Goal: Task Accomplishment & Management: Complete application form

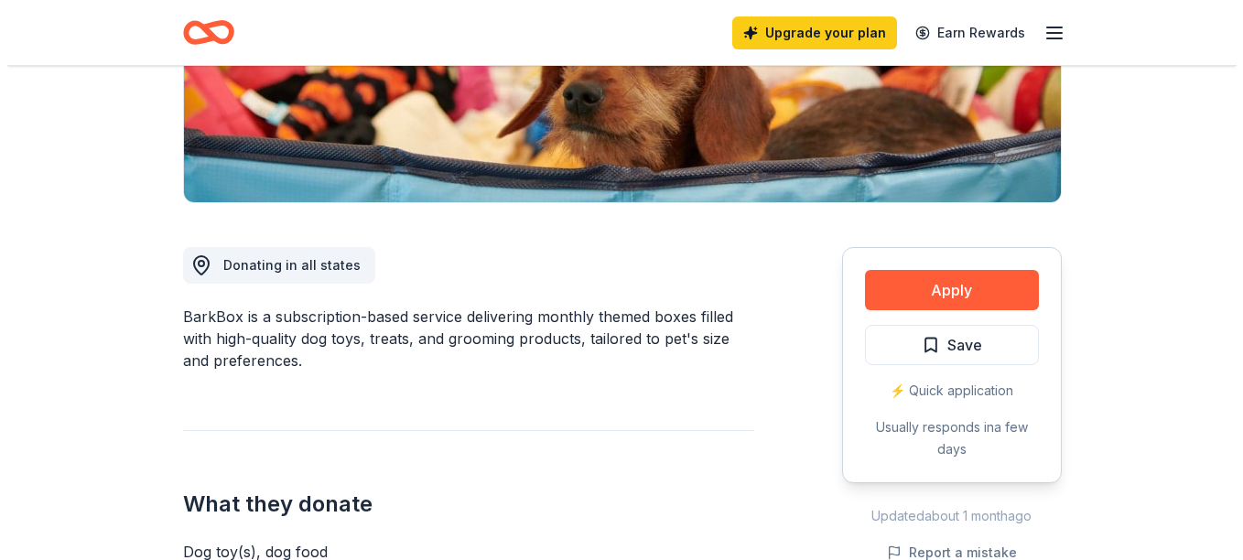
scroll to position [366, 0]
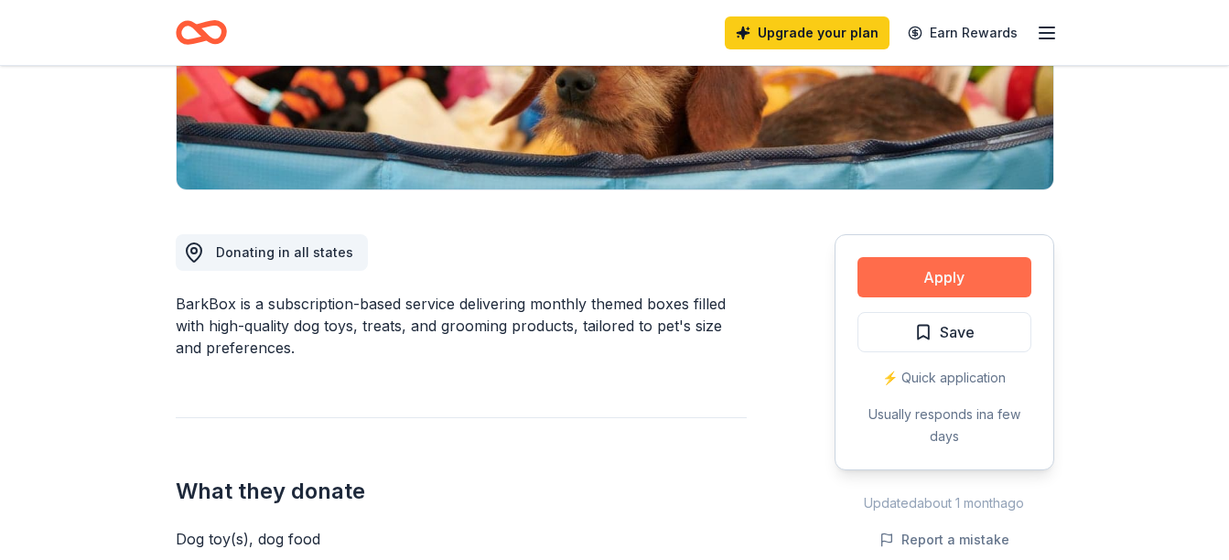
click at [964, 276] on button "Apply" at bounding box center [945, 277] width 174 height 40
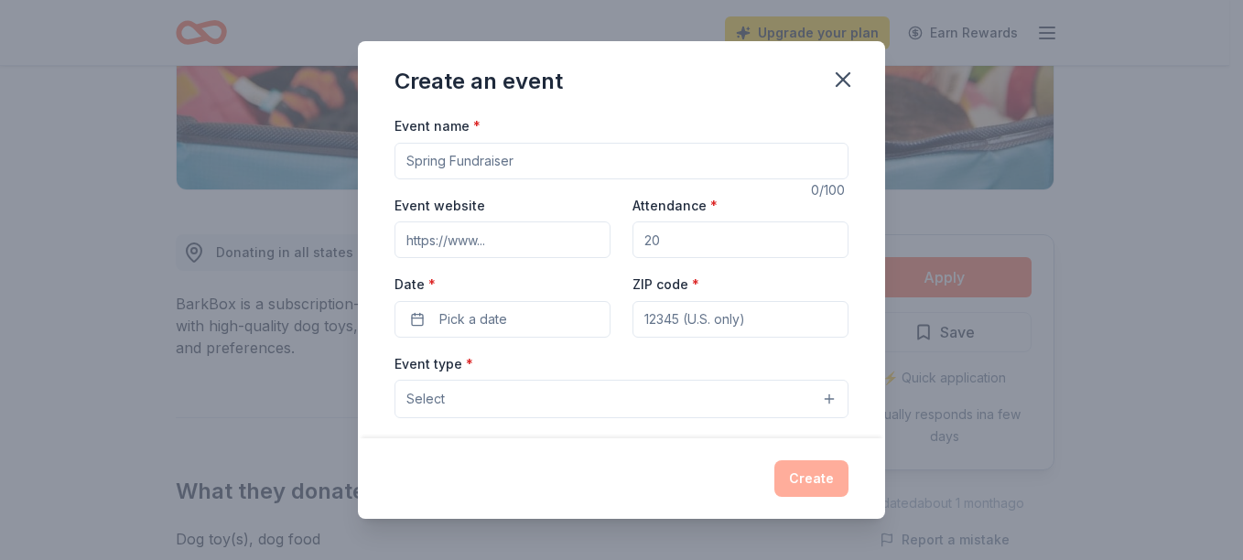
click at [964, 276] on div "Create an event Event name * 0 /100 Event website Attendance * Date * Pick a da…" at bounding box center [621, 280] width 1243 height 560
click at [470, 164] on input "Event name *" at bounding box center [621, 161] width 454 height 37
type input "5th Annual Bass Tournament and Dinner"
click at [426, 239] on input "Event website" at bounding box center [502, 239] width 216 height 37
type input "www.RefuseToSink.org"
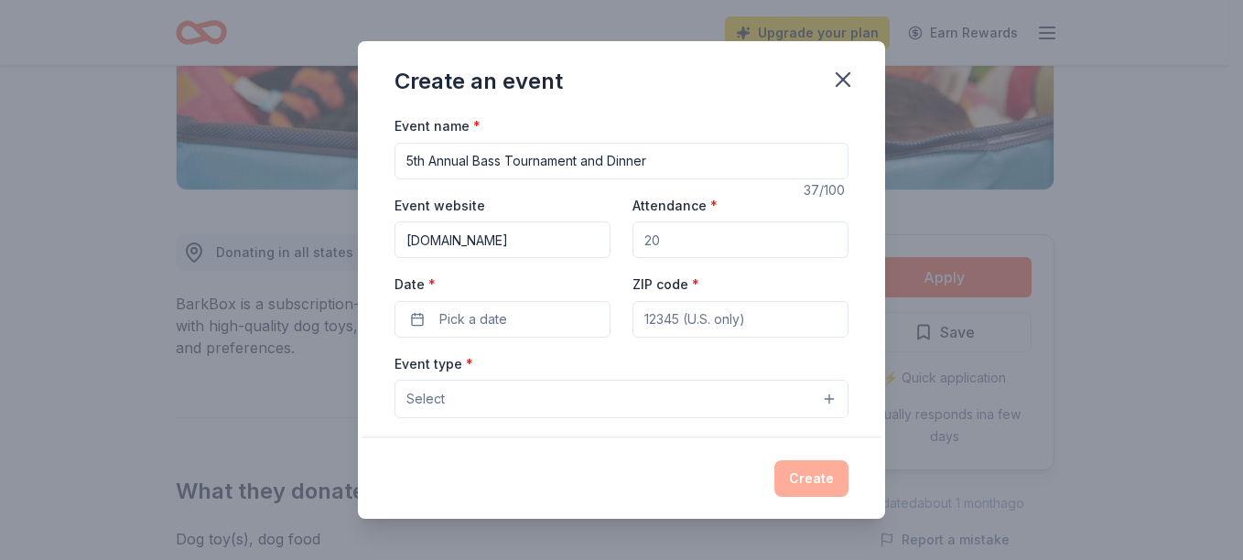
click at [660, 241] on input "Attendance *" at bounding box center [740, 239] width 216 height 37
type input "125"
click at [677, 318] on input "ZIP code *" at bounding box center [740, 319] width 216 height 37
type input "33440"
click at [483, 318] on span "Pick a date" at bounding box center [473, 319] width 68 height 22
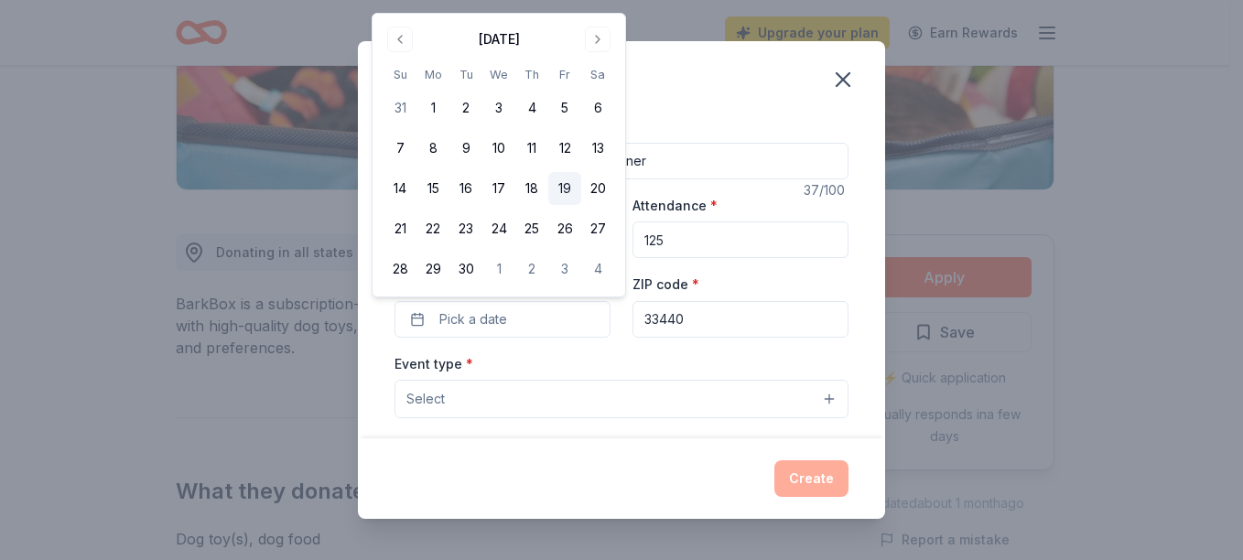
click at [563, 187] on button "19" at bounding box center [564, 188] width 33 height 33
click at [444, 388] on span "Select" at bounding box center [425, 399] width 38 height 22
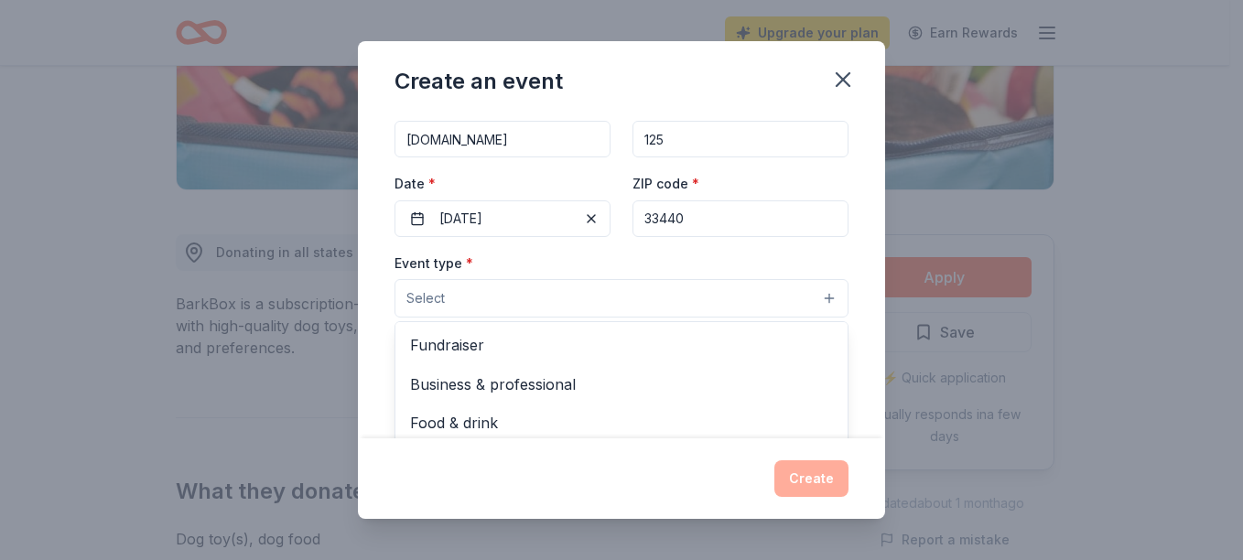
scroll to position [183, 0]
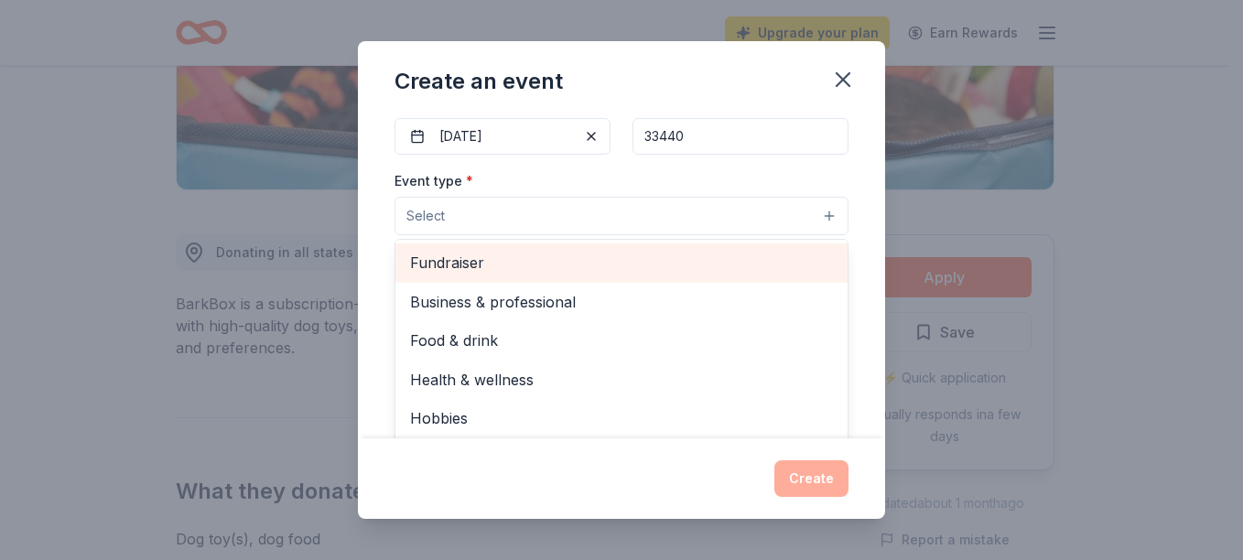
click at [439, 264] on span "Fundraiser" at bounding box center [621, 263] width 423 height 24
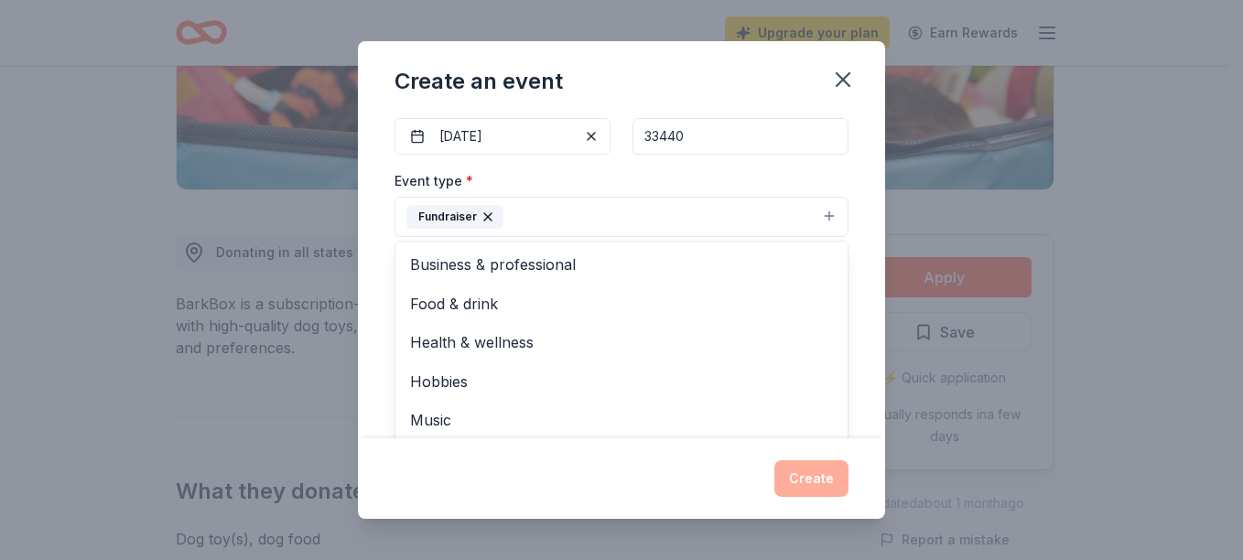
click at [811, 482] on div "Create an event Event name * 5th Annual Bass Tournament and Dinner 37 /100 Even…" at bounding box center [621, 280] width 527 height 478
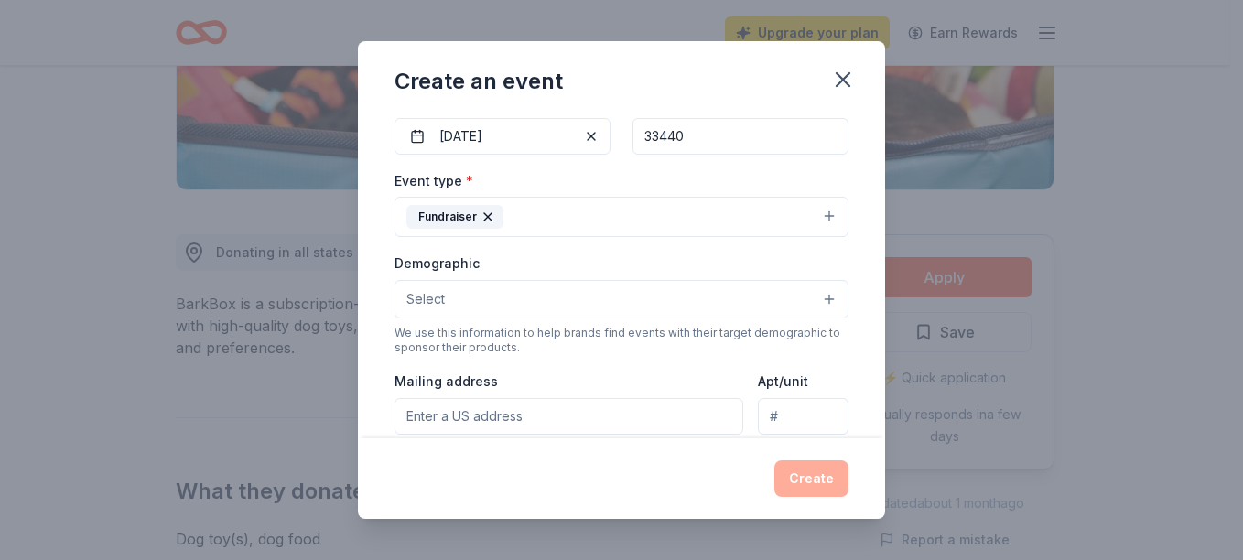
click at [541, 413] on input "Mailing address" at bounding box center [568, 416] width 349 height 37
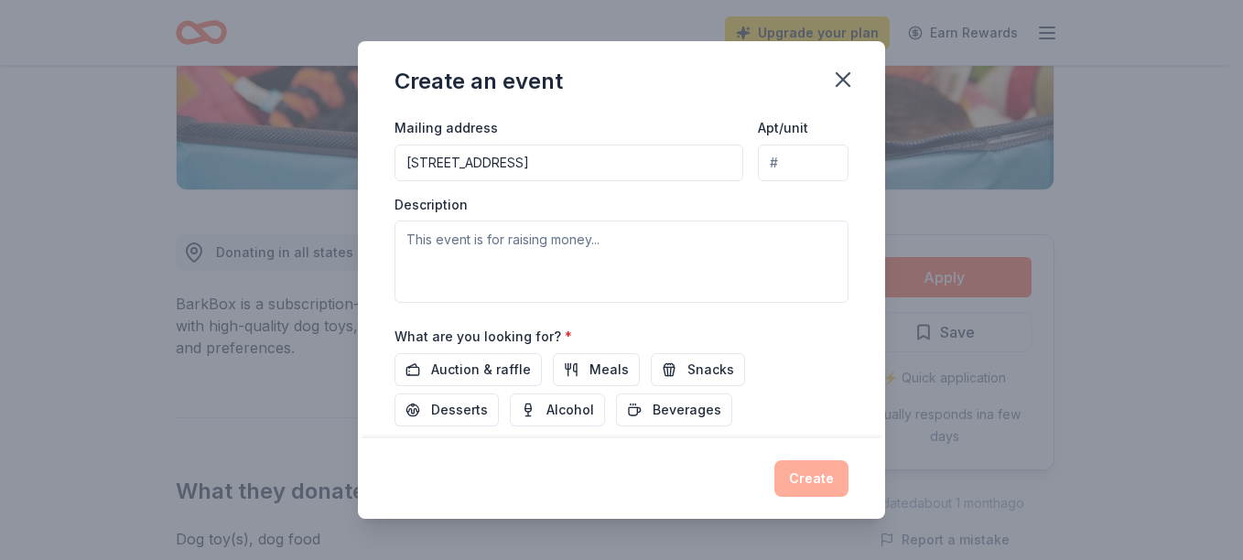
scroll to position [458, 0]
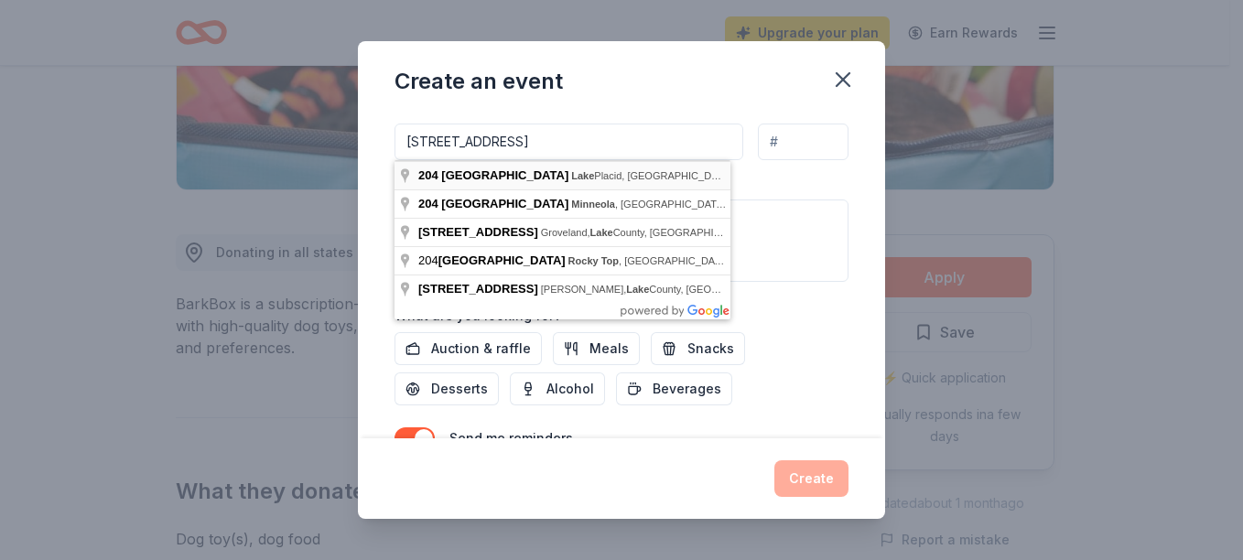
type input "204 South Main Avenue, Lake Placid, FL, 33852"
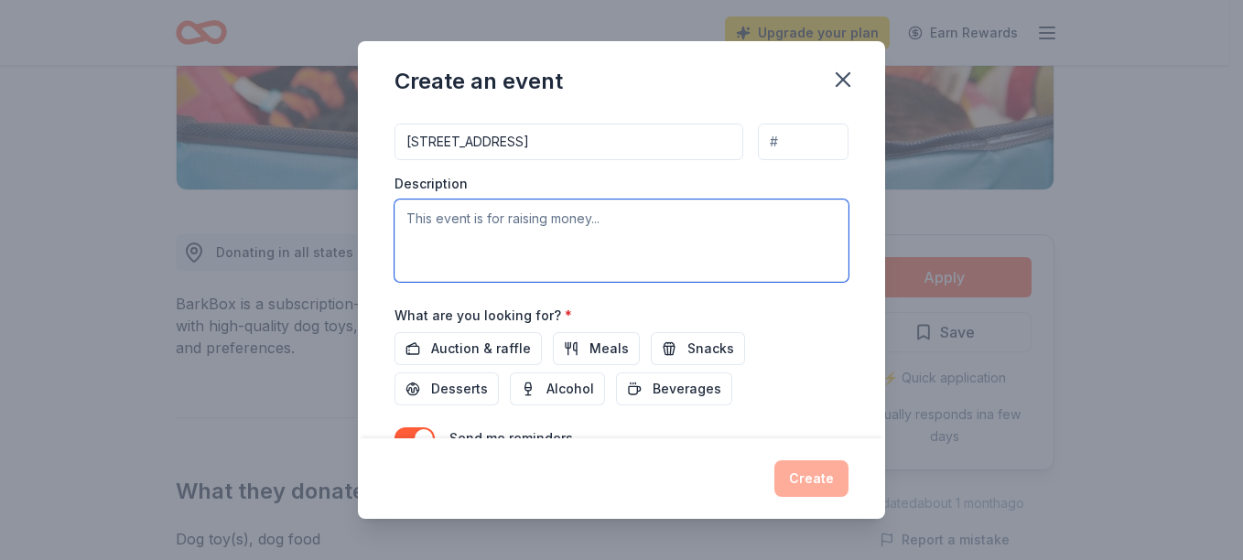
click at [500, 228] on textarea at bounding box center [621, 241] width 454 height 82
type textarea "Mental Health Awareness and Suicide Prevention"
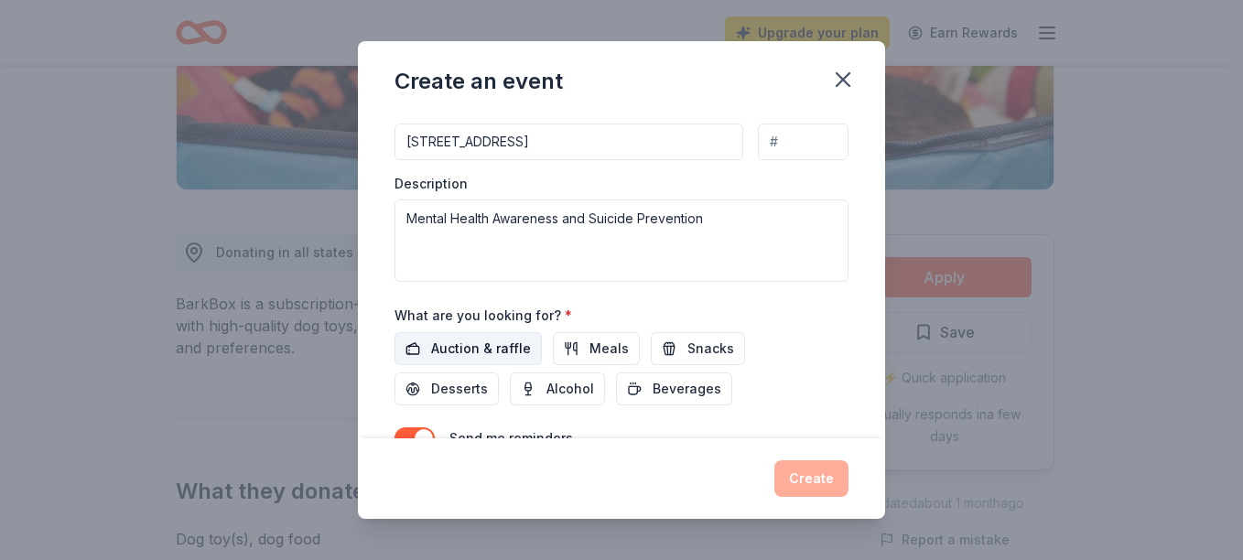
click at [510, 359] on span "Auction & raffle" at bounding box center [481, 349] width 100 height 22
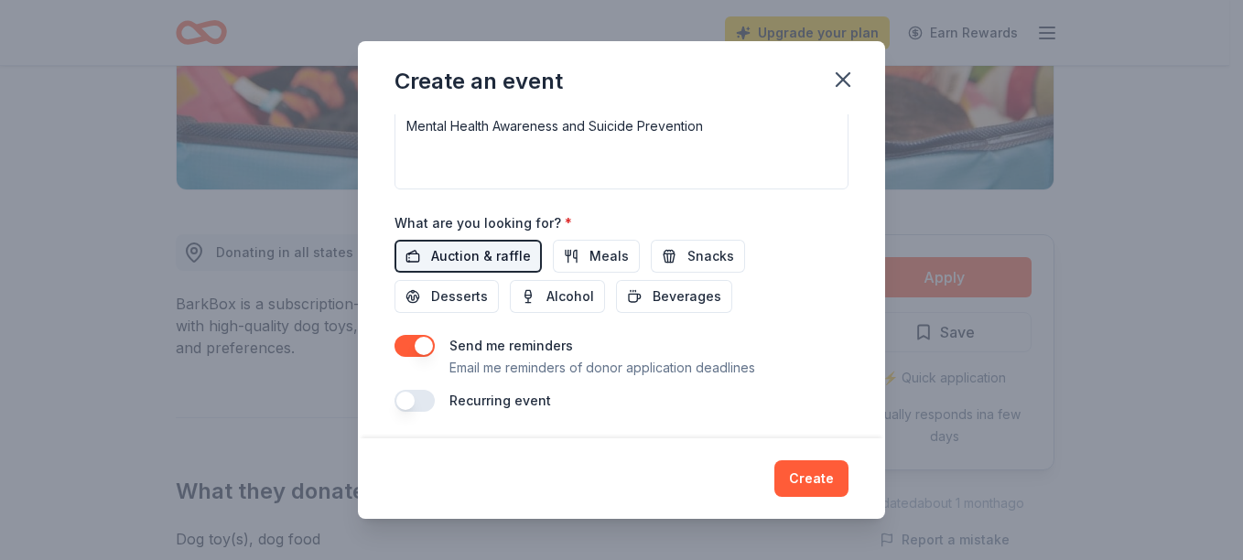
scroll to position [553, 0]
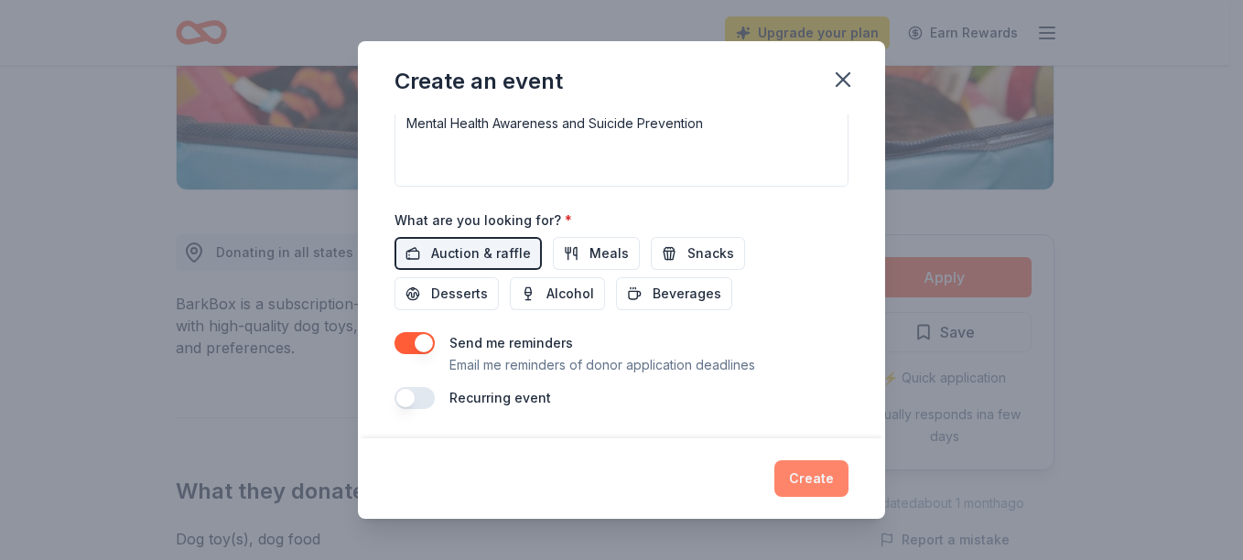
click at [814, 485] on button "Create" at bounding box center [811, 478] width 74 height 37
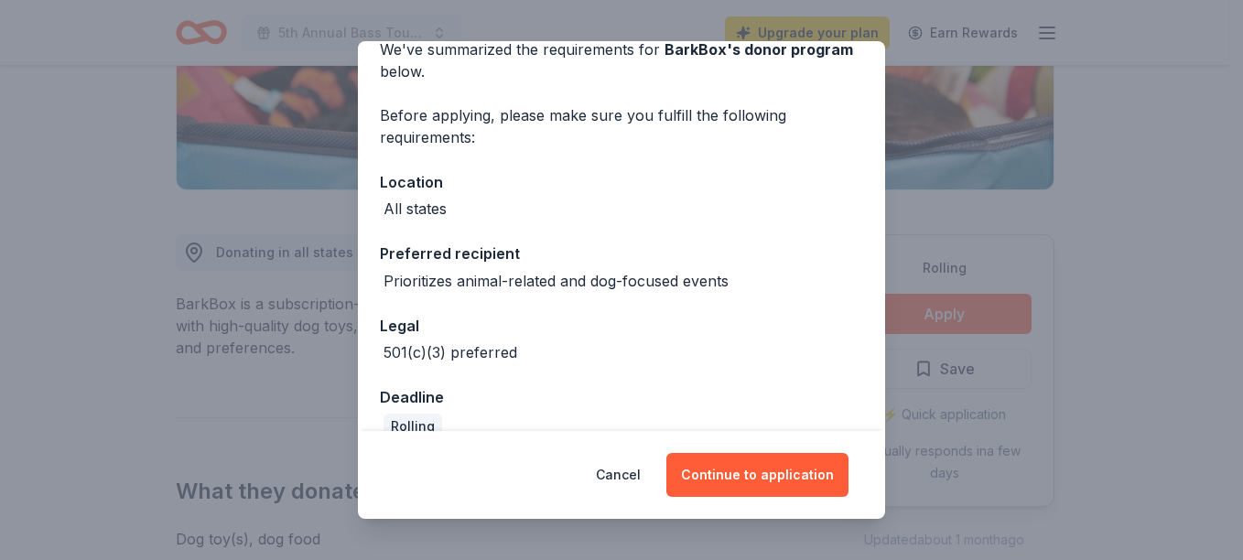
scroll to position [122, 0]
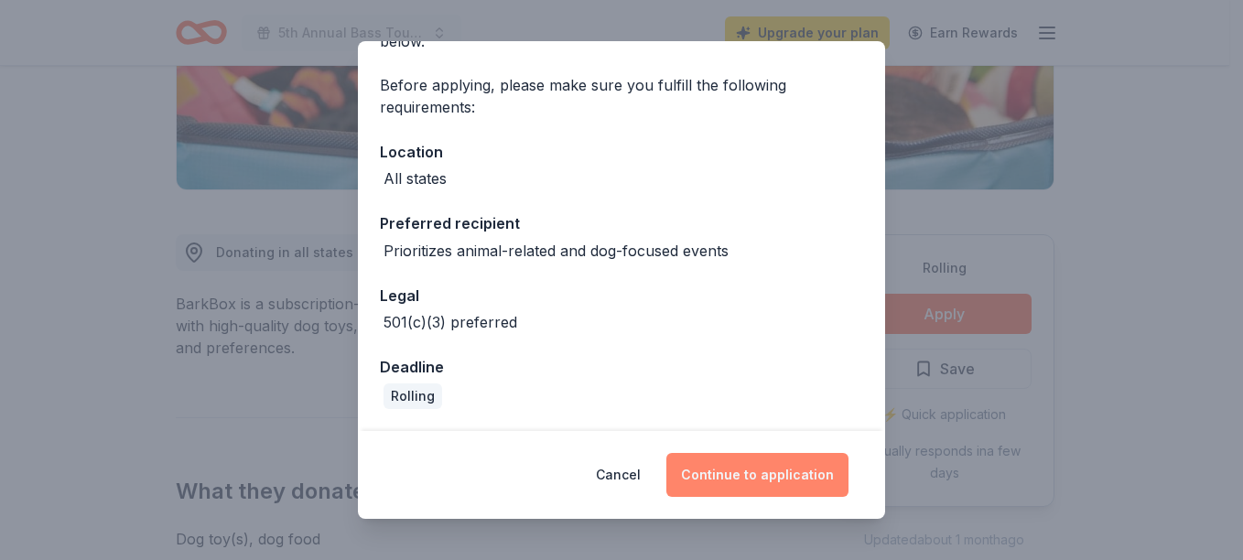
click at [714, 470] on button "Continue to application" at bounding box center [757, 475] width 182 height 44
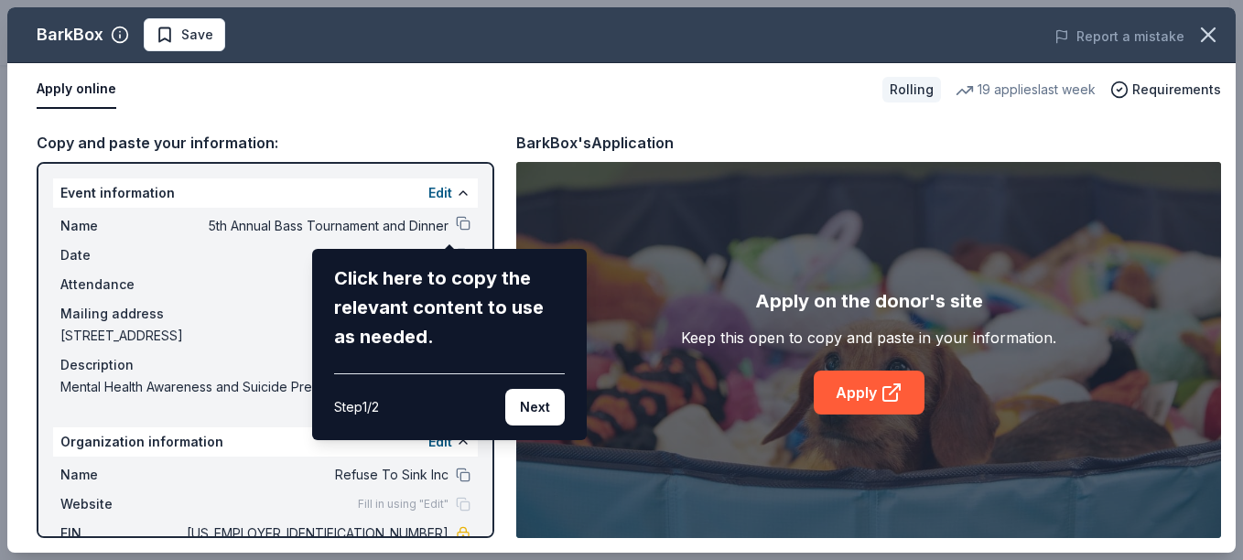
click at [687, 345] on div "BarkBox Save Report a mistake Apply online Rolling 19 applies last week Require…" at bounding box center [621, 279] width 1228 height 545
click at [520, 403] on button "Next" at bounding box center [534, 407] width 59 height 37
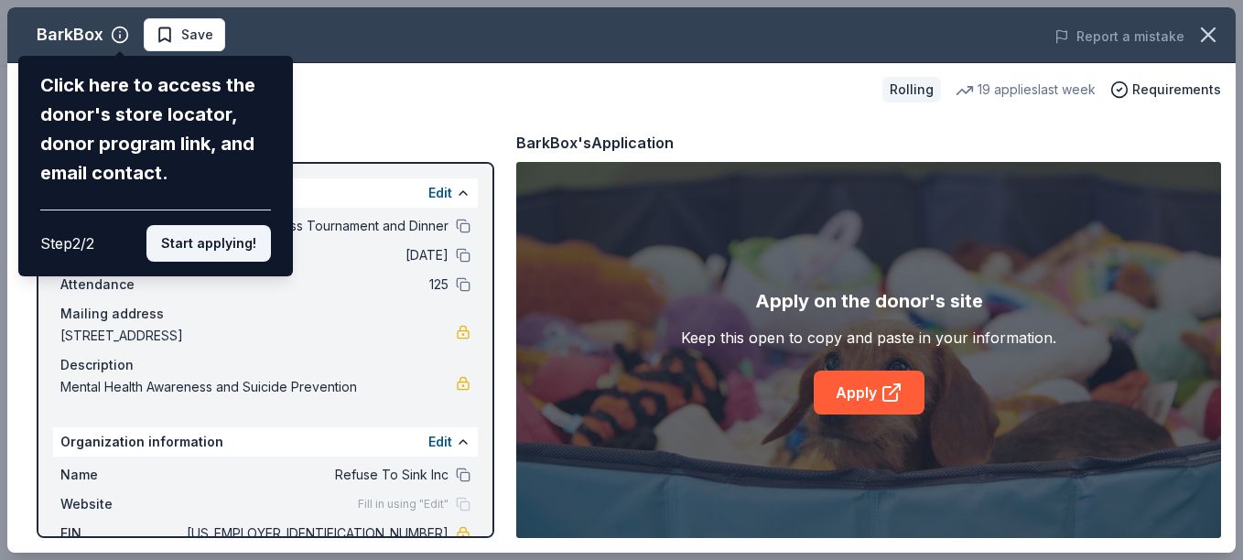
click at [230, 247] on button "Start applying!" at bounding box center [208, 243] width 124 height 37
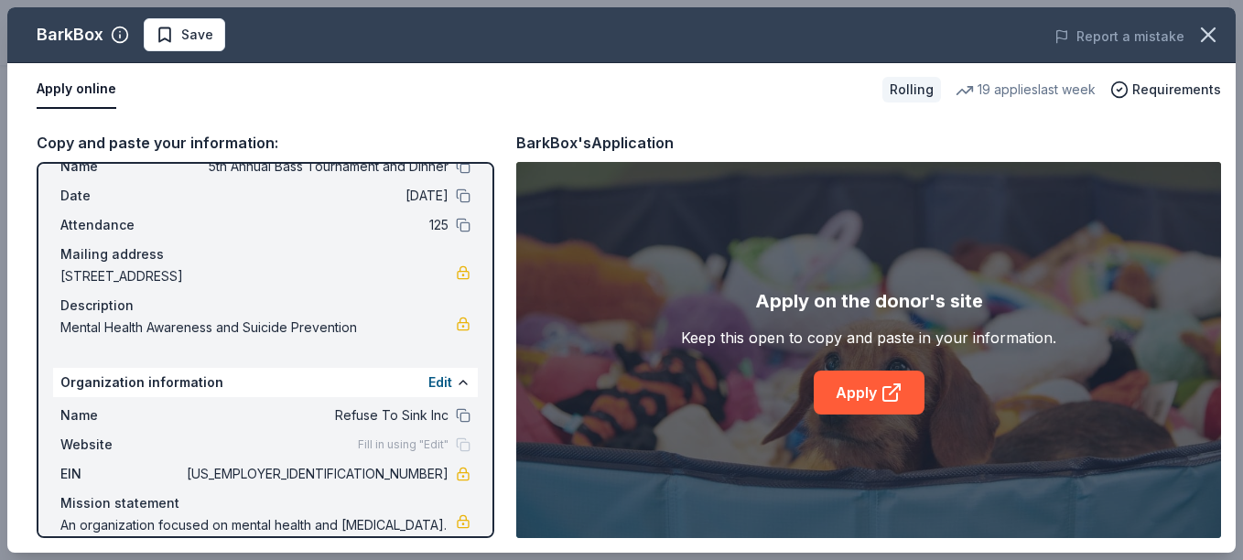
scroll to position [103, 0]
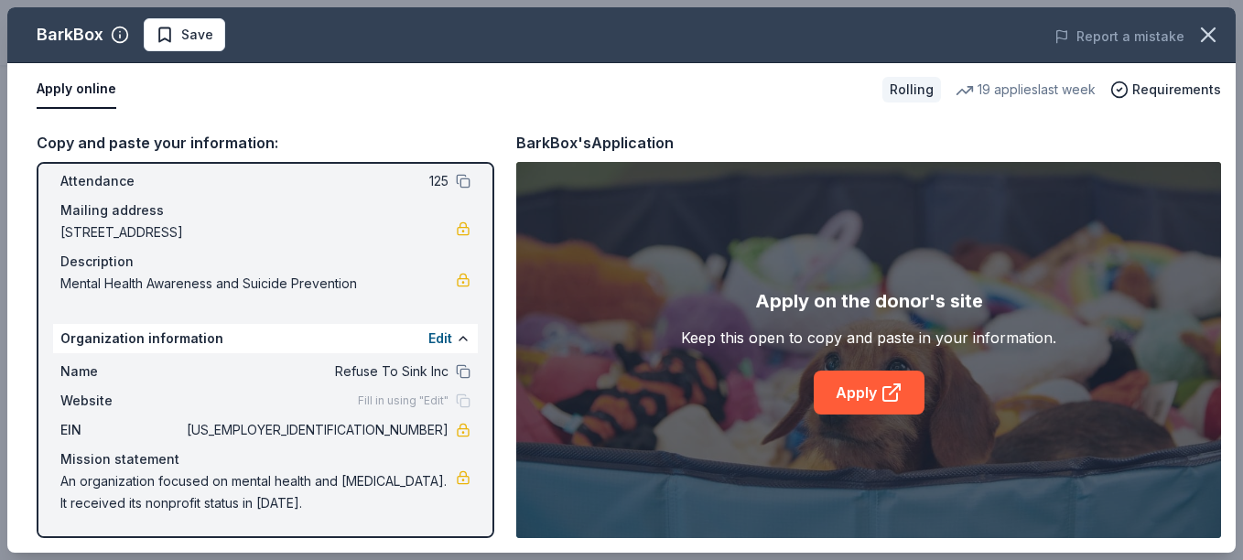
click at [446, 403] on div "Fill in using "Edit"" at bounding box center [414, 401] width 113 height 15
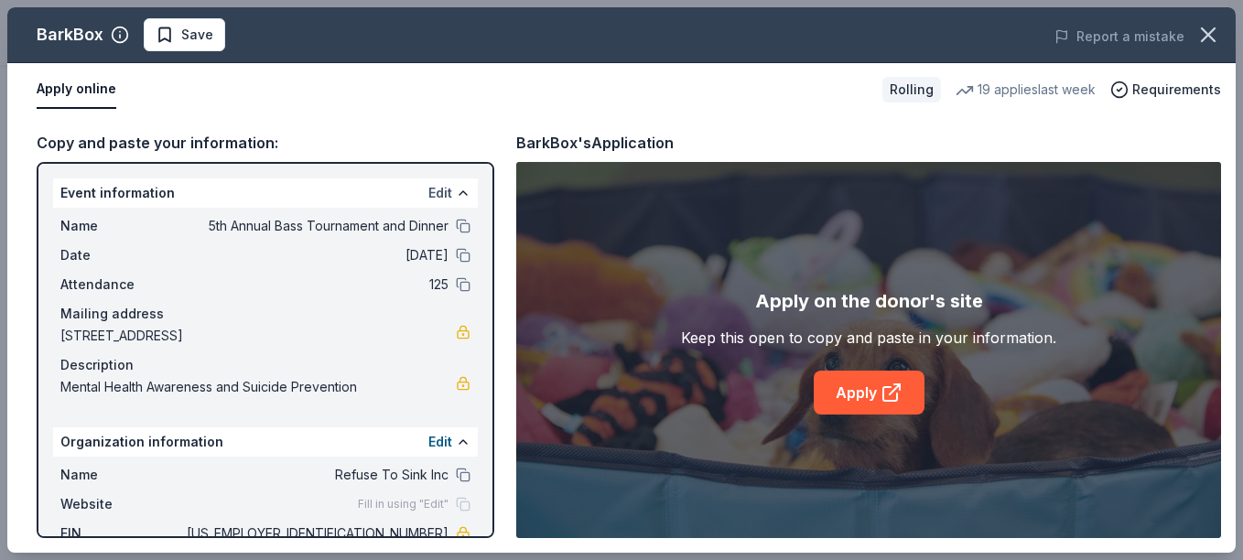
click at [436, 187] on button "Edit" at bounding box center [440, 193] width 24 height 22
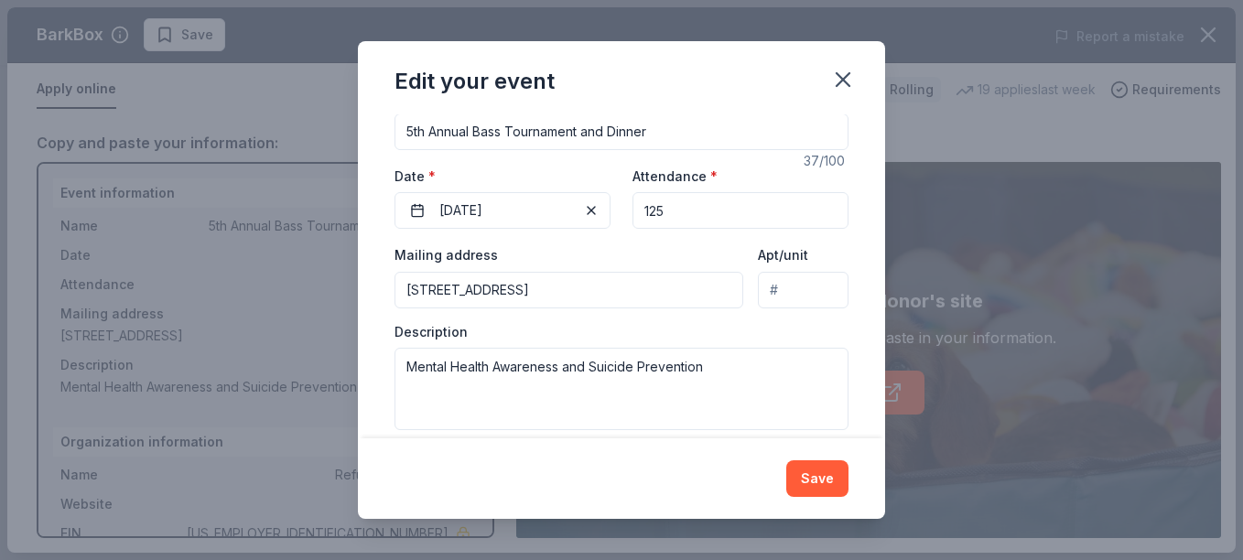
scroll to position [197, 0]
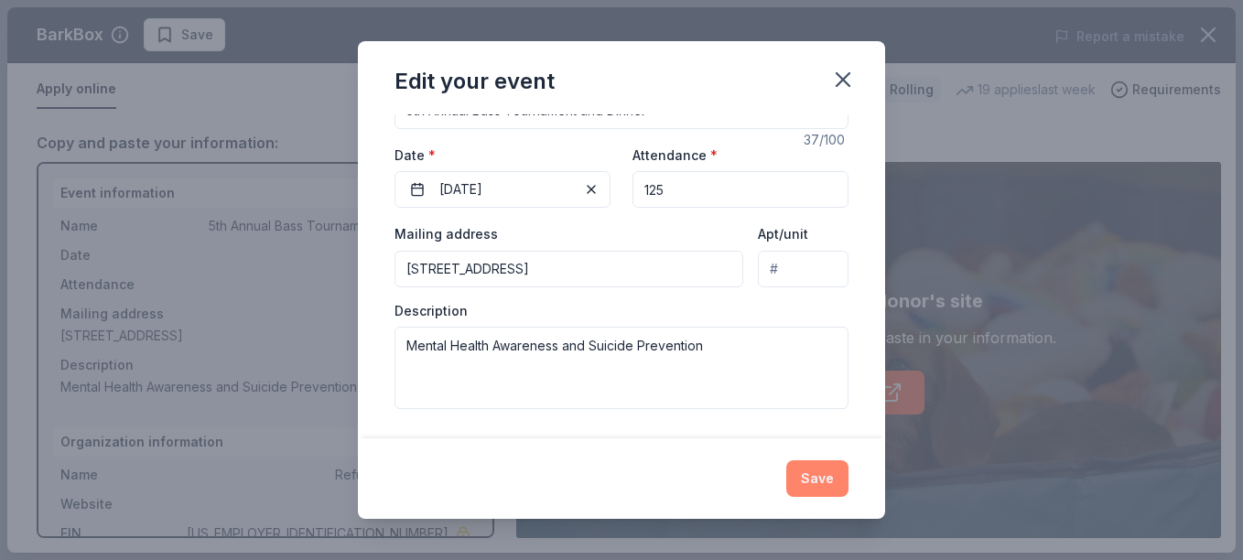
click at [808, 465] on button "Save" at bounding box center [817, 478] width 62 height 37
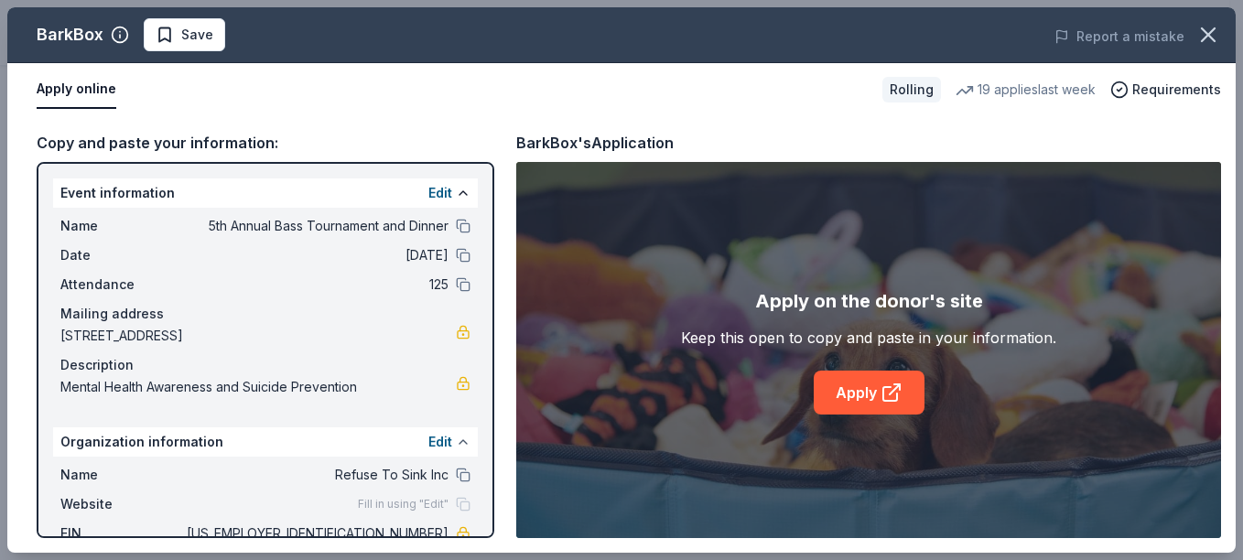
click at [456, 436] on button at bounding box center [463, 442] width 15 height 15
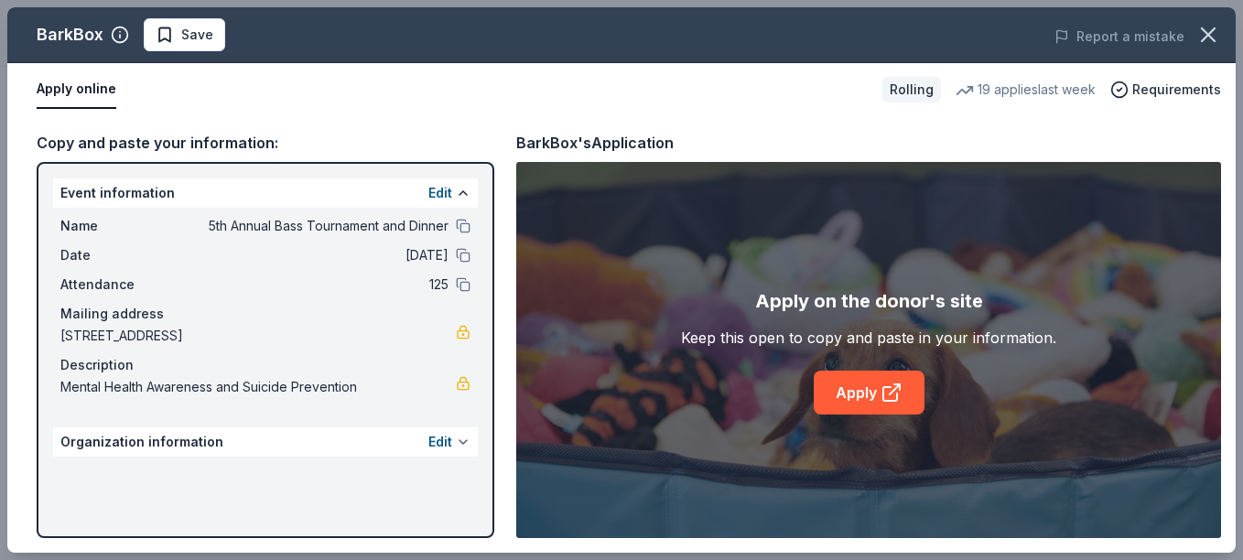
click at [465, 442] on button at bounding box center [463, 442] width 15 height 15
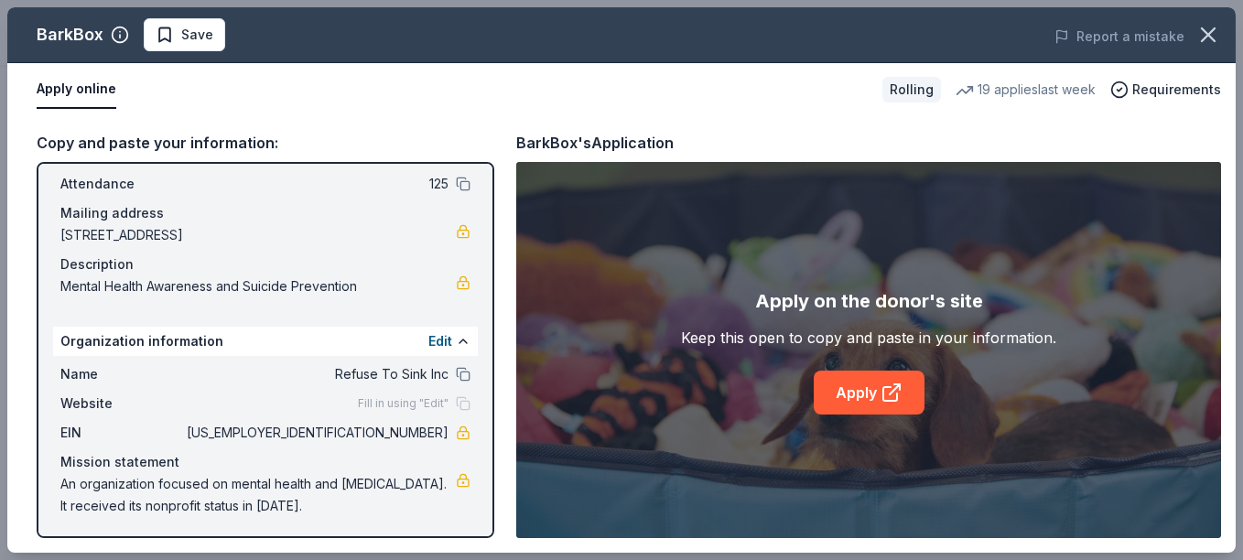
scroll to position [103, 0]
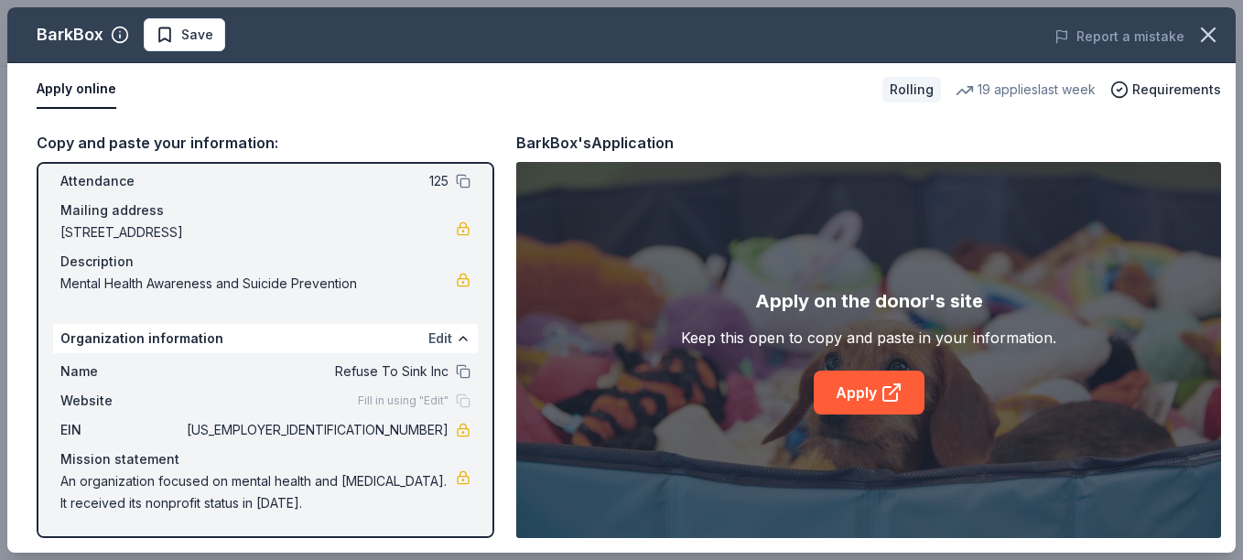
click at [429, 340] on button "Edit" at bounding box center [440, 339] width 24 height 22
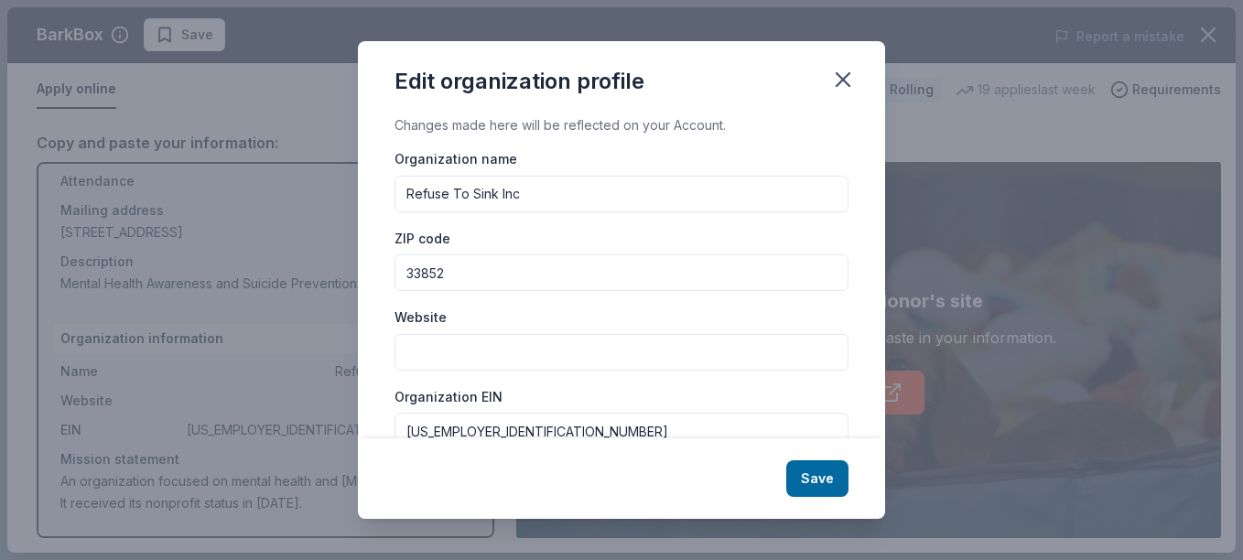
click at [426, 342] on input "Website" at bounding box center [621, 352] width 454 height 37
click at [483, 358] on input "https://www,refusetosink.org" at bounding box center [621, 352] width 454 height 37
type input "https://www.refusetosink.org"
click at [806, 473] on button "Save" at bounding box center [817, 478] width 62 height 37
click at [810, 479] on div "Save" at bounding box center [621, 478] width 527 height 81
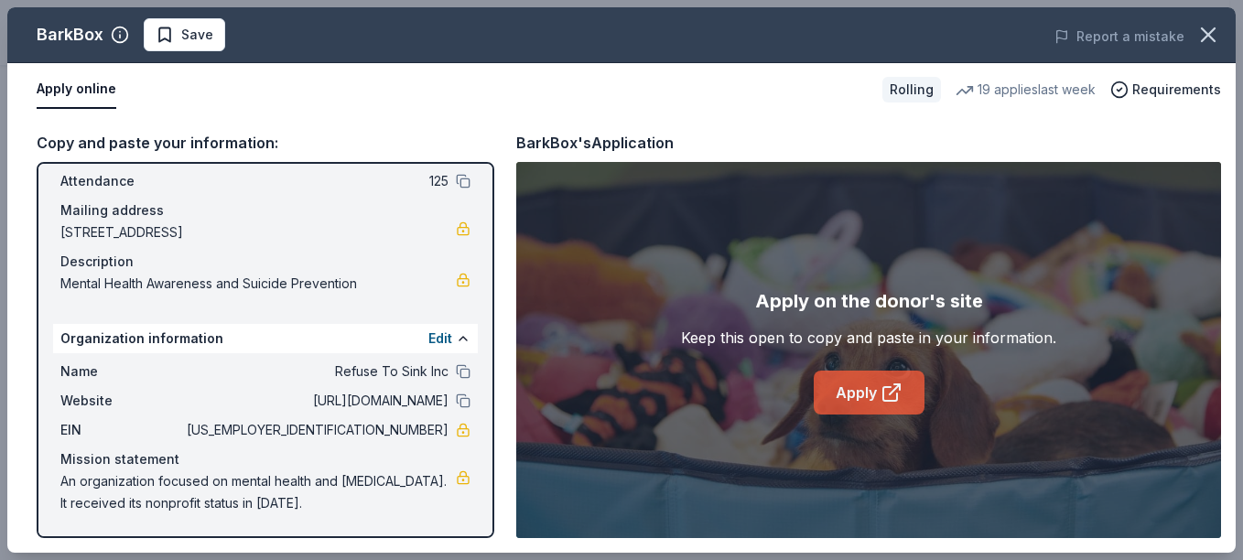
click at [856, 384] on link "Apply" at bounding box center [869, 393] width 111 height 44
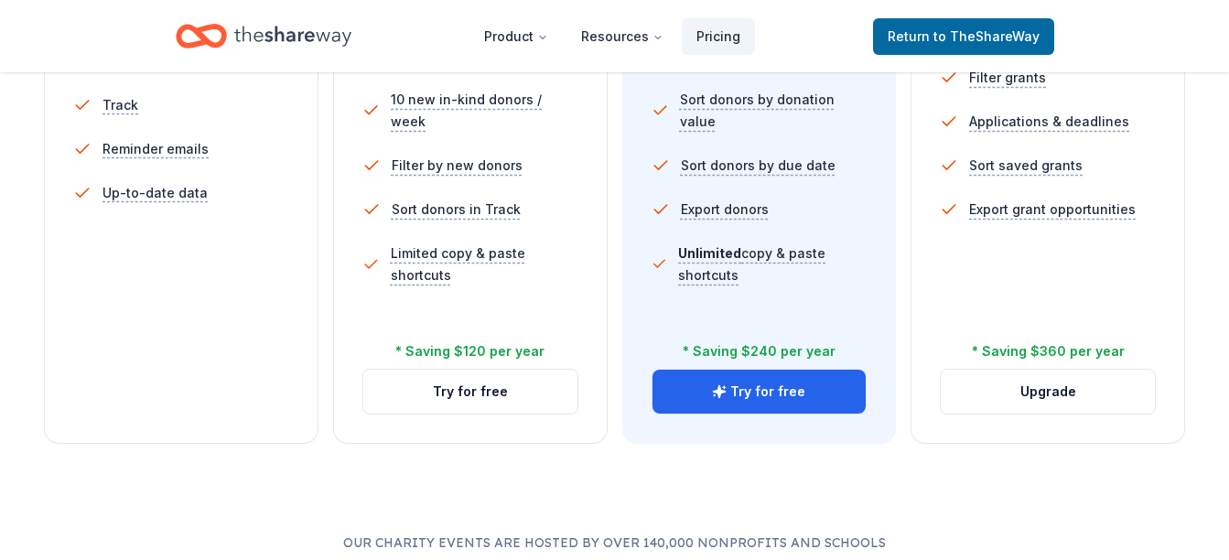
scroll to position [732, 0]
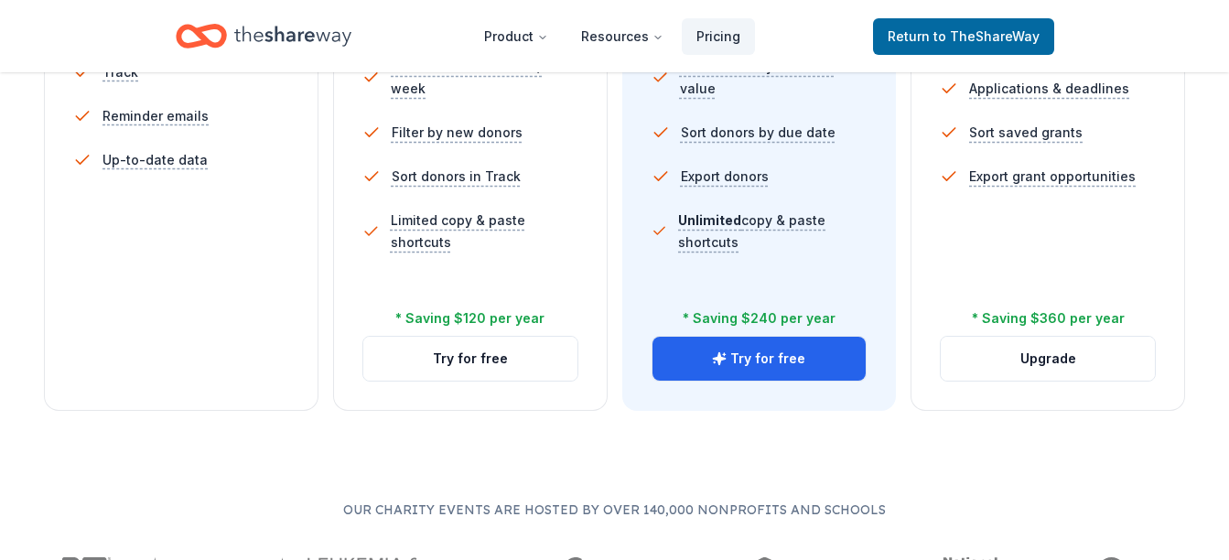
click at [444, 363] on button "Try for free" at bounding box center [470, 359] width 214 height 44
click at [464, 359] on button "Try for free" at bounding box center [470, 359] width 214 height 44
click at [480, 362] on button "Try for free" at bounding box center [470, 359] width 214 height 44
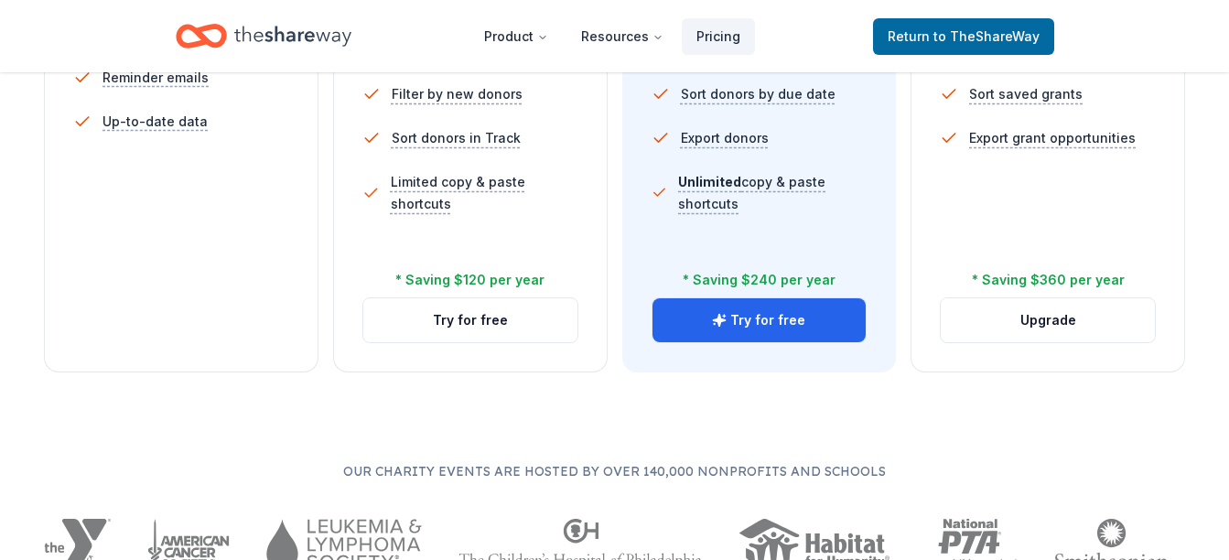
scroll to position [824, 0]
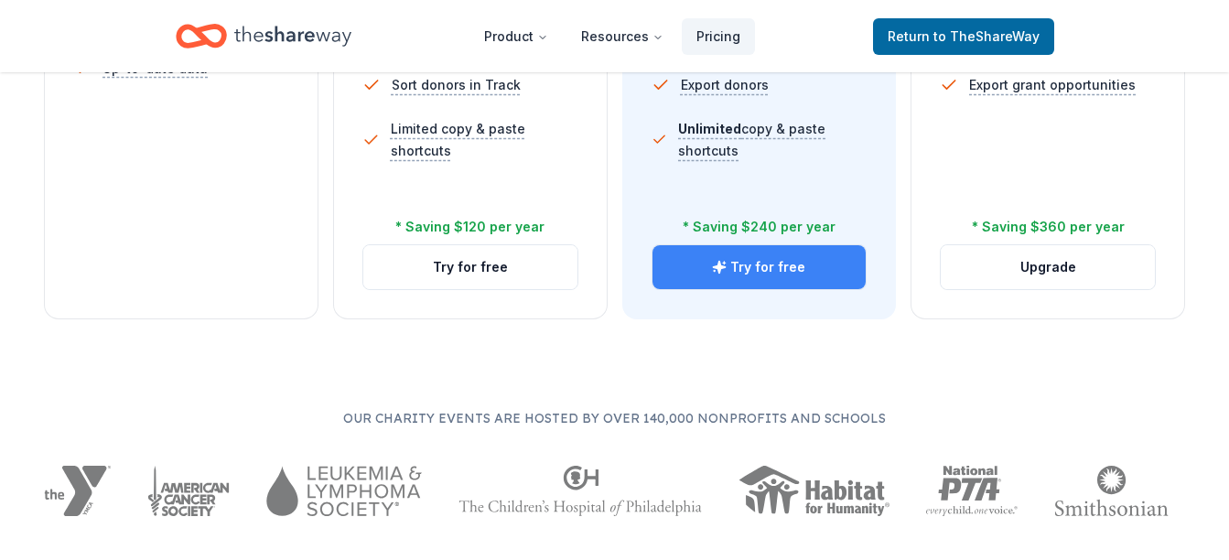
click at [732, 270] on button "Try for free" at bounding box center [760, 267] width 214 height 44
click at [763, 266] on button "Try for free" at bounding box center [760, 267] width 214 height 44
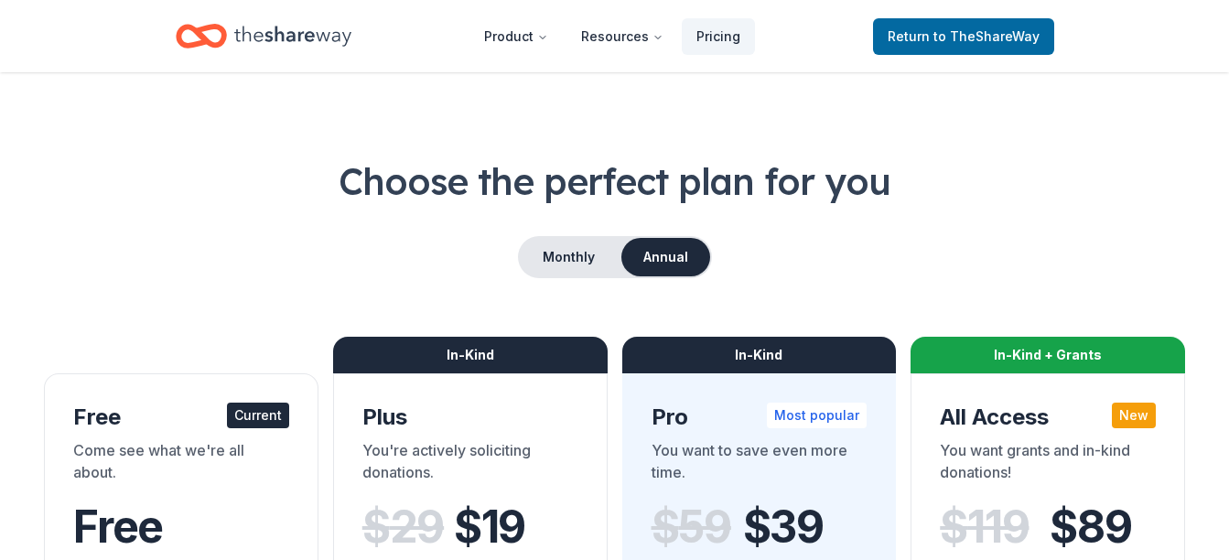
scroll to position [0, 0]
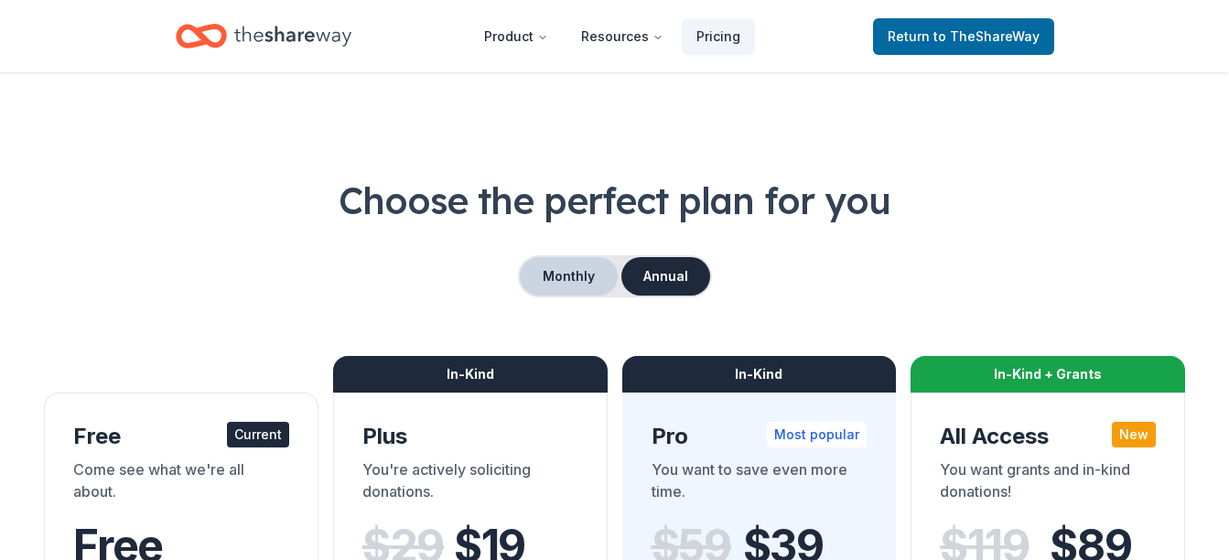
click at [579, 264] on button "Monthly" at bounding box center [569, 276] width 98 height 38
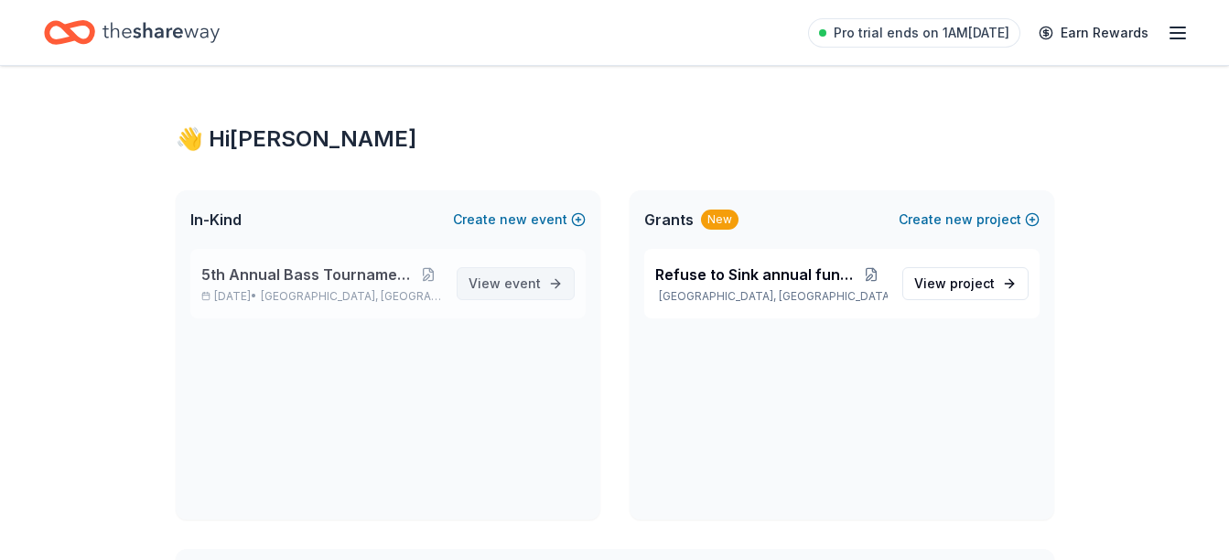
click at [523, 283] on span "event" at bounding box center [522, 283] width 37 height 16
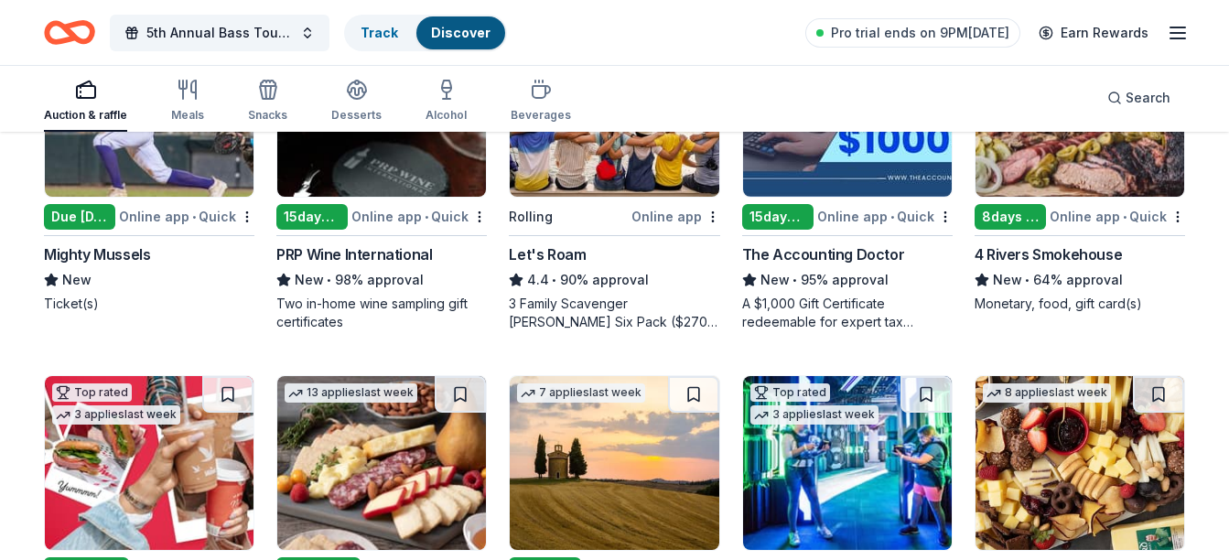
scroll to position [458, 0]
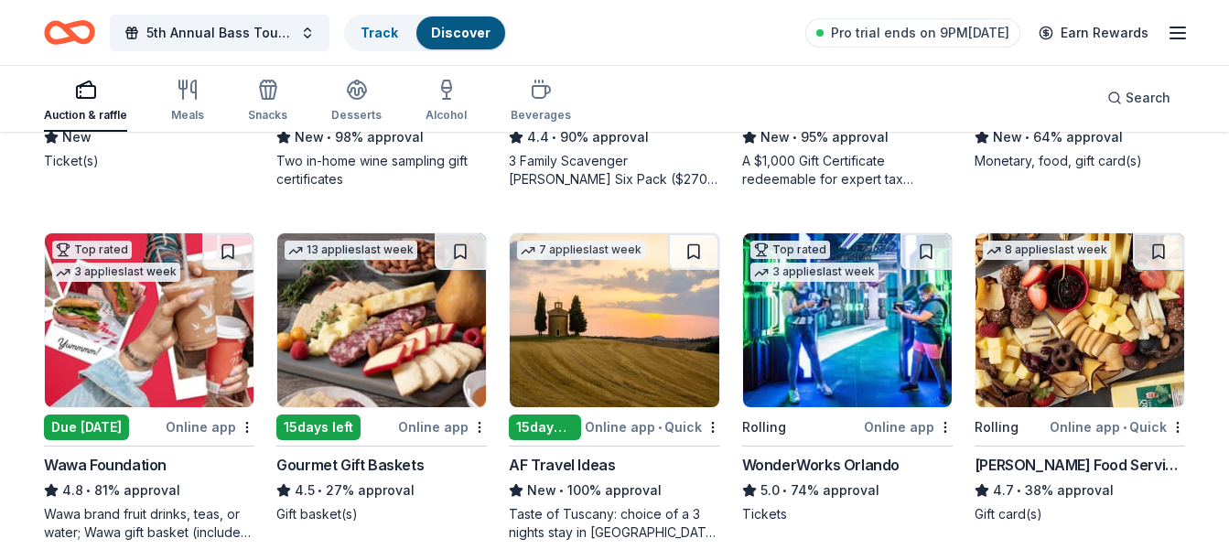
click at [843, 468] on div "WonderWorks Orlando" at bounding box center [820, 465] width 157 height 22
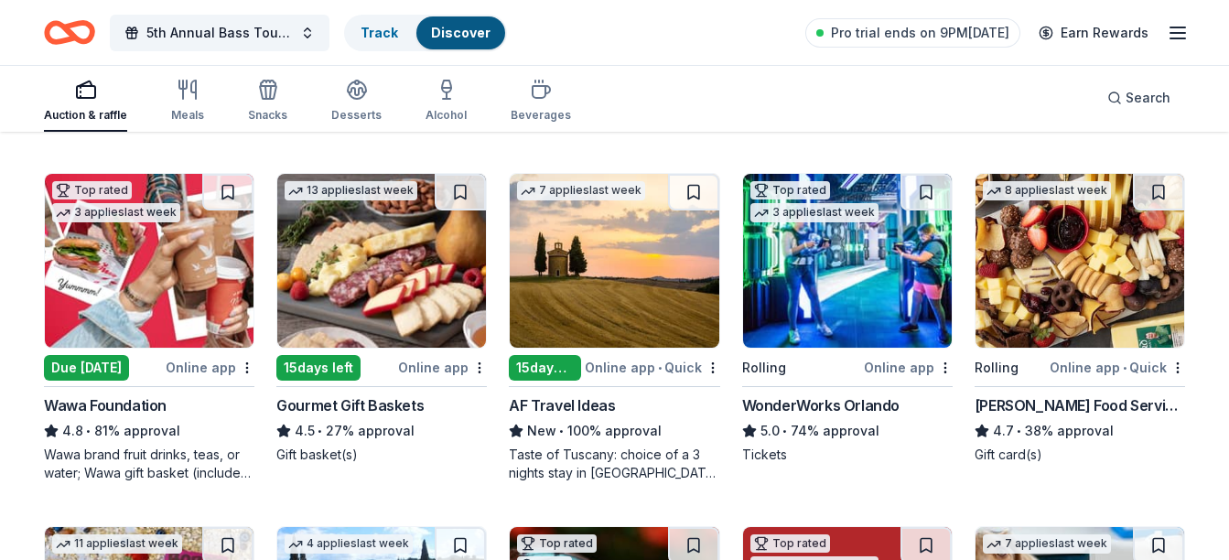
scroll to position [549, 0]
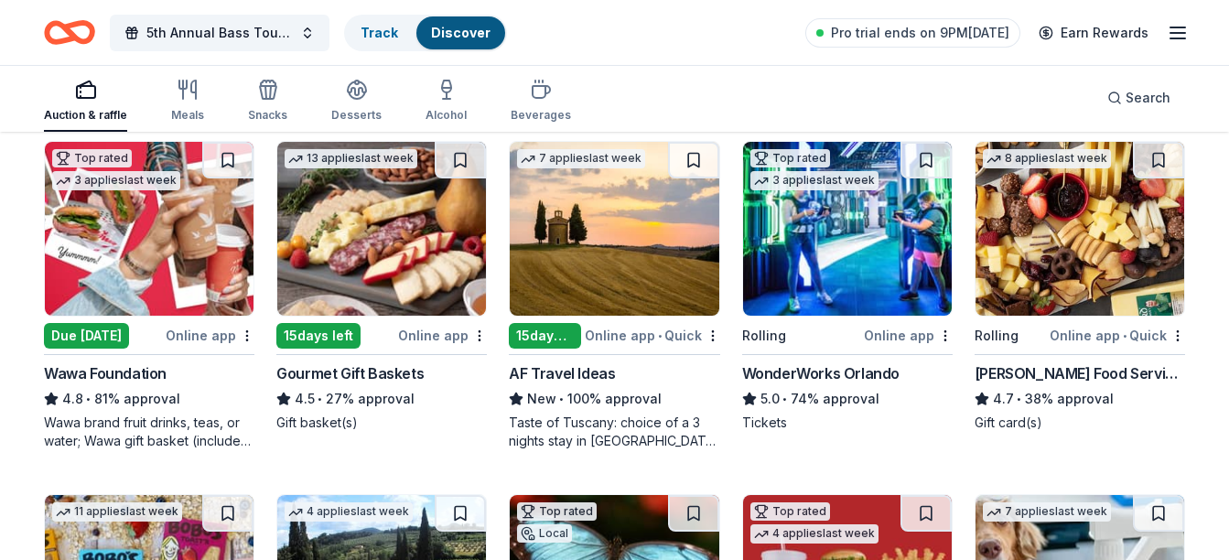
click at [139, 271] on img at bounding box center [149, 229] width 209 height 174
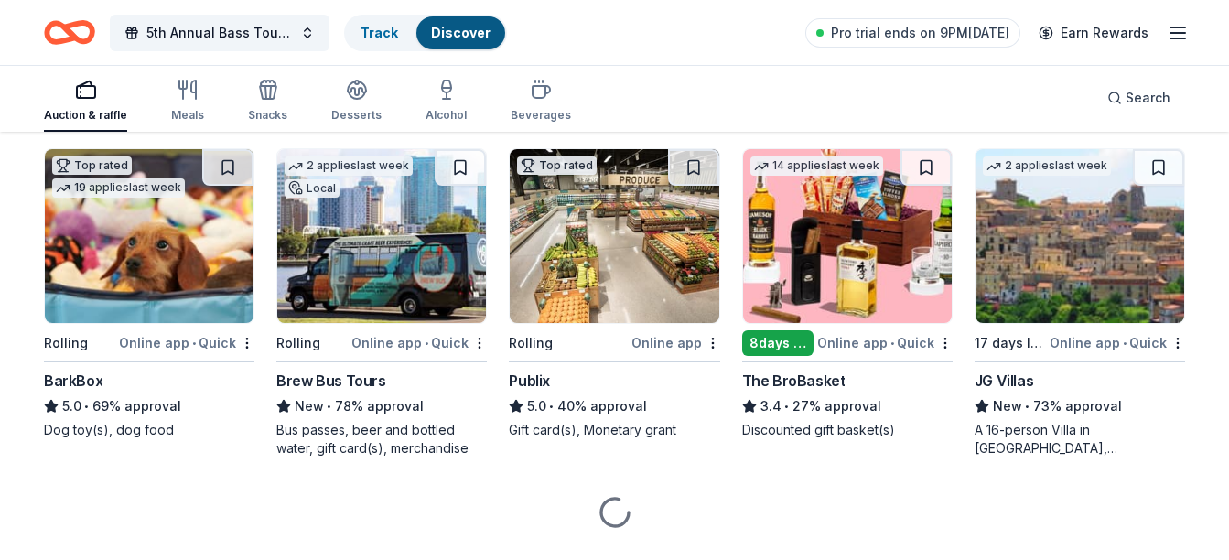
scroll to position [1281, 0]
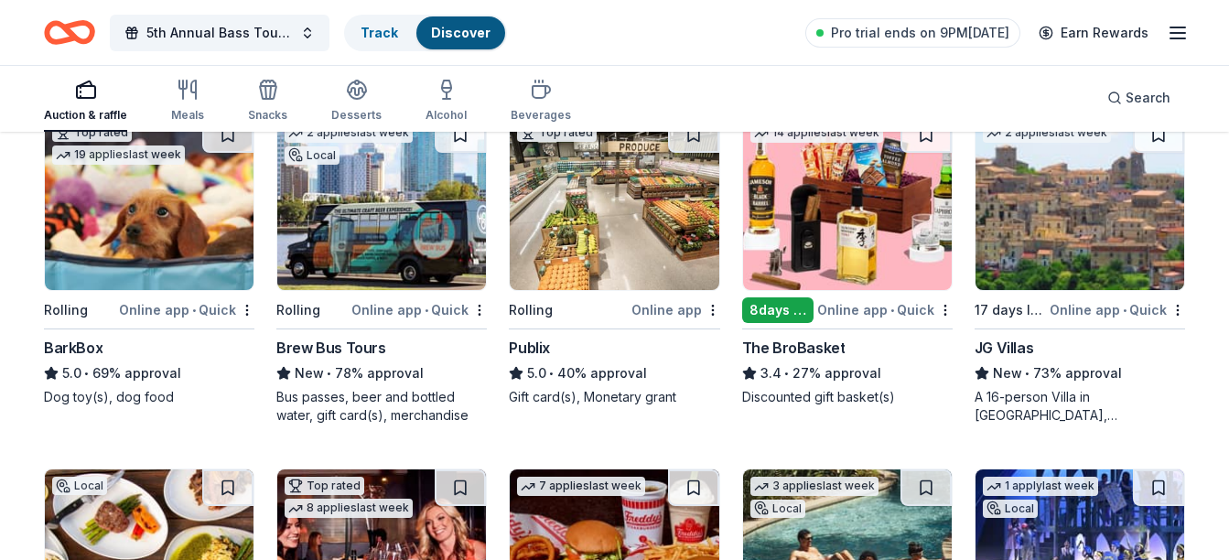
click at [532, 349] on div "Publix" at bounding box center [529, 348] width 41 height 22
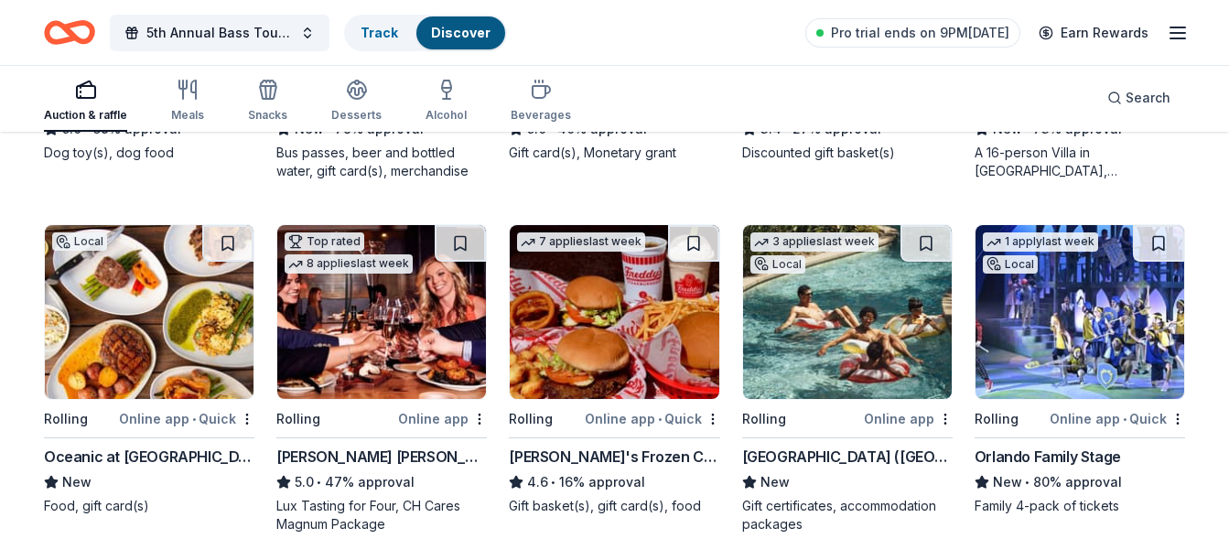
scroll to position [1556, 0]
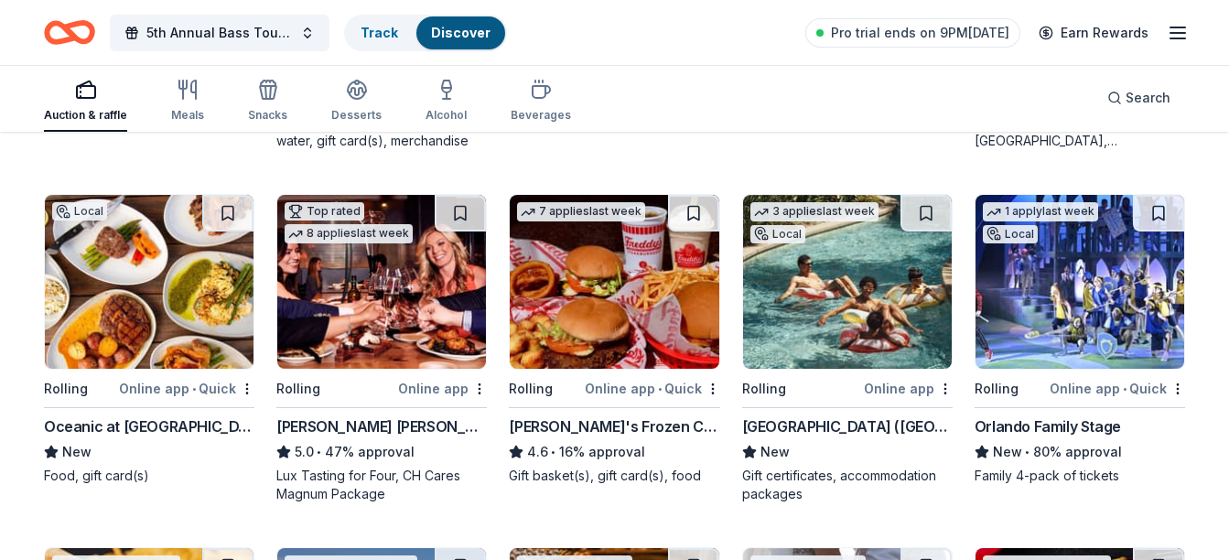
click at [419, 415] on div "Top rated 8 applies last week Rolling Online app Cooper's Hawk Winery and Resta…" at bounding box center [381, 348] width 211 height 309
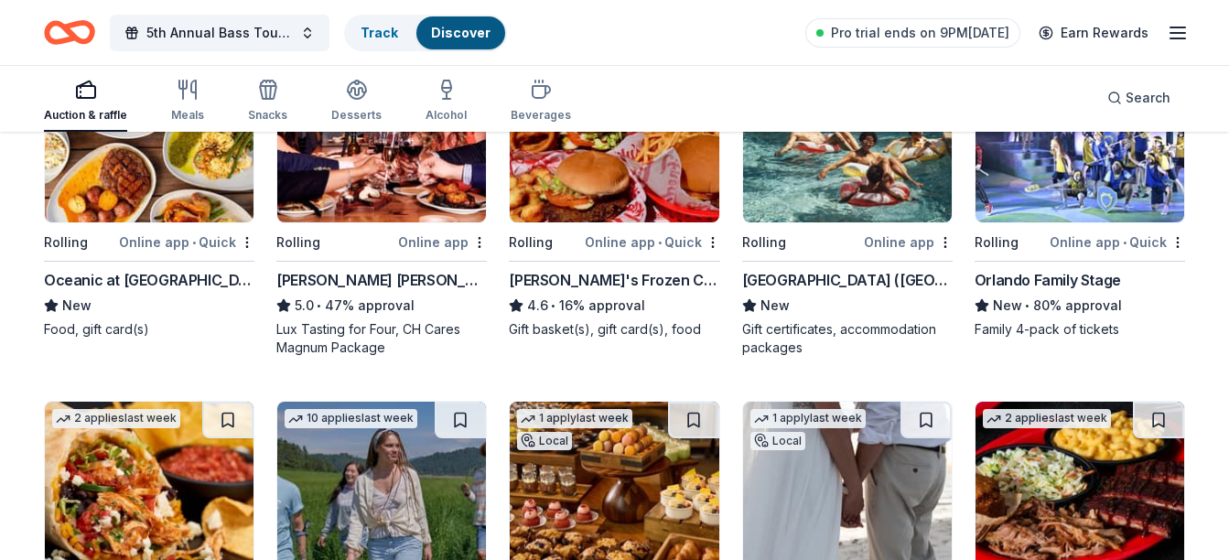
scroll to position [1739, 0]
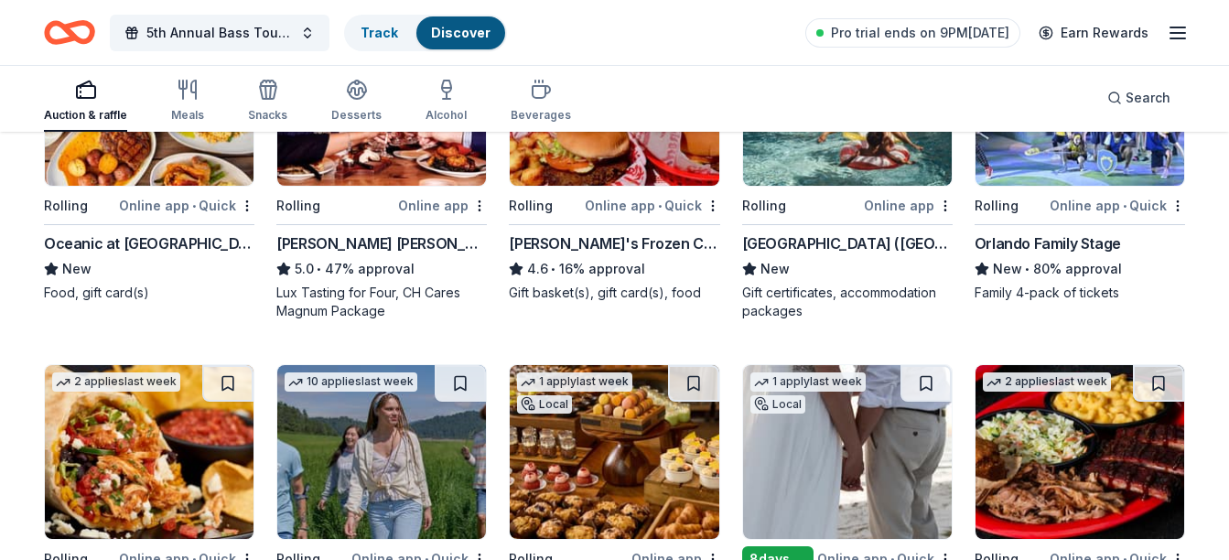
click at [826, 172] on img at bounding box center [847, 99] width 209 height 174
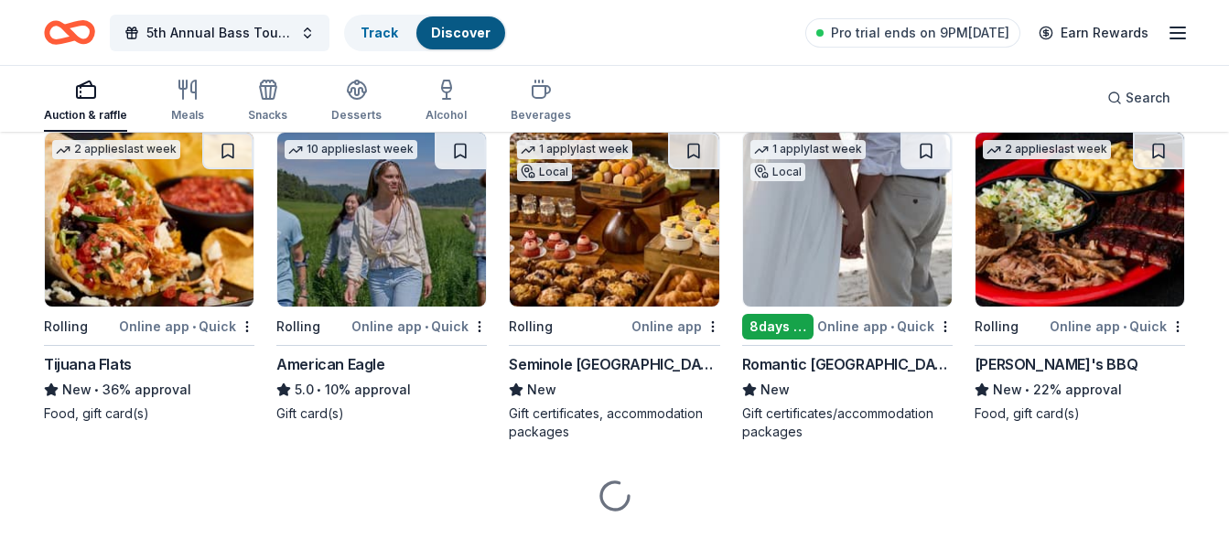
scroll to position [1999, 0]
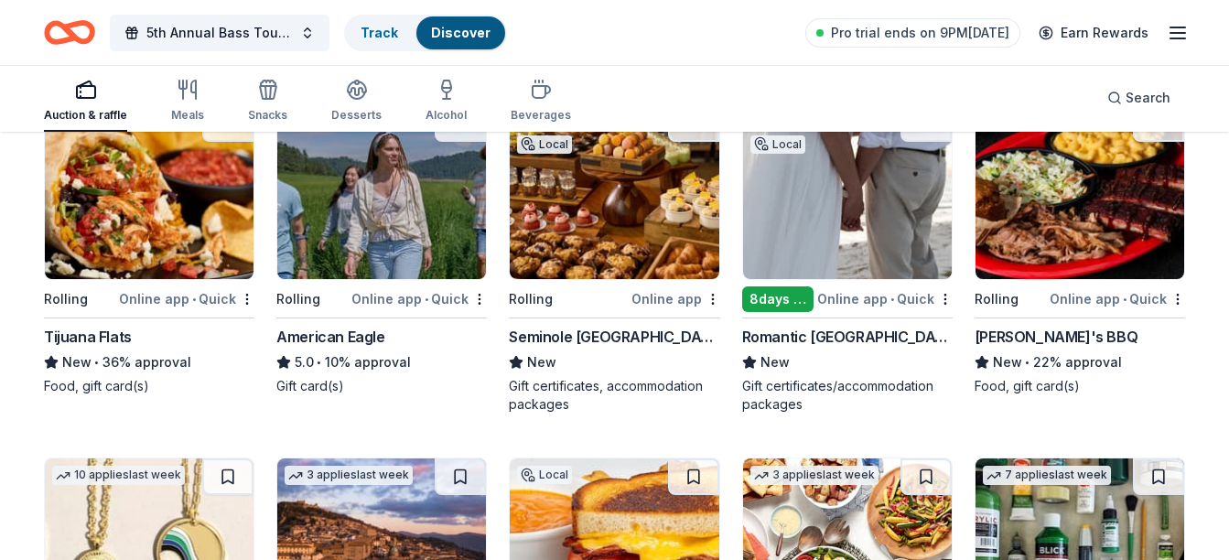
click at [365, 264] on img at bounding box center [381, 192] width 209 height 174
click at [613, 335] on div "Seminole Hard Rock Hotel & Casino Hollywood" at bounding box center [614, 337] width 211 height 22
click at [791, 303] on div "8 days left" at bounding box center [777, 299] width 71 height 26
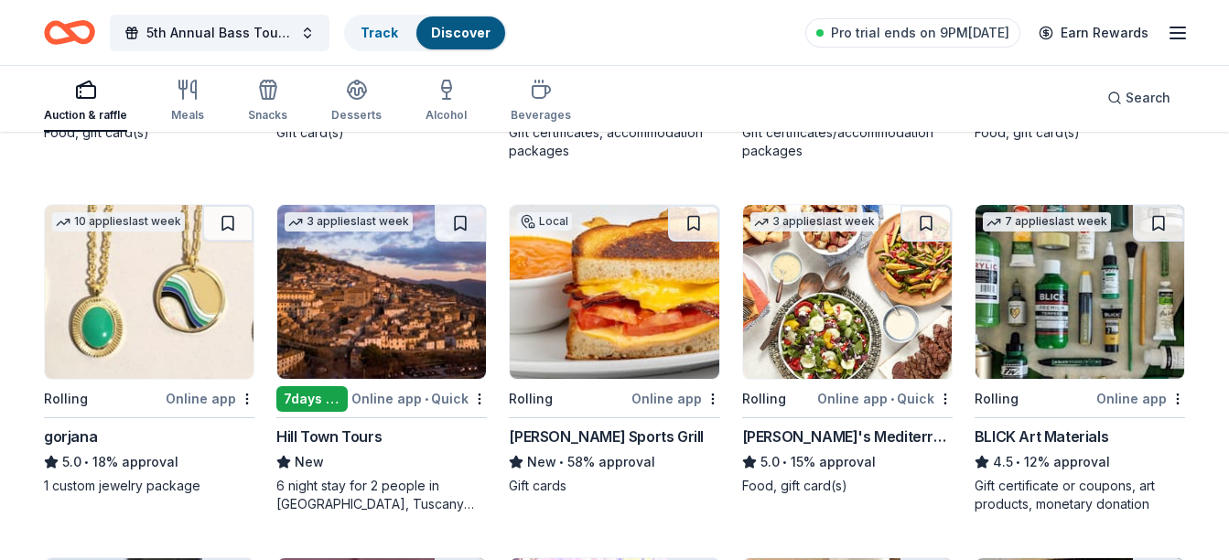
scroll to position [2273, 0]
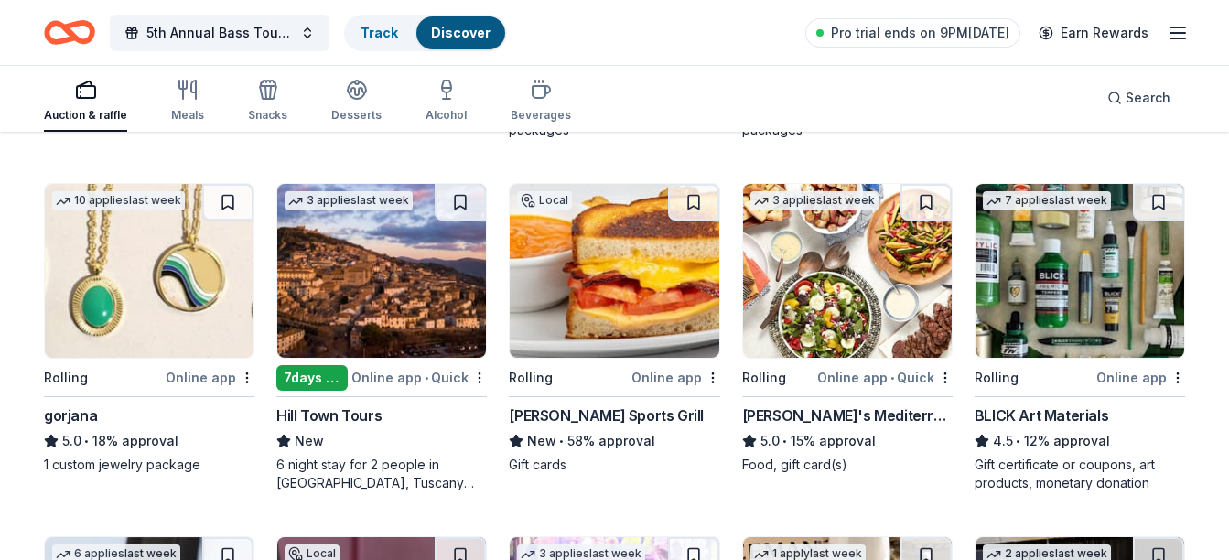
click at [66, 371] on div "Rolling" at bounding box center [66, 378] width 44 height 22
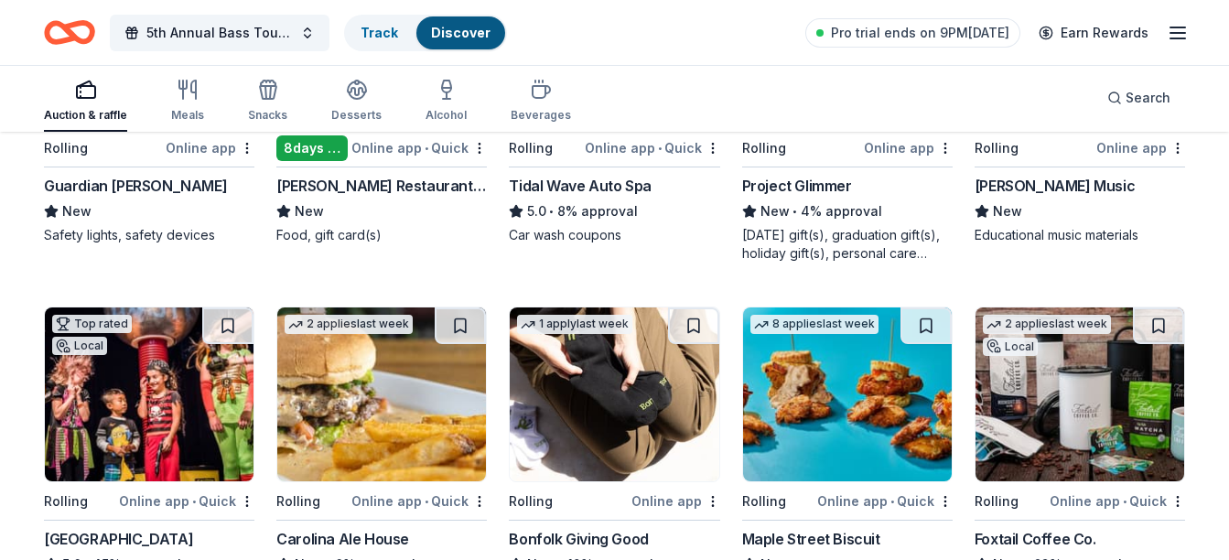
scroll to position [2914, 0]
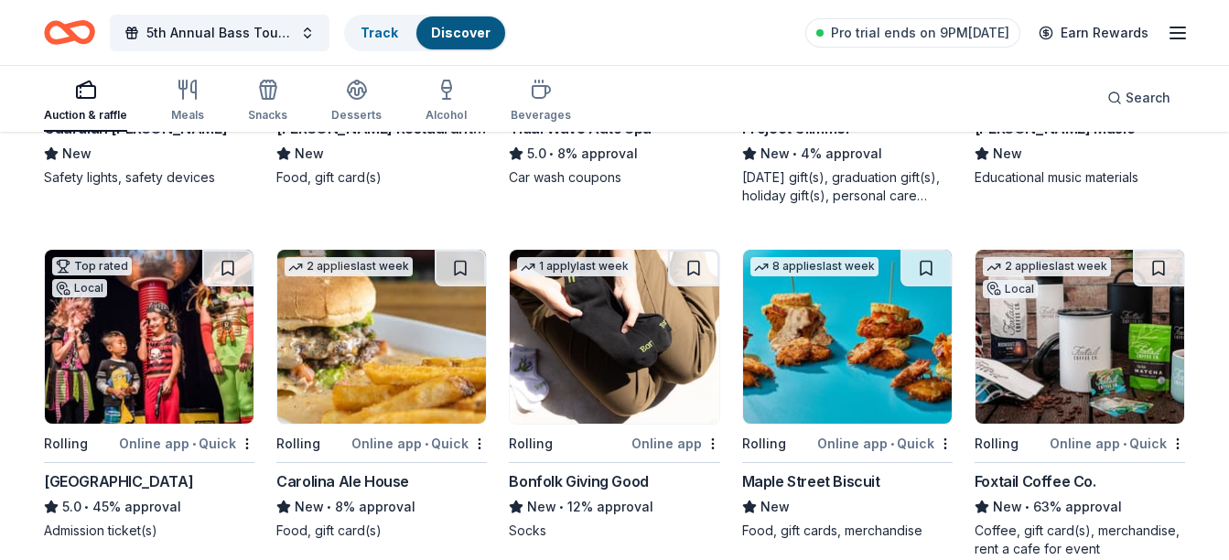
click at [143, 370] on img at bounding box center [149, 337] width 209 height 174
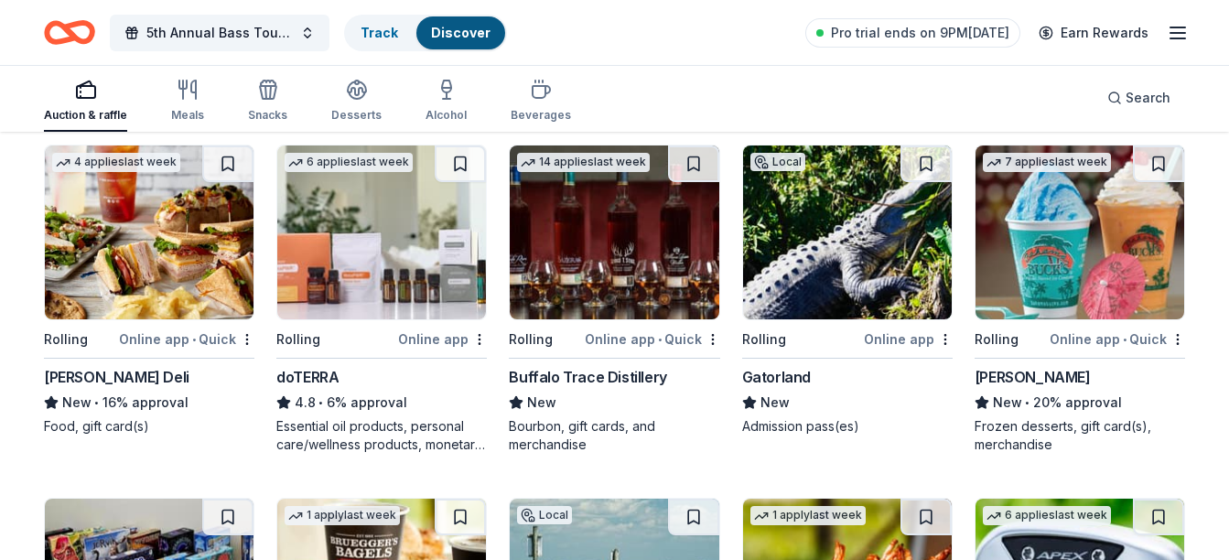
scroll to position [3463, 0]
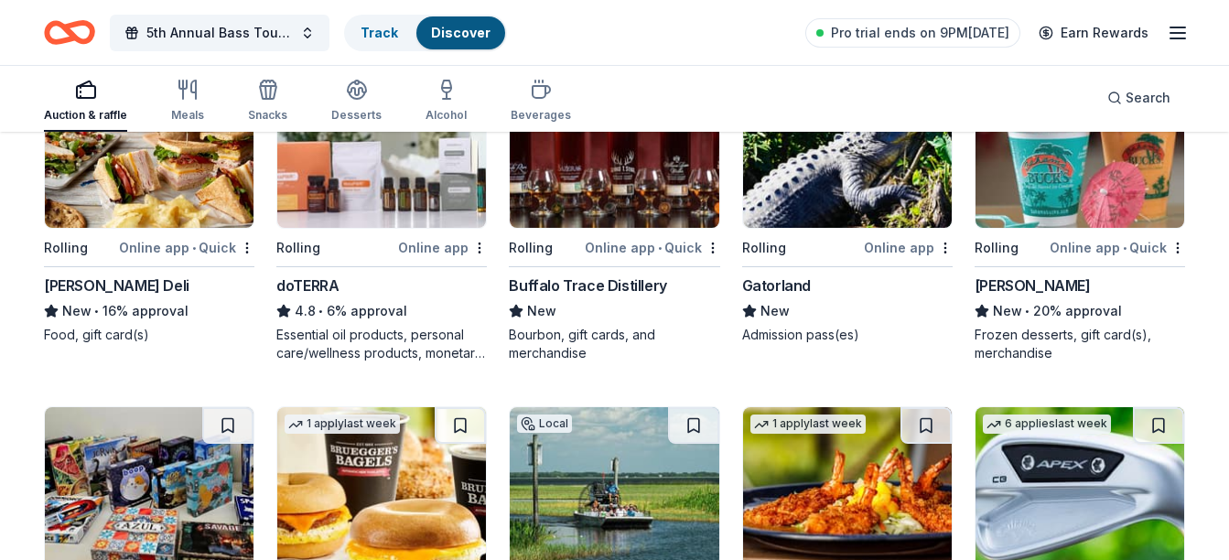
click at [588, 283] on div "Buffalo Trace Distillery" at bounding box center [587, 286] width 157 height 22
click at [815, 214] on img at bounding box center [847, 141] width 209 height 174
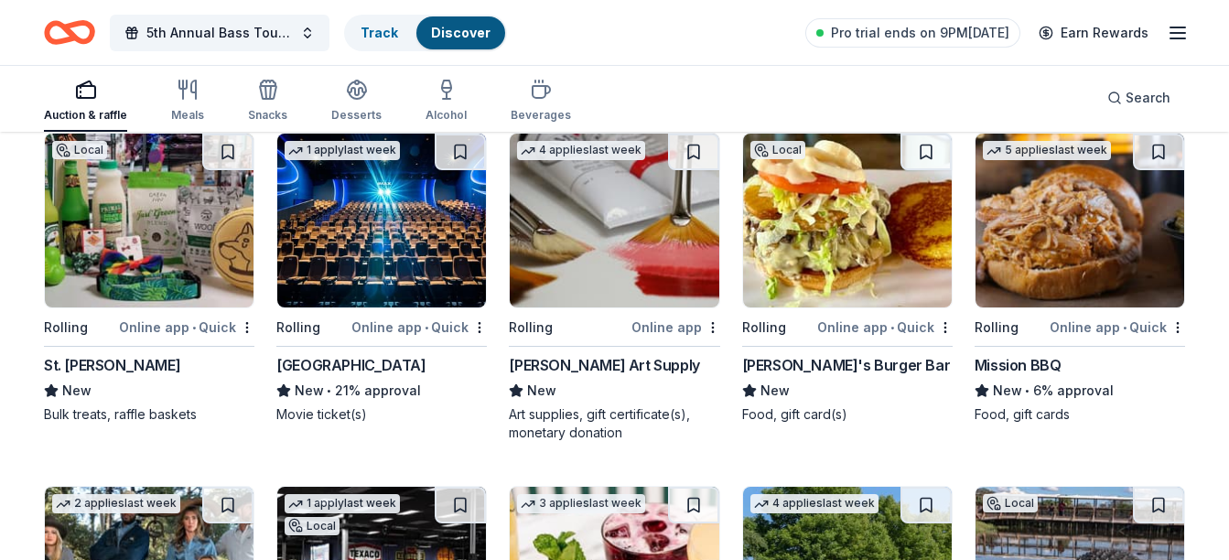
scroll to position [4104, 0]
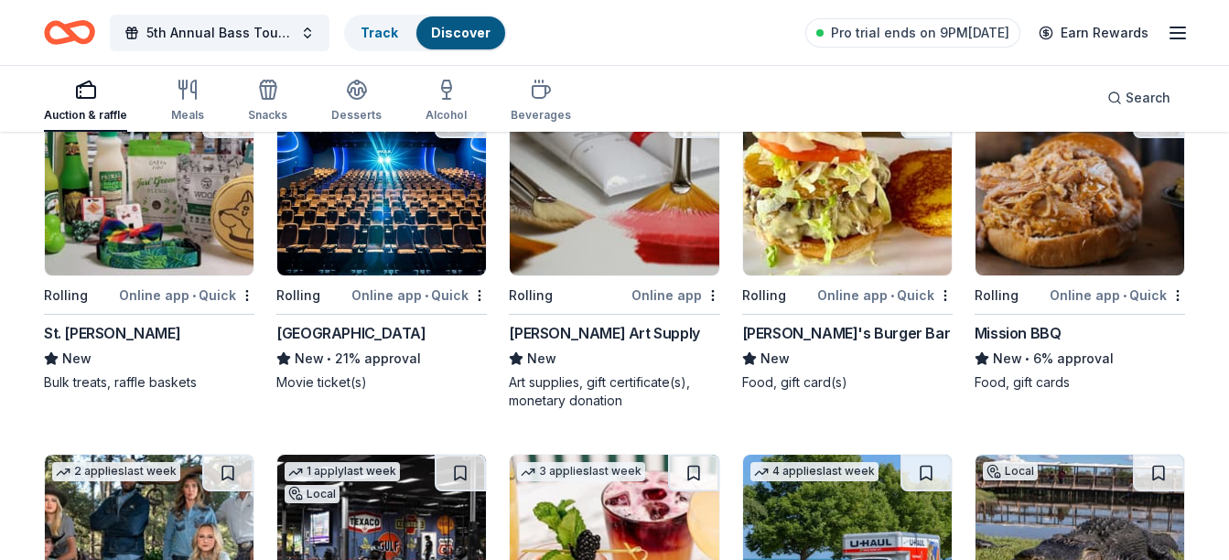
click at [1037, 329] on div "Mission BBQ" at bounding box center [1018, 333] width 87 height 22
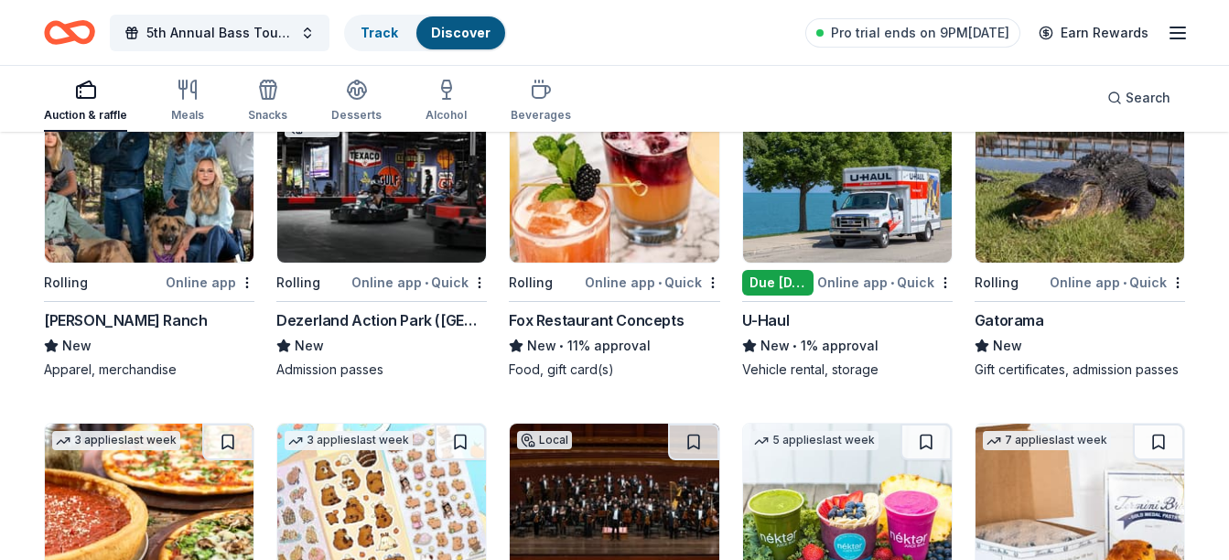
scroll to position [4561, 0]
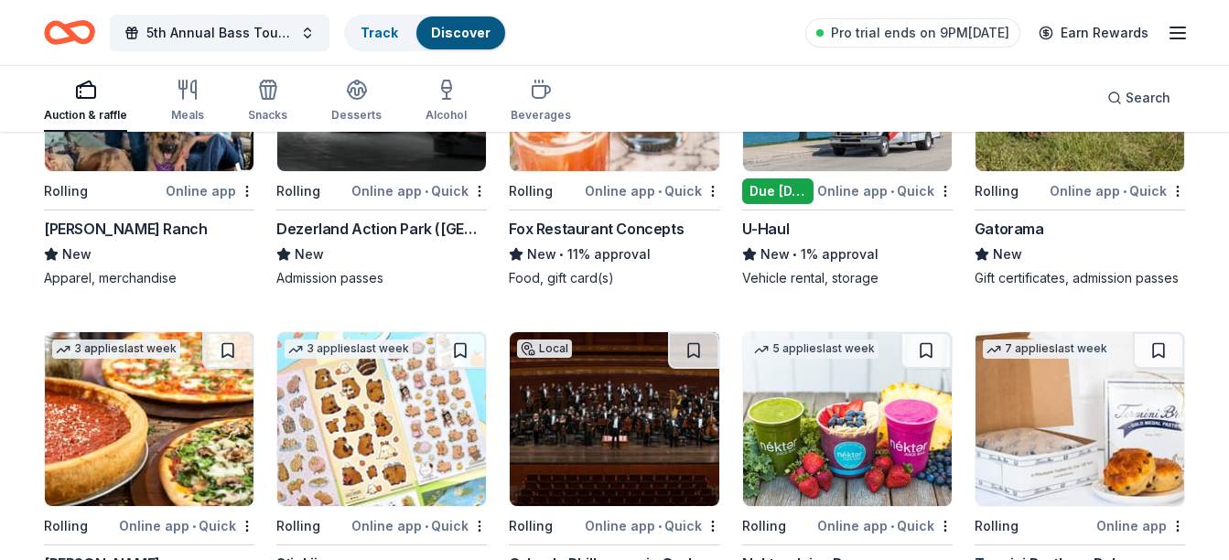
click at [1016, 166] on img at bounding box center [1080, 84] width 209 height 174
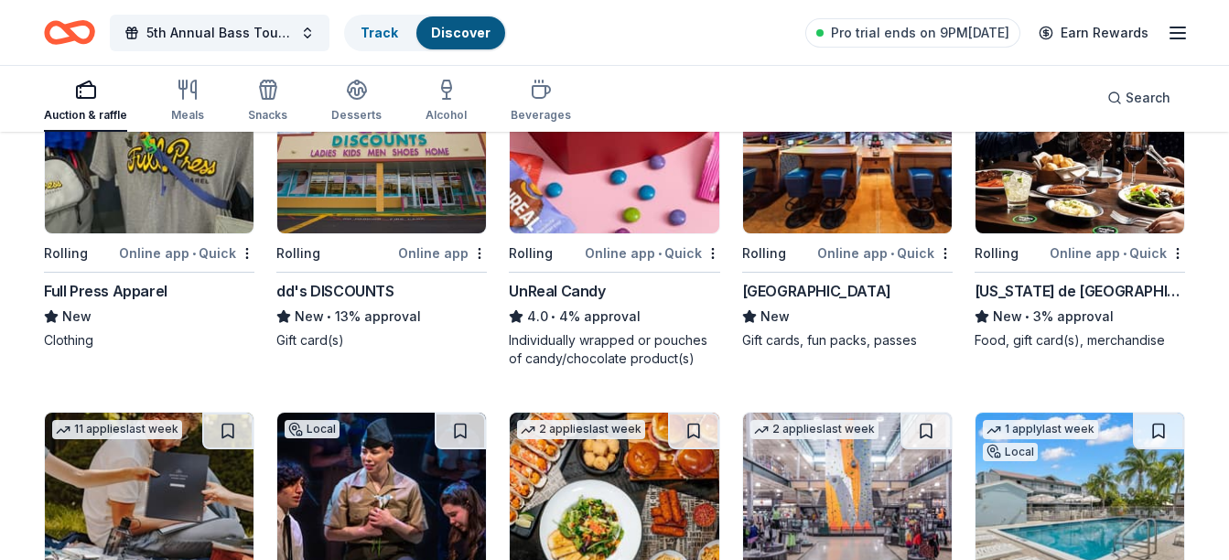
scroll to position [5202, 0]
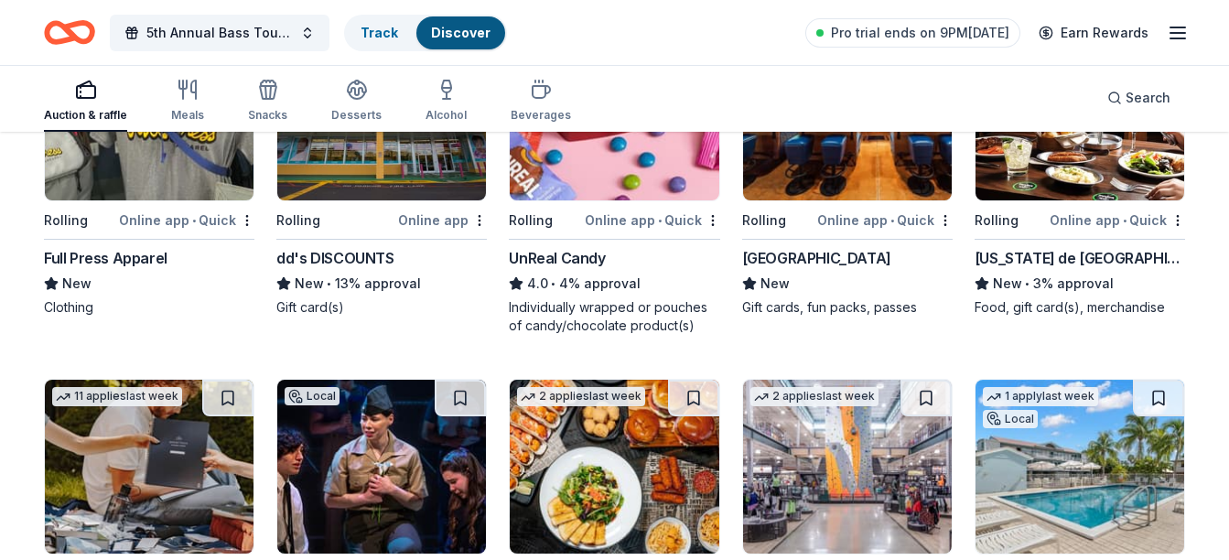
click at [1031, 257] on div "Texas de Brazil" at bounding box center [1080, 258] width 211 height 22
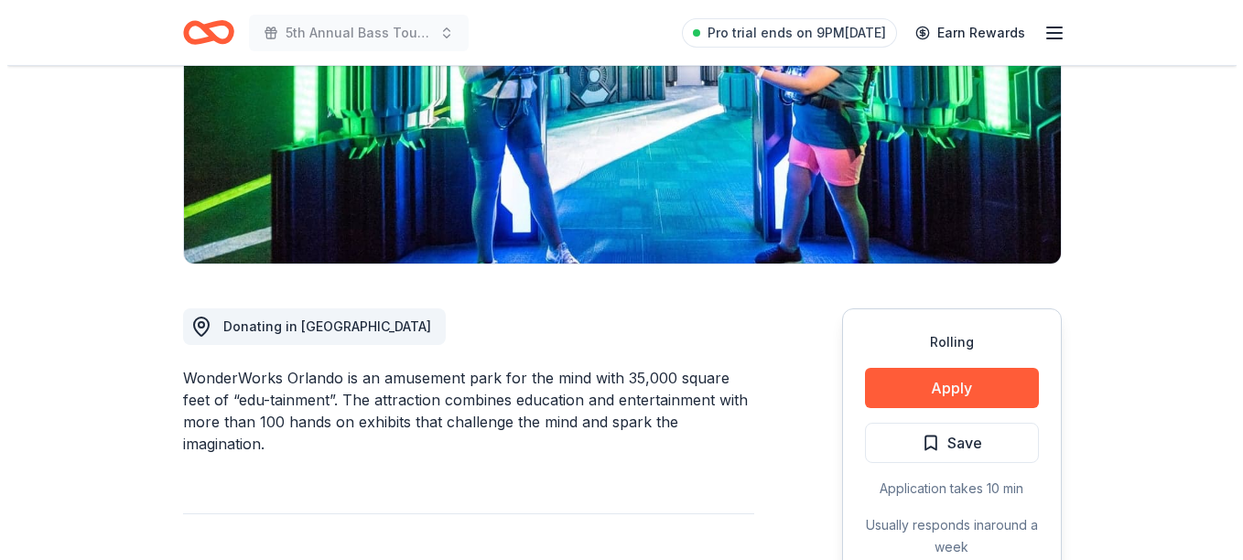
scroll to position [366, 0]
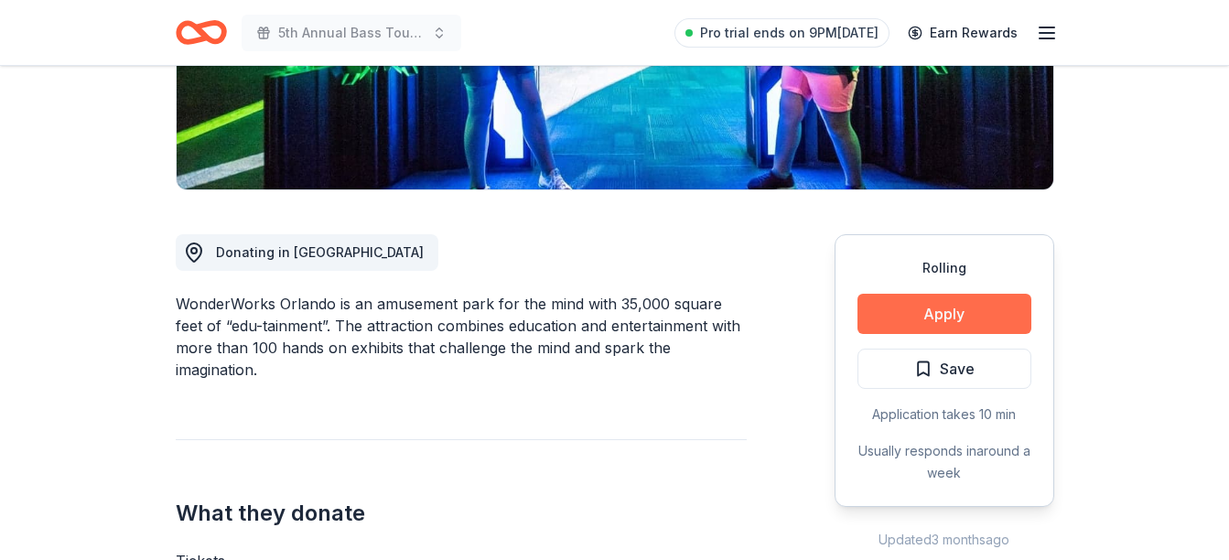
click at [938, 315] on button "Apply" at bounding box center [945, 314] width 174 height 40
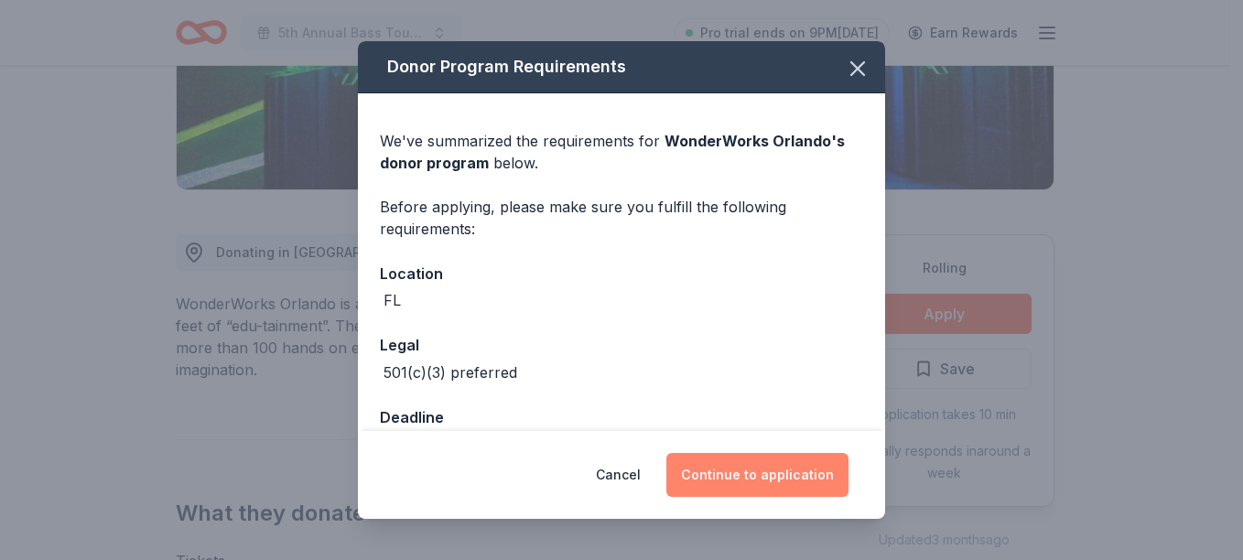
click at [760, 469] on button "Continue to application" at bounding box center [757, 475] width 182 height 44
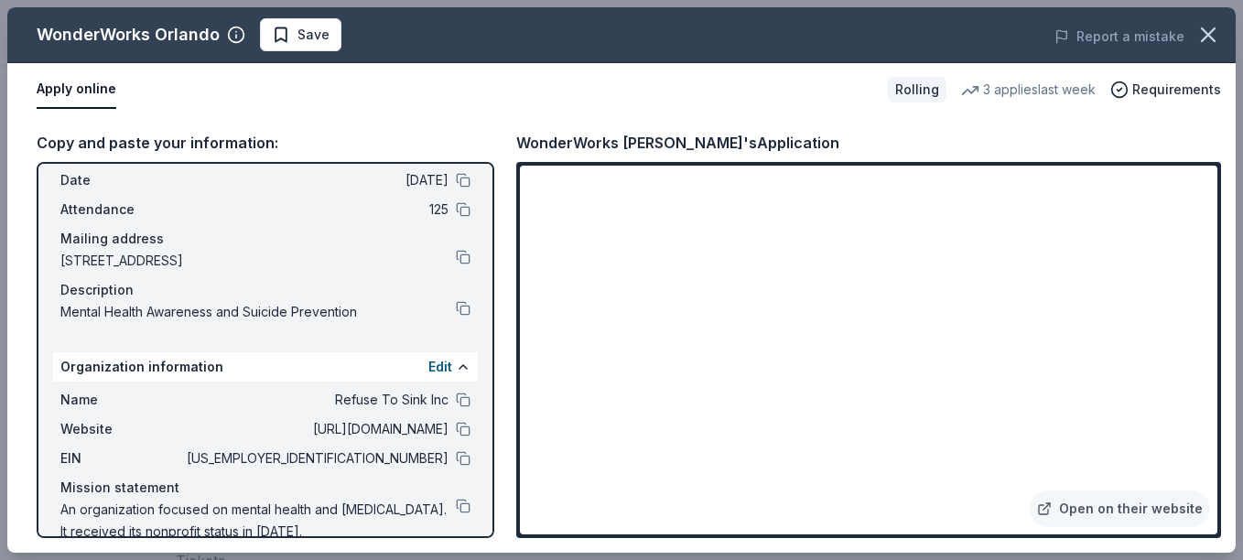
scroll to position [103, 0]
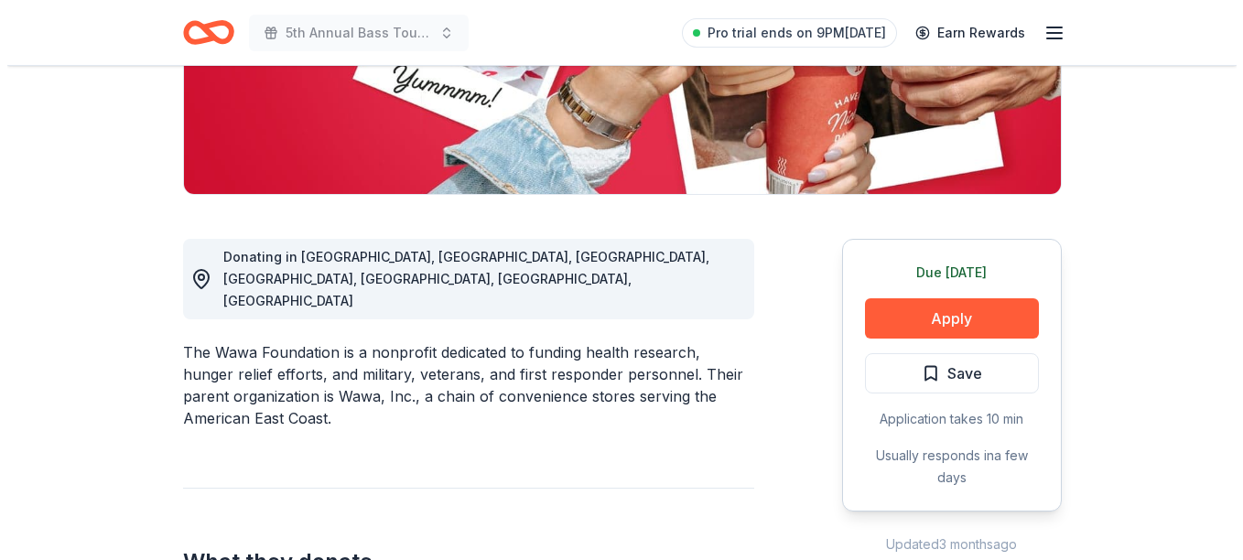
scroll to position [366, 0]
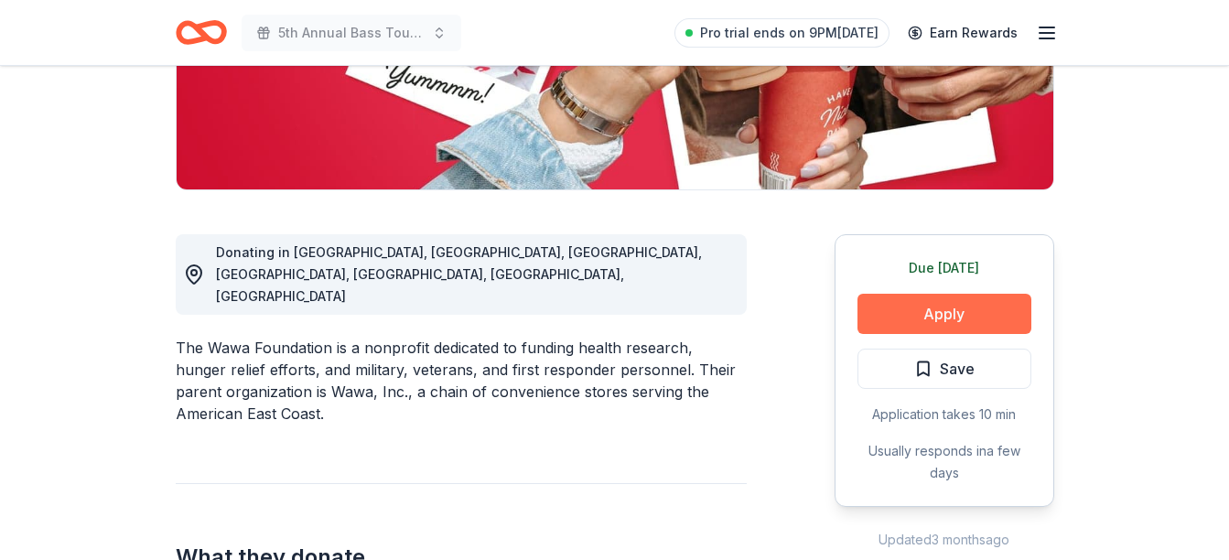
click at [934, 301] on button "Apply" at bounding box center [945, 314] width 174 height 40
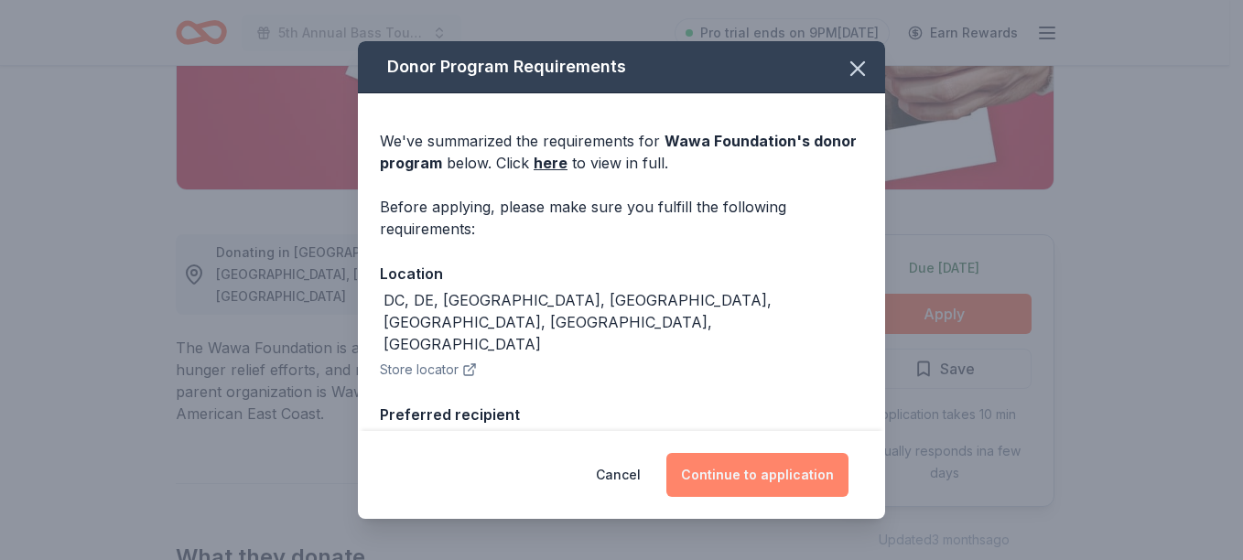
click at [717, 469] on button "Continue to application" at bounding box center [757, 475] width 182 height 44
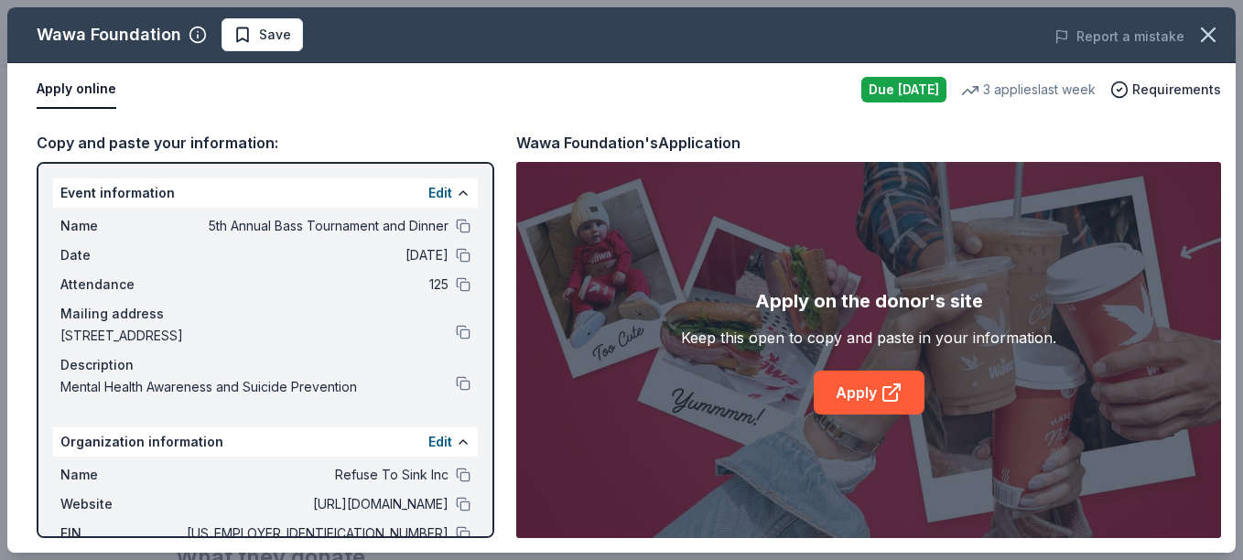
scroll to position [103, 0]
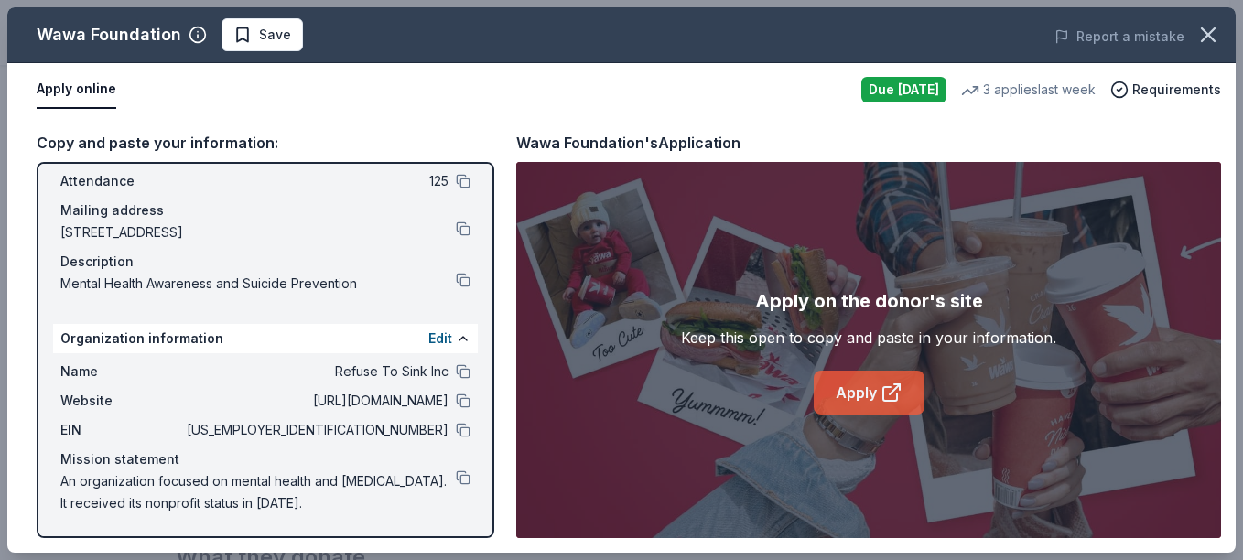
click at [846, 384] on link "Apply" at bounding box center [869, 393] width 111 height 44
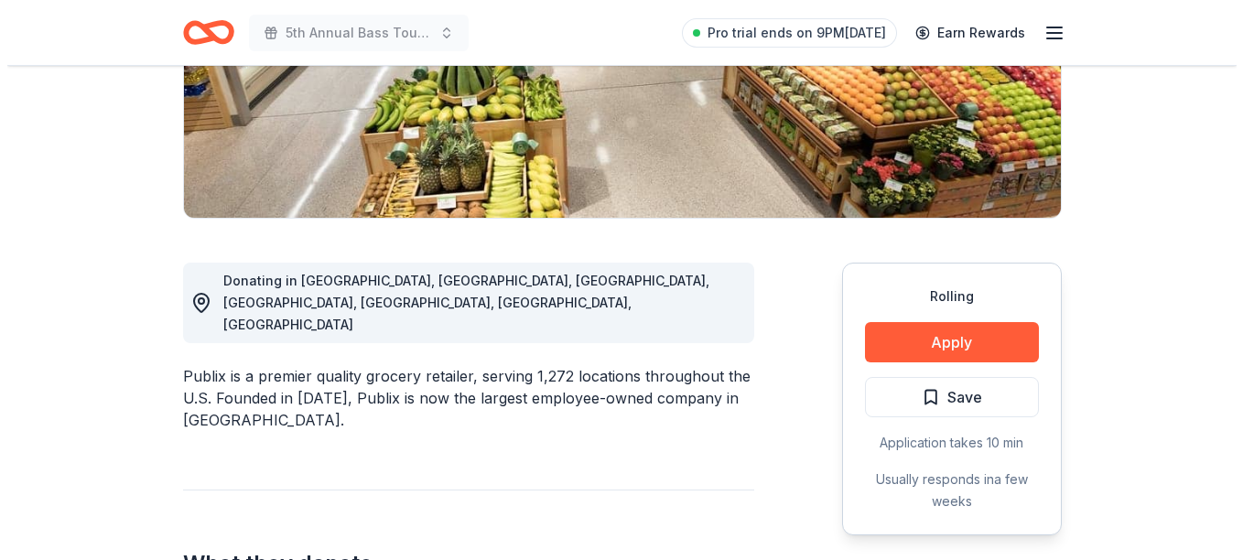
scroll to position [366, 0]
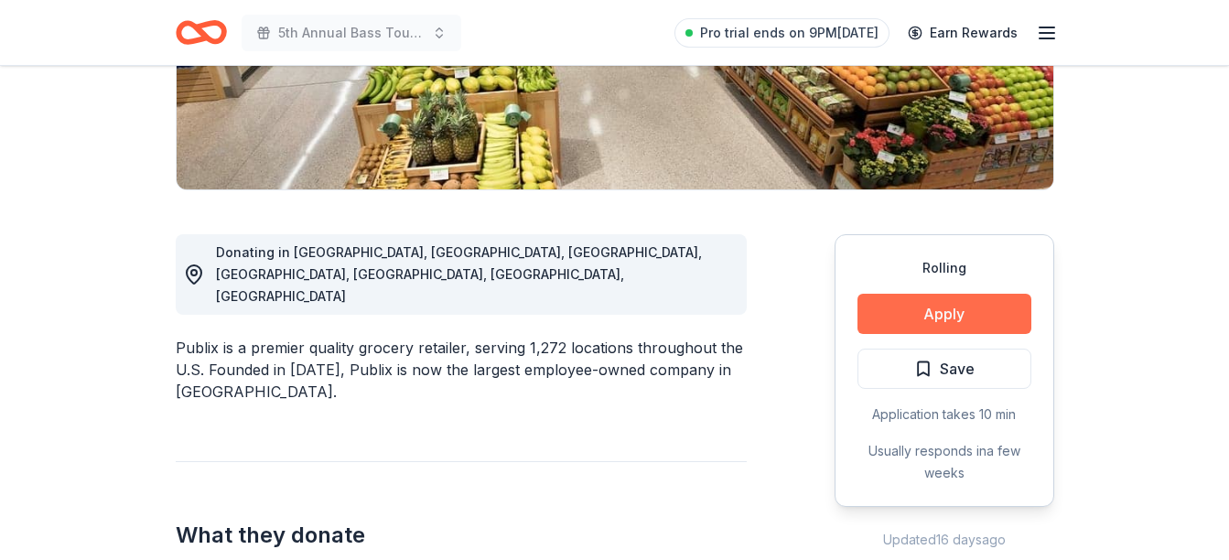
click at [896, 299] on button "Apply" at bounding box center [945, 314] width 174 height 40
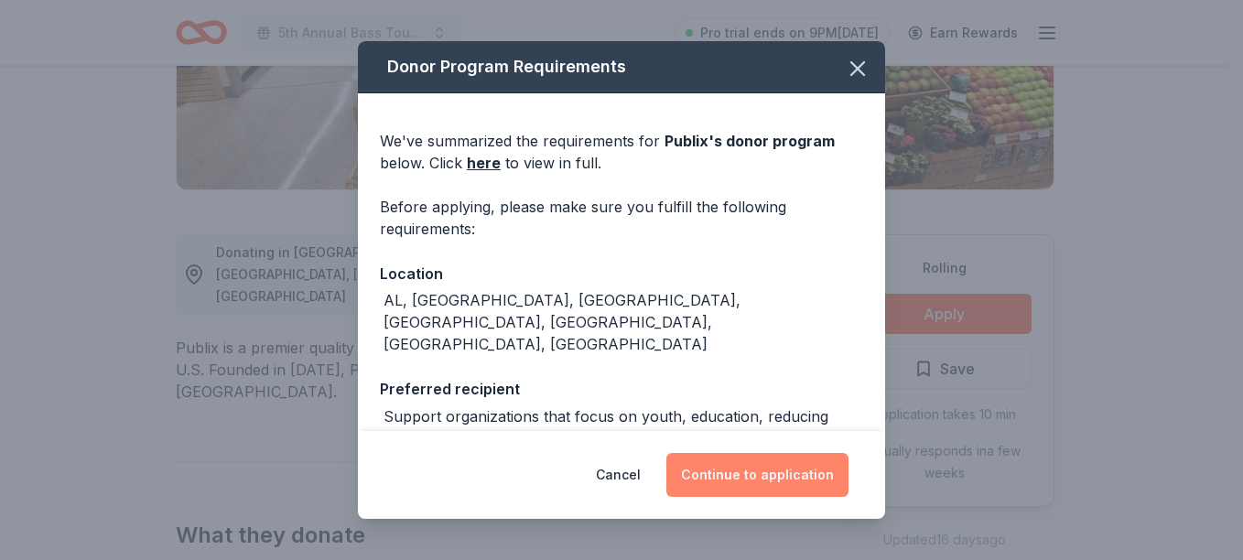
click at [734, 478] on button "Continue to application" at bounding box center [757, 475] width 182 height 44
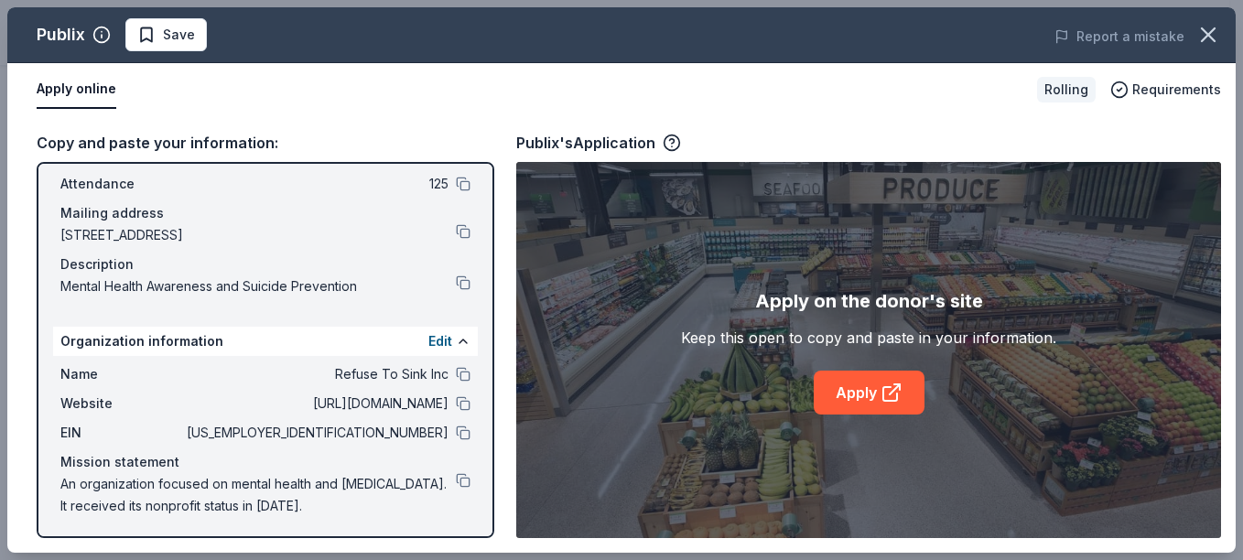
scroll to position [103, 0]
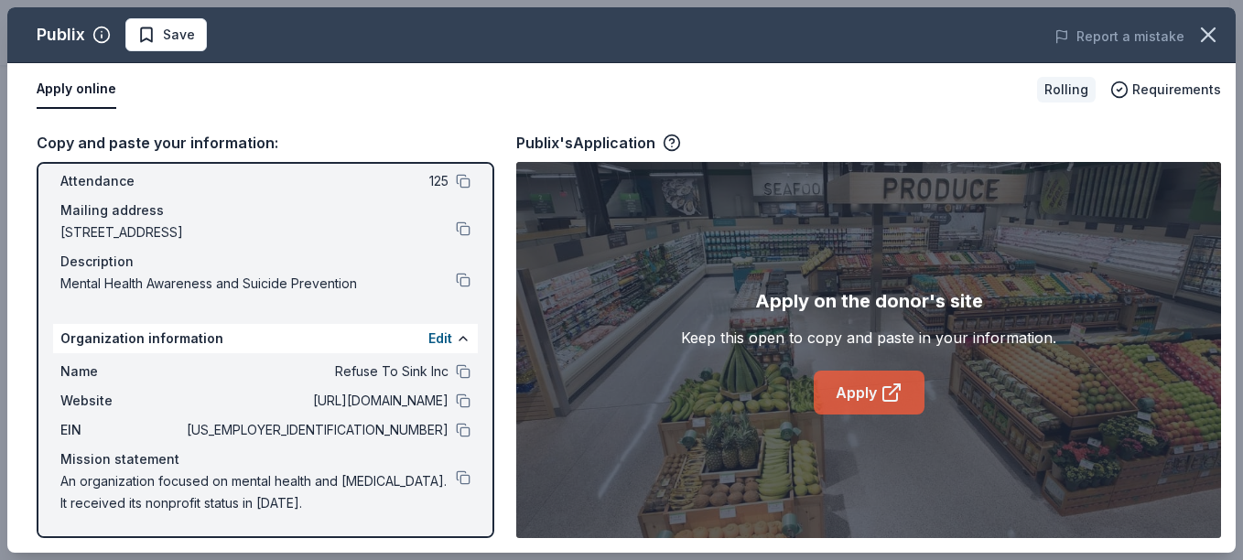
click at [856, 382] on link "Apply" at bounding box center [869, 393] width 111 height 44
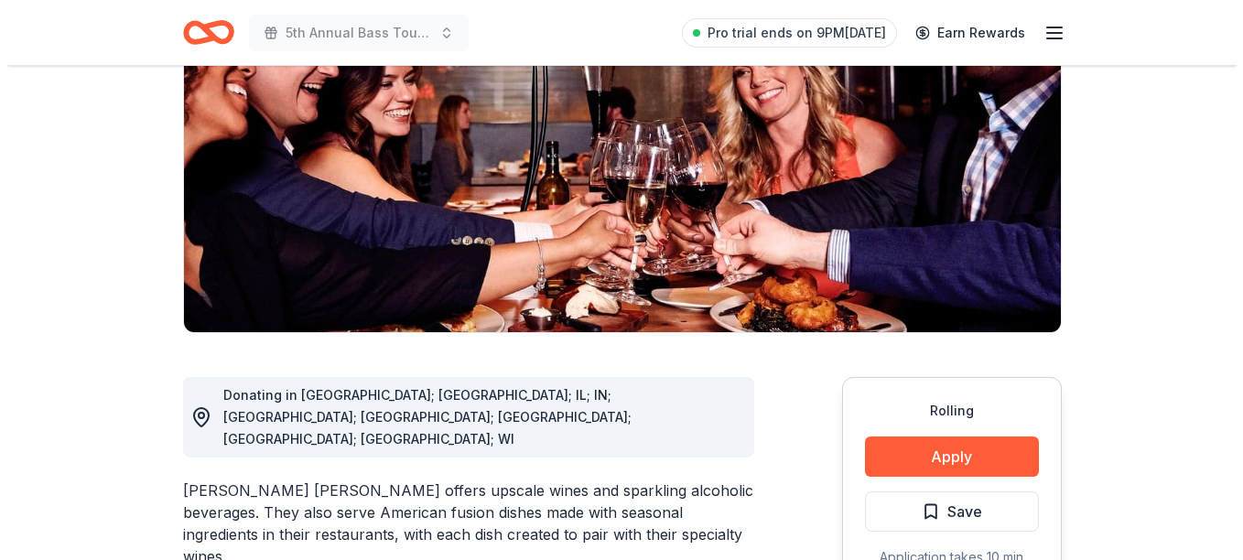
scroll to position [366, 0]
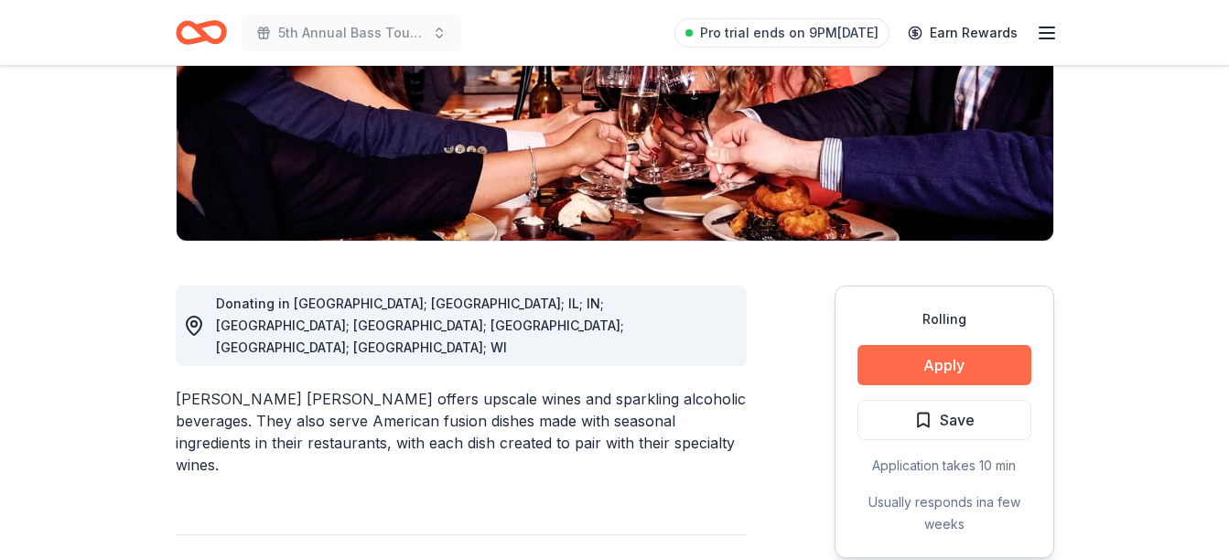
click at [936, 345] on button "Apply" at bounding box center [945, 365] width 174 height 40
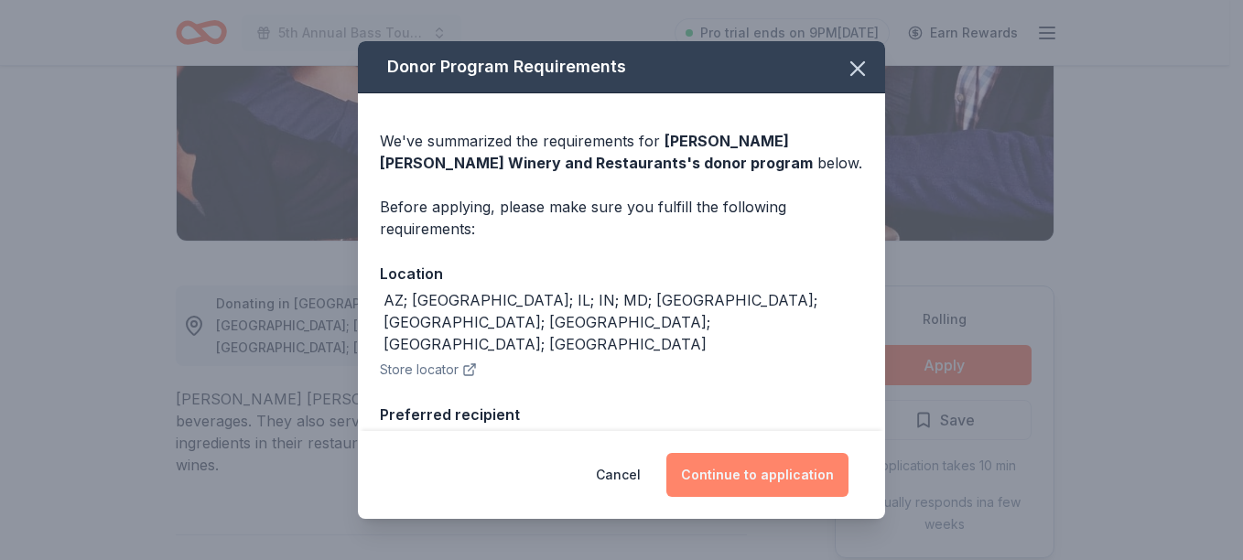
click at [721, 475] on button "Continue to application" at bounding box center [757, 475] width 182 height 44
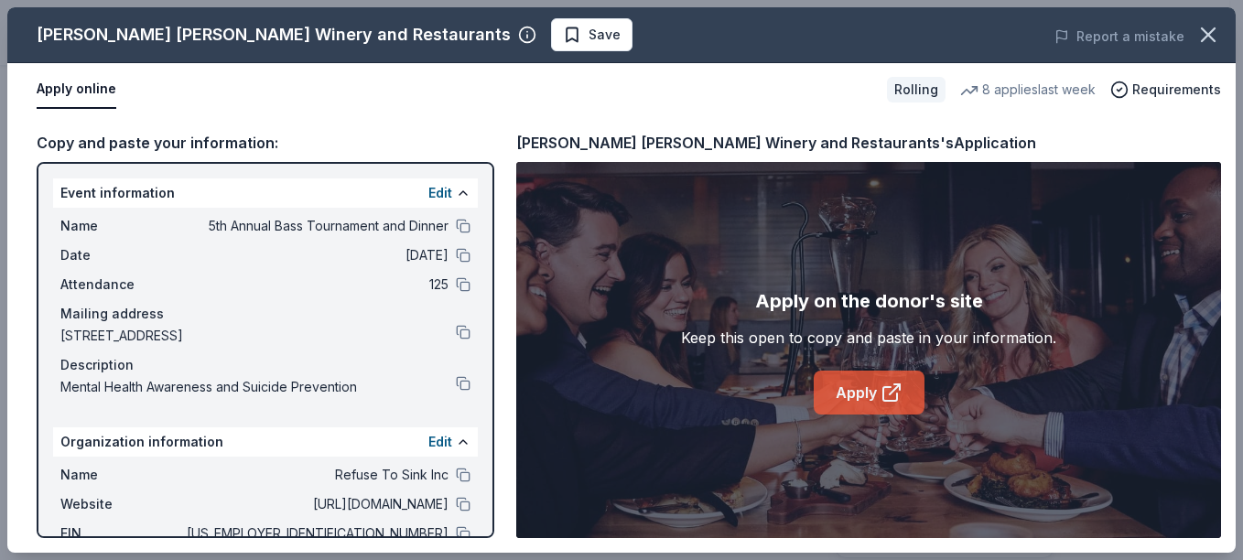
click at [858, 402] on link "Apply" at bounding box center [869, 393] width 111 height 44
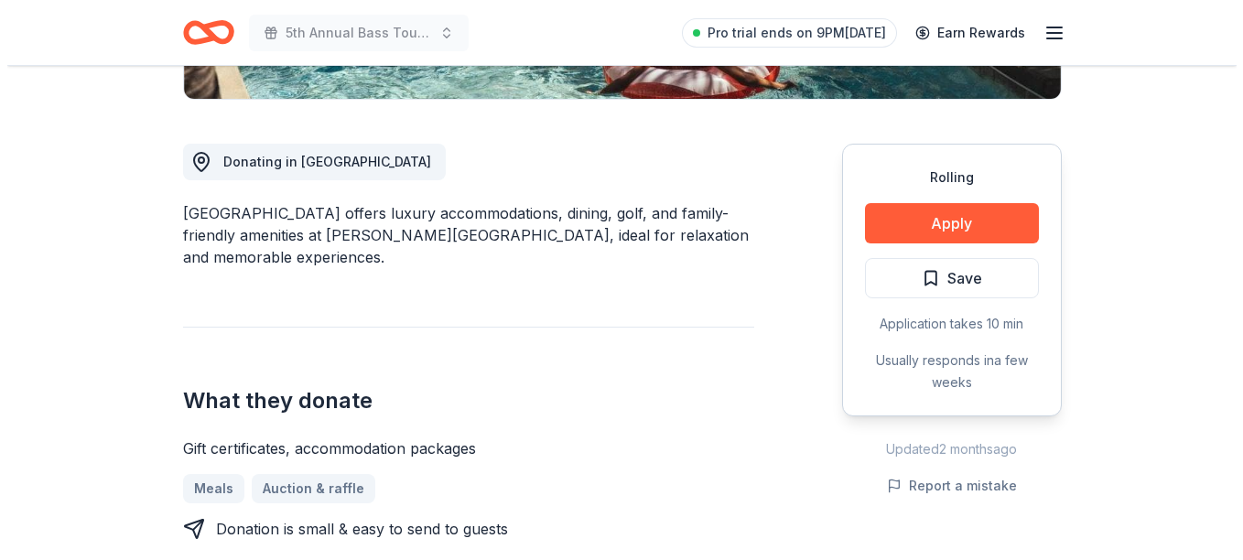
scroll to position [458, 0]
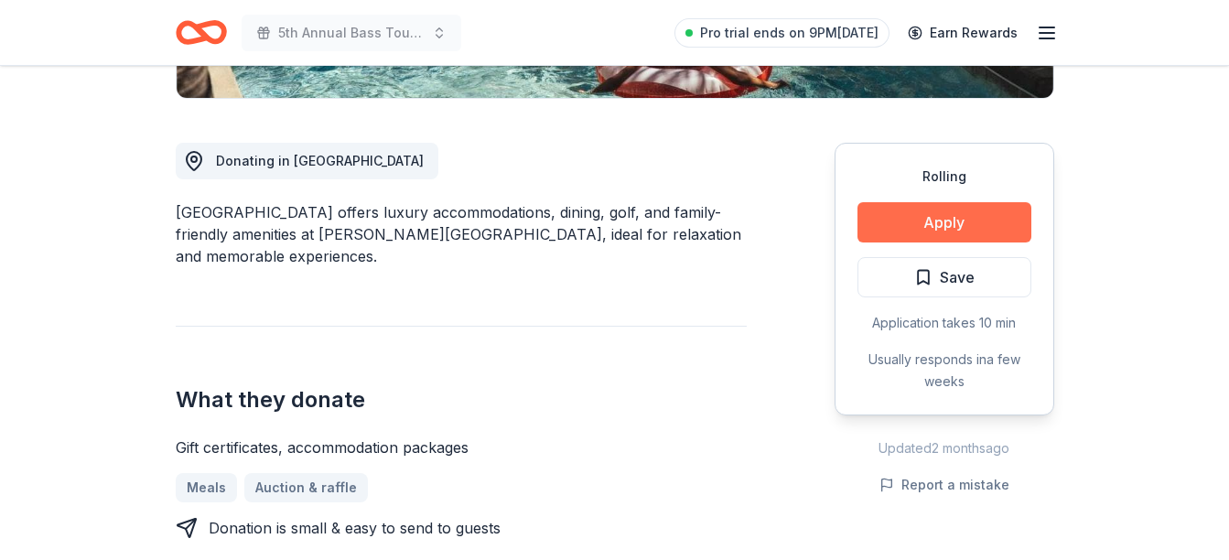
click at [939, 234] on button "Apply" at bounding box center [945, 222] width 174 height 40
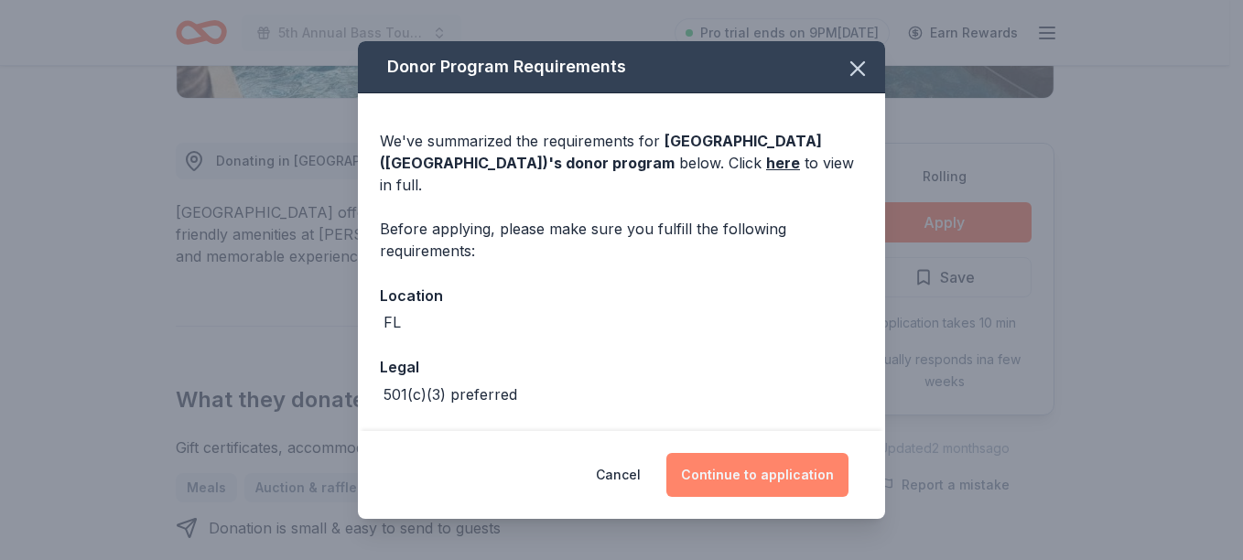
click at [774, 469] on button "Continue to application" at bounding box center [757, 475] width 182 height 44
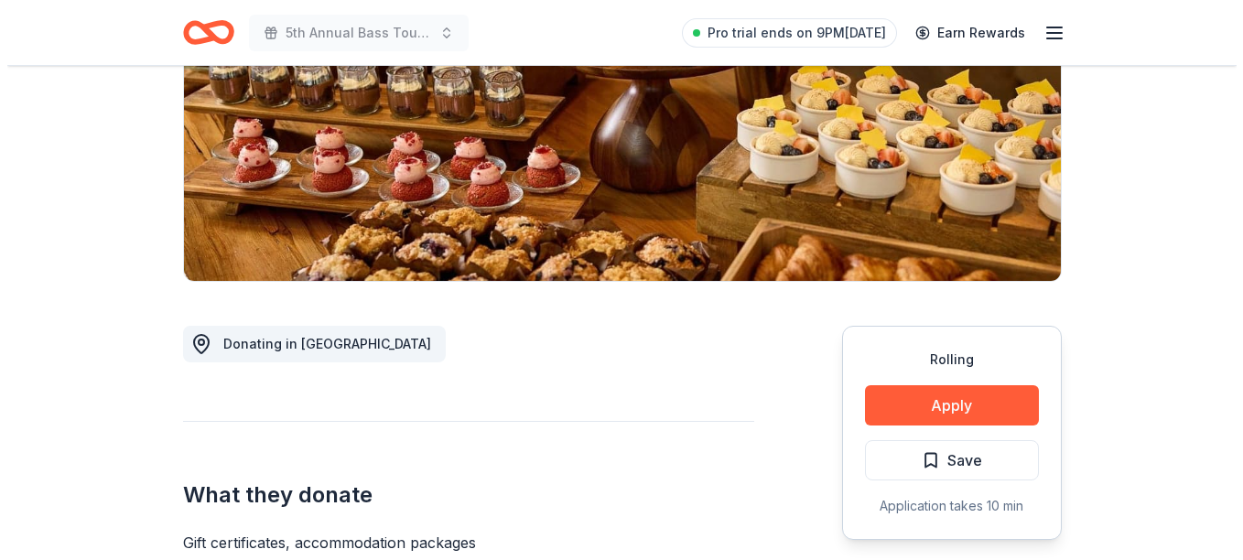
scroll to position [366, 0]
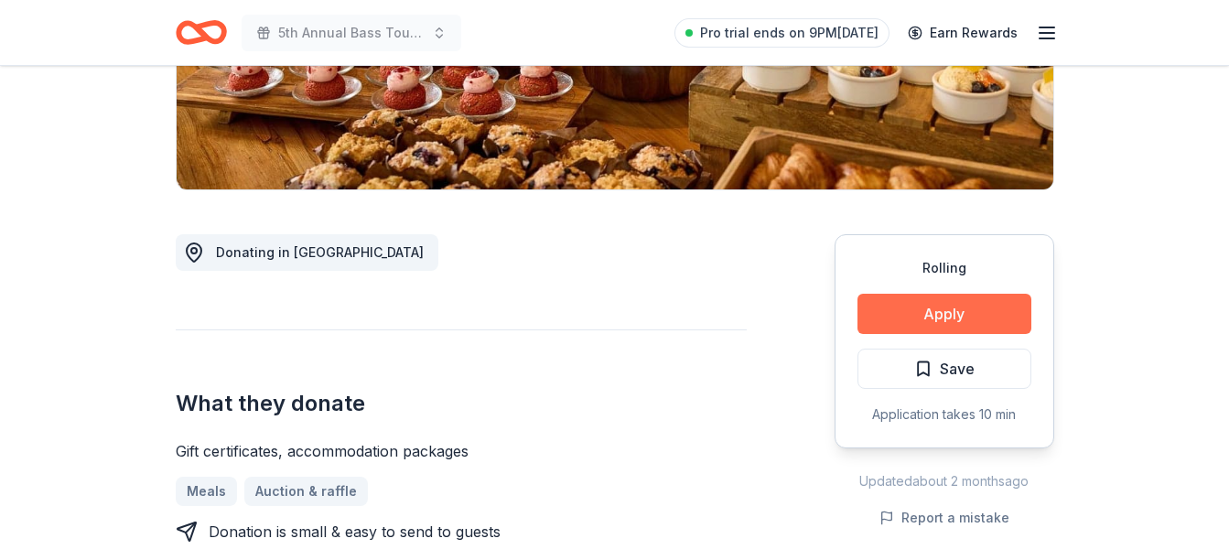
click at [913, 302] on button "Apply" at bounding box center [945, 314] width 174 height 40
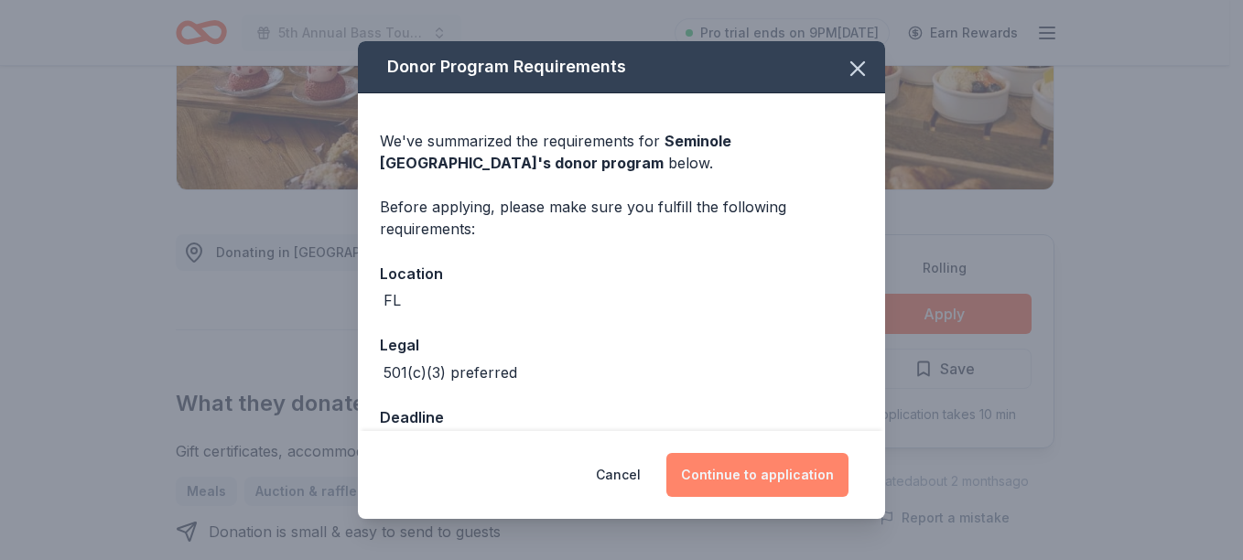
click at [741, 477] on button "Continue to application" at bounding box center [757, 475] width 182 height 44
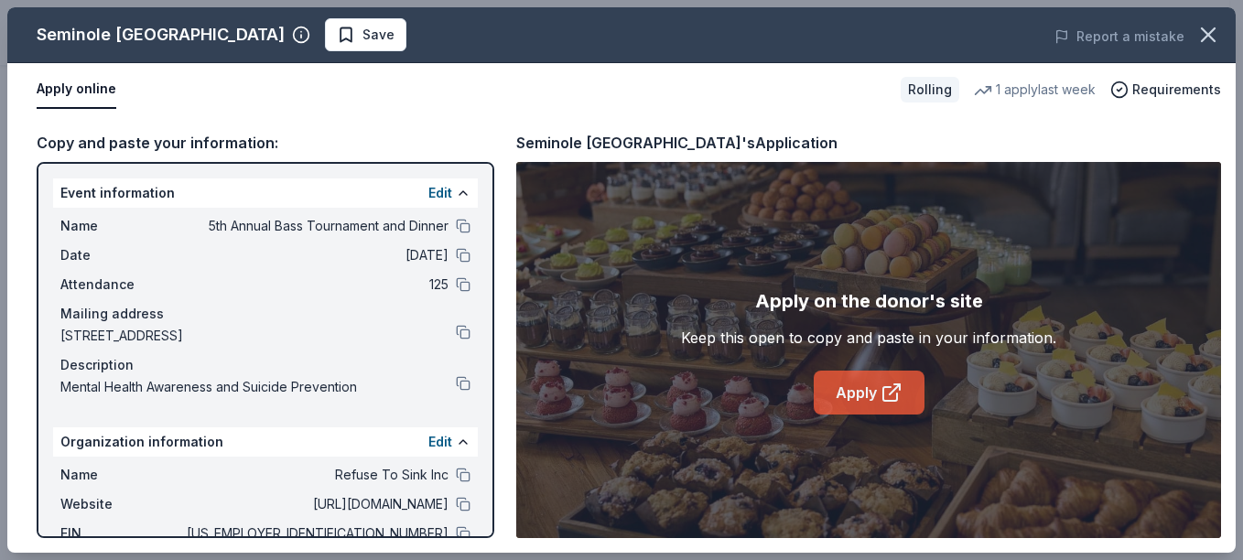
click at [843, 387] on link "Apply" at bounding box center [869, 393] width 111 height 44
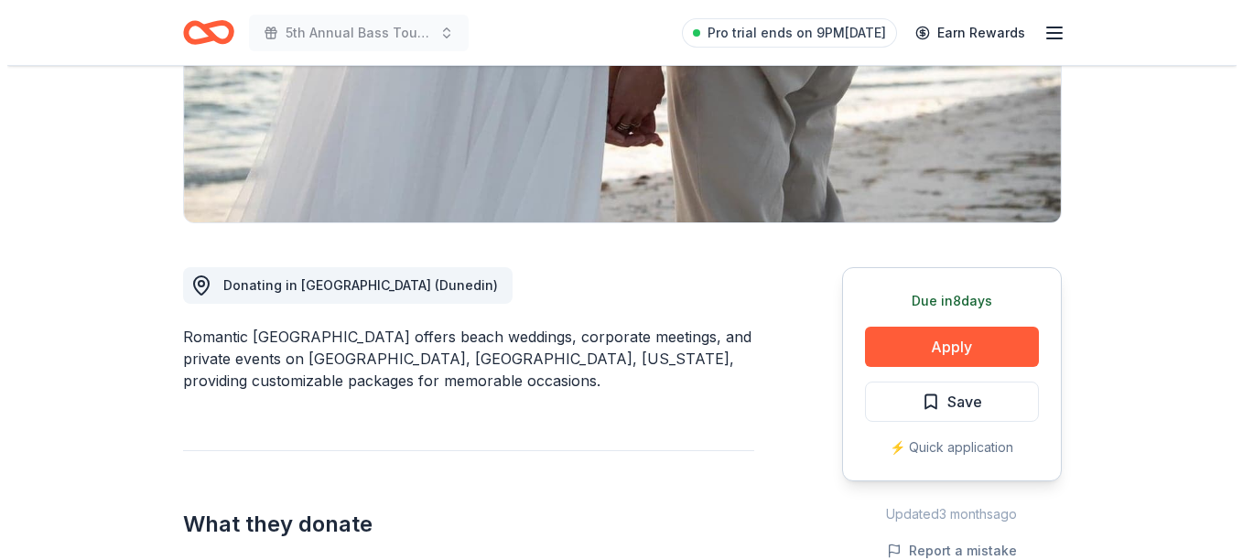
scroll to position [366, 0]
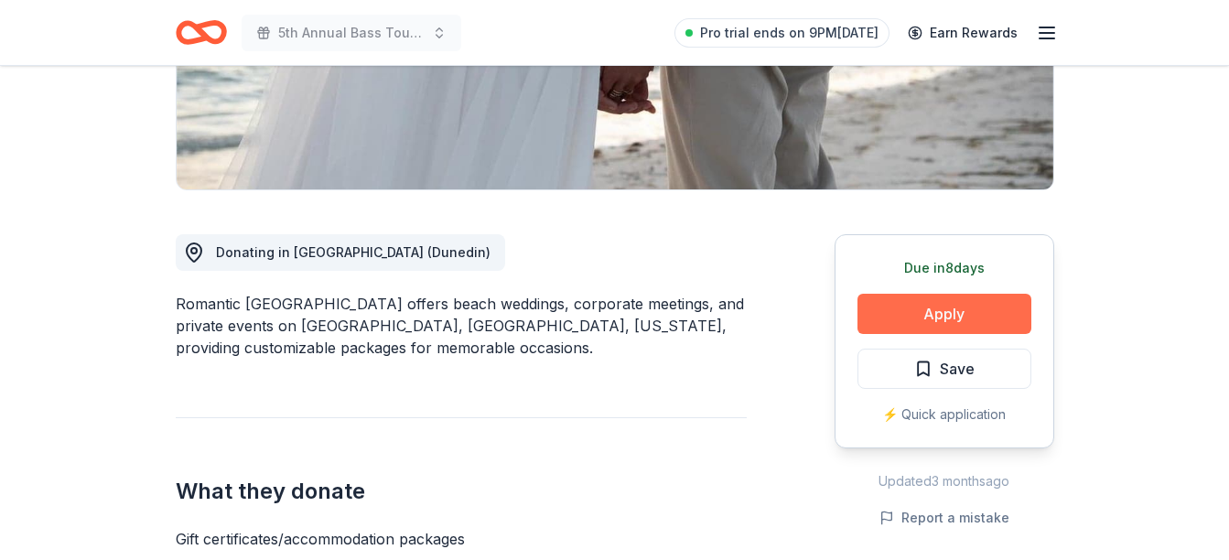
click at [922, 322] on button "Apply" at bounding box center [945, 314] width 174 height 40
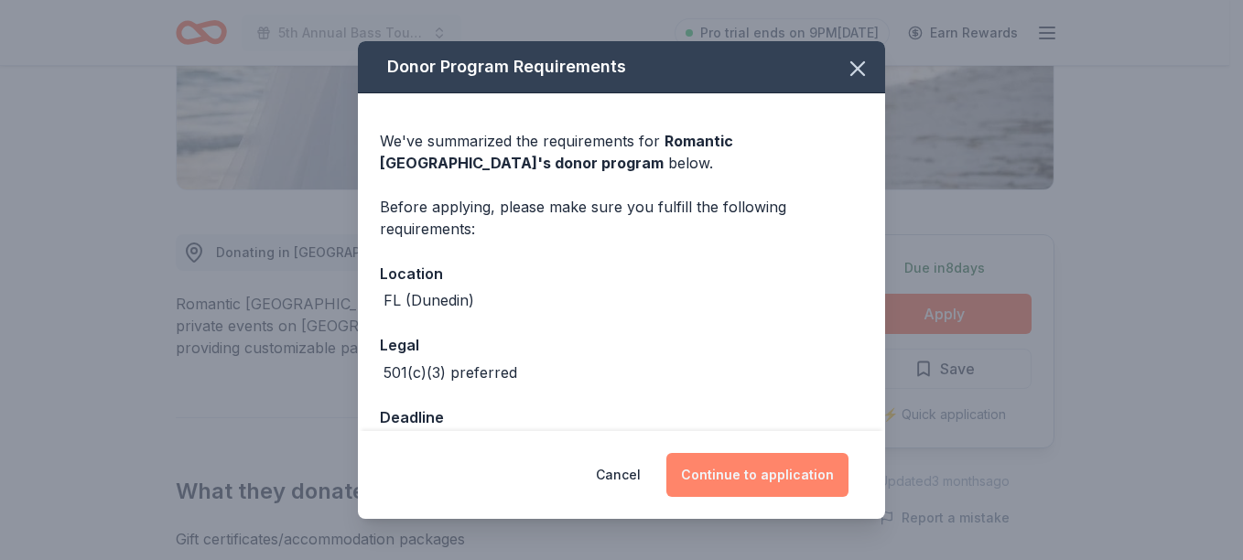
click at [713, 474] on button "Continue to application" at bounding box center [757, 475] width 182 height 44
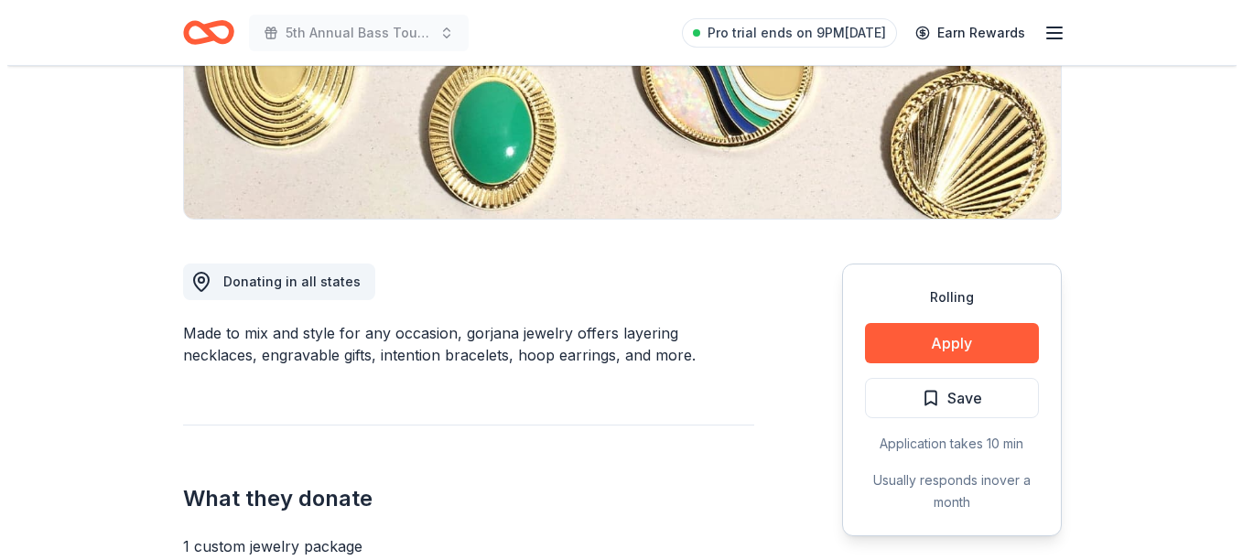
scroll to position [366, 0]
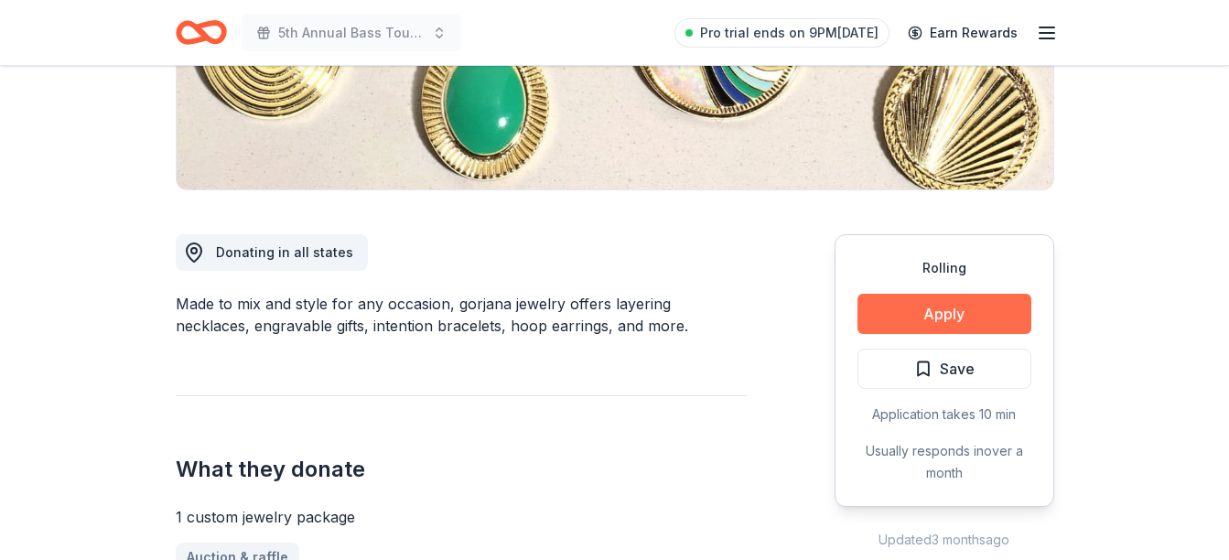
click at [872, 311] on button "Apply" at bounding box center [945, 314] width 174 height 40
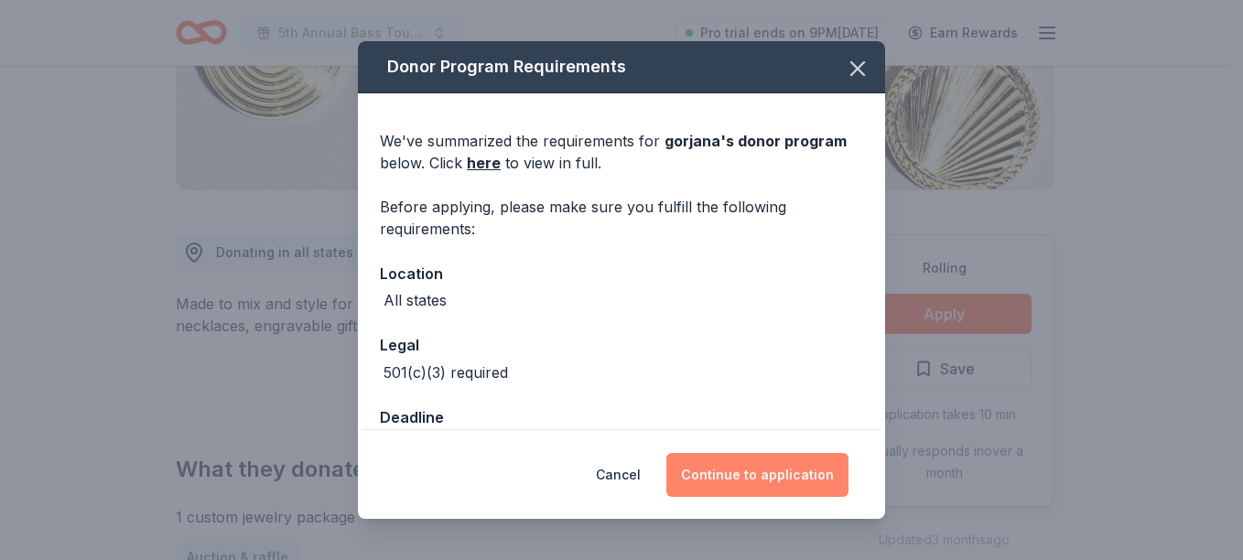
click at [710, 466] on button "Continue to application" at bounding box center [757, 475] width 182 height 44
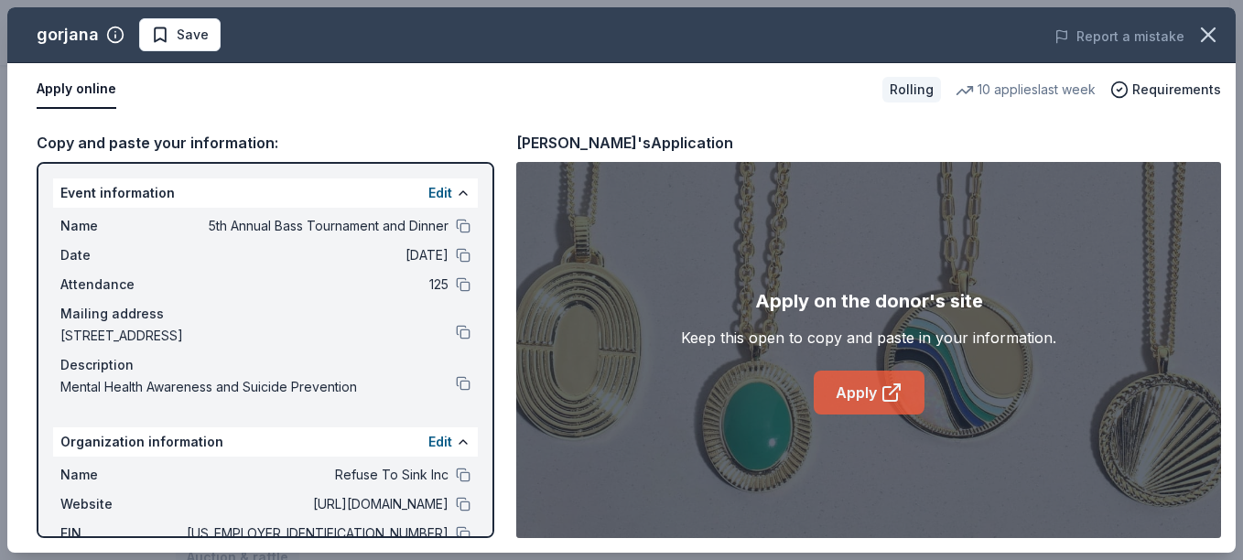
click at [848, 383] on link "Apply" at bounding box center [869, 393] width 111 height 44
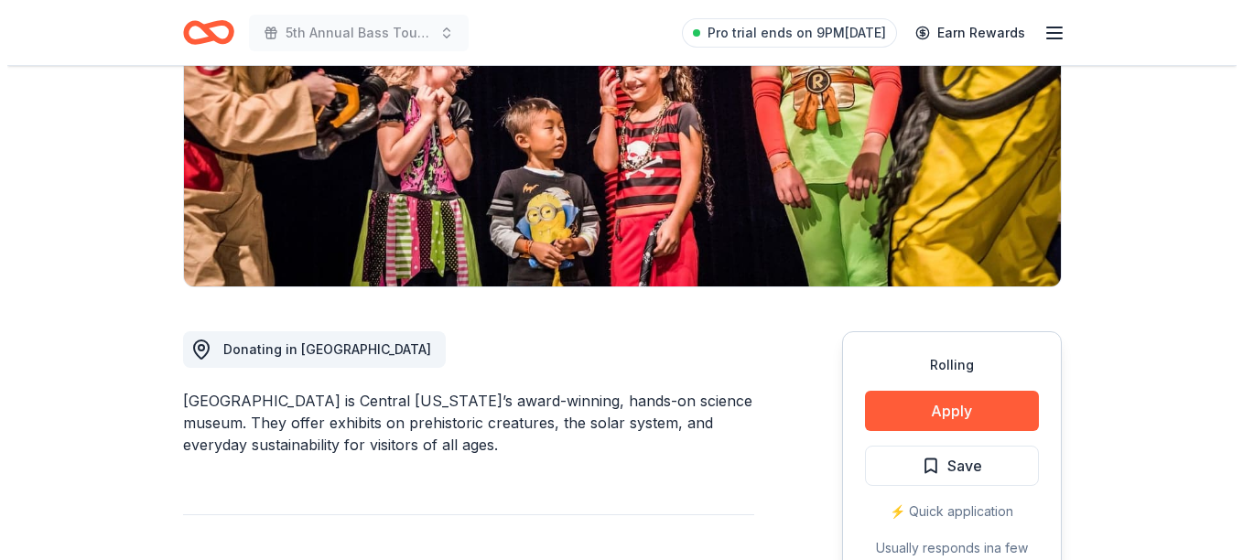
scroll to position [366, 0]
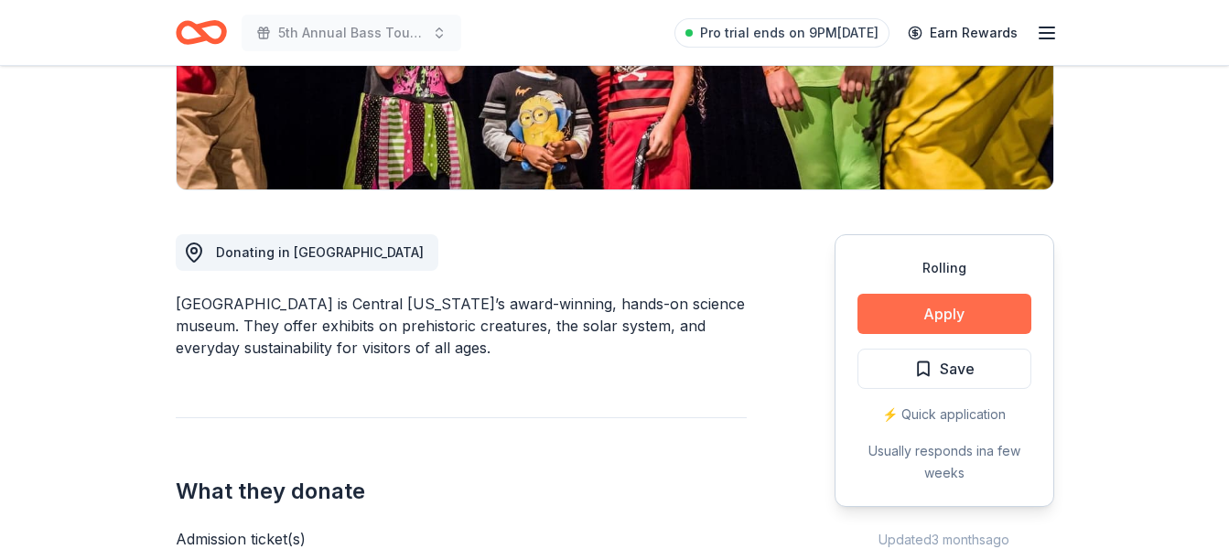
click at [901, 321] on button "Apply" at bounding box center [945, 314] width 174 height 40
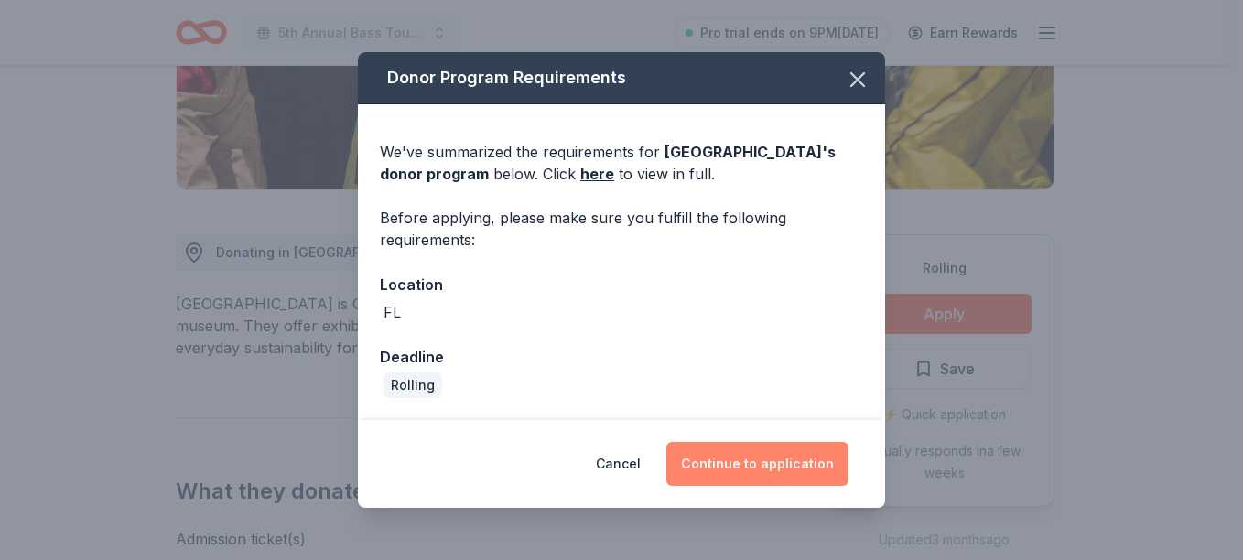
click at [723, 458] on button "Continue to application" at bounding box center [757, 464] width 182 height 44
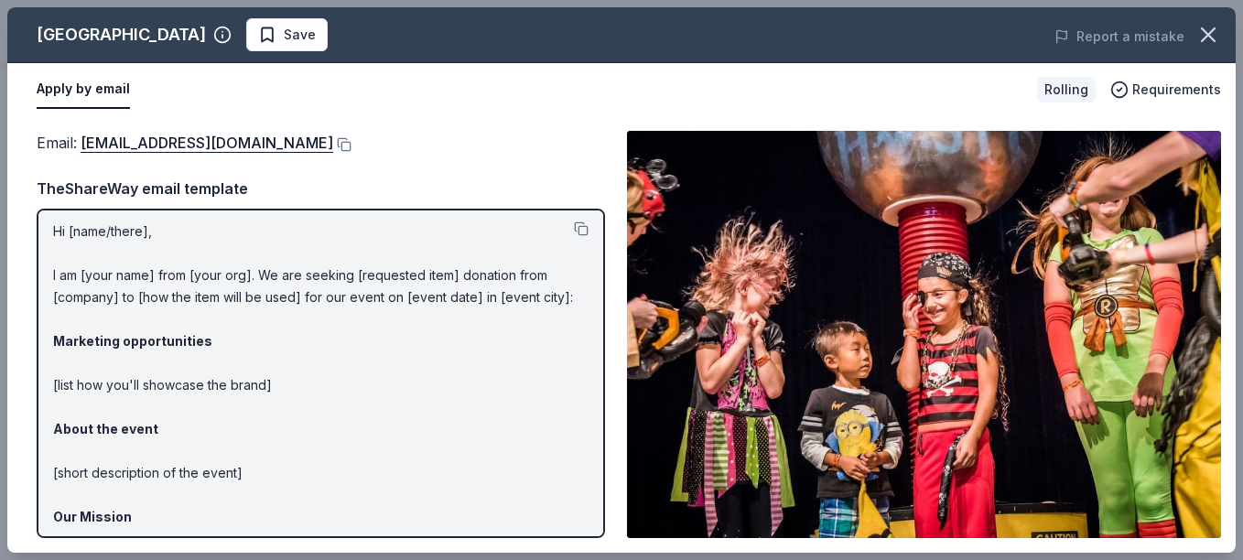
scroll to position [0, 0]
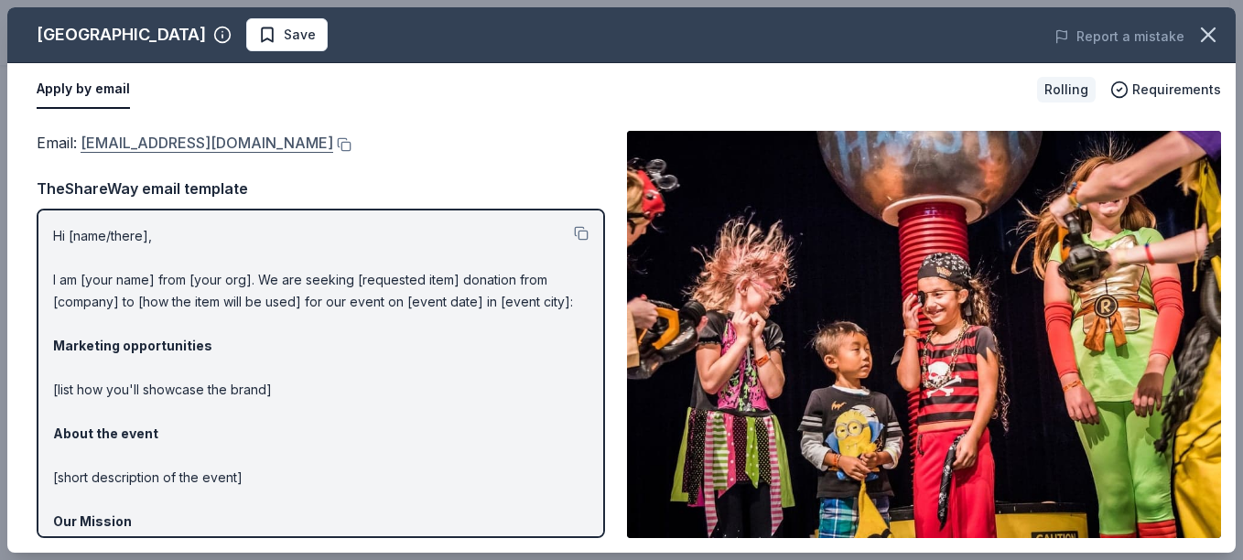
click at [153, 143] on link "[EMAIL_ADDRESS][DOMAIN_NAME]" at bounding box center [207, 143] width 253 height 24
click at [53, 276] on p "Hi [name/there], I am [your name] from [your org]. We are seeking [requested it…" at bounding box center [320, 455] width 535 height 461
drag, startPoint x: 55, startPoint y: 233, endPoint x: 123, endPoint y: 317, distance: 107.3
click at [122, 315] on p "Hi [name/there], I am [your name] from [your org]. We are seeking [requested it…" at bounding box center [320, 455] width 535 height 461
click at [55, 237] on p "Hi [name/there], I am [your name] from [your org]. We are seeking [requested it…" at bounding box center [320, 455] width 535 height 461
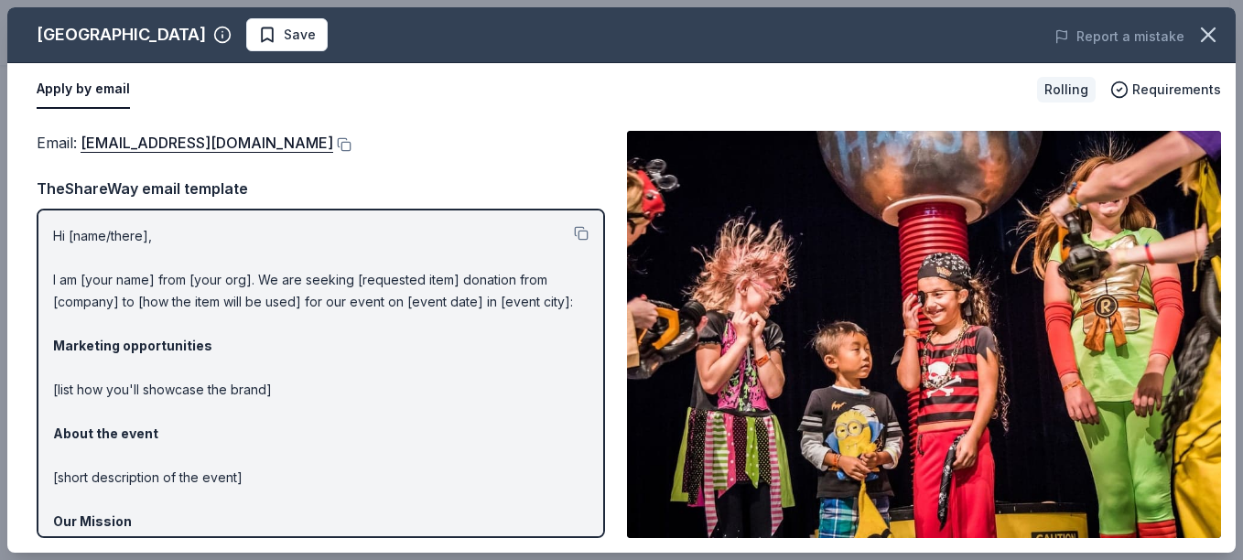
click at [55, 237] on p "Hi [name/there], I am [your name] from [your org]. We are seeking [requested it…" at bounding box center [320, 455] width 535 height 461
click at [55, 234] on p "Hi [name/there], I am [your name] from [your org]. We are seeking [requested it…" at bounding box center [320, 455] width 535 height 461
click at [54, 234] on p "Hi [name/there], I am [your name] from [your org]. We are seeking [requested it…" at bounding box center [320, 455] width 535 height 461
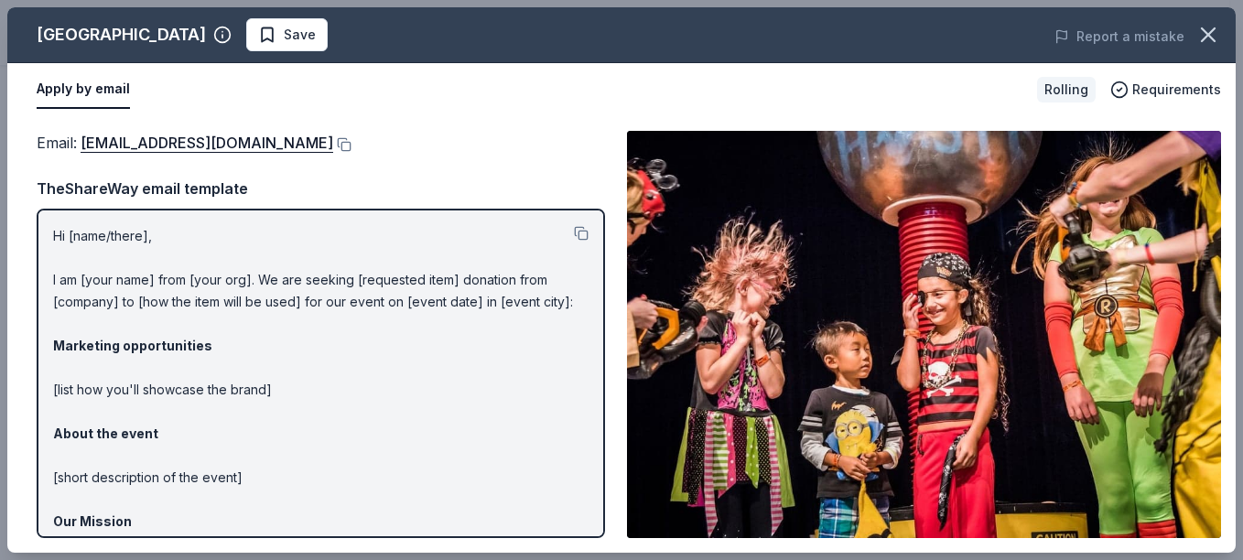
scroll to position [165, 0]
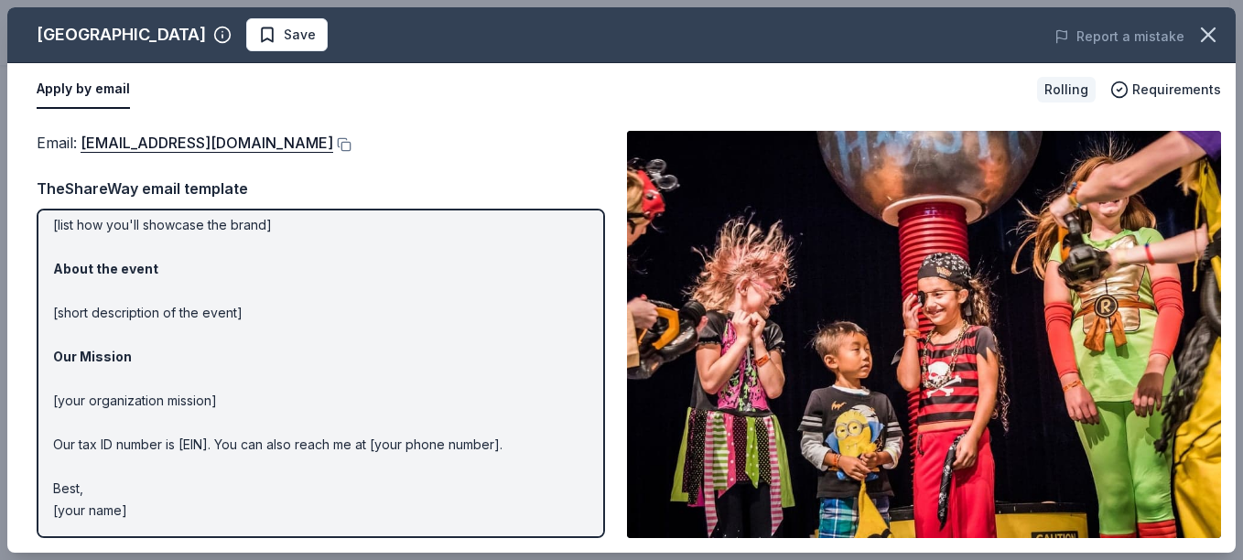
click at [120, 502] on p "Hi [name/there], I am [your name] from [your org]. We are seeking [requested it…" at bounding box center [320, 290] width 535 height 461
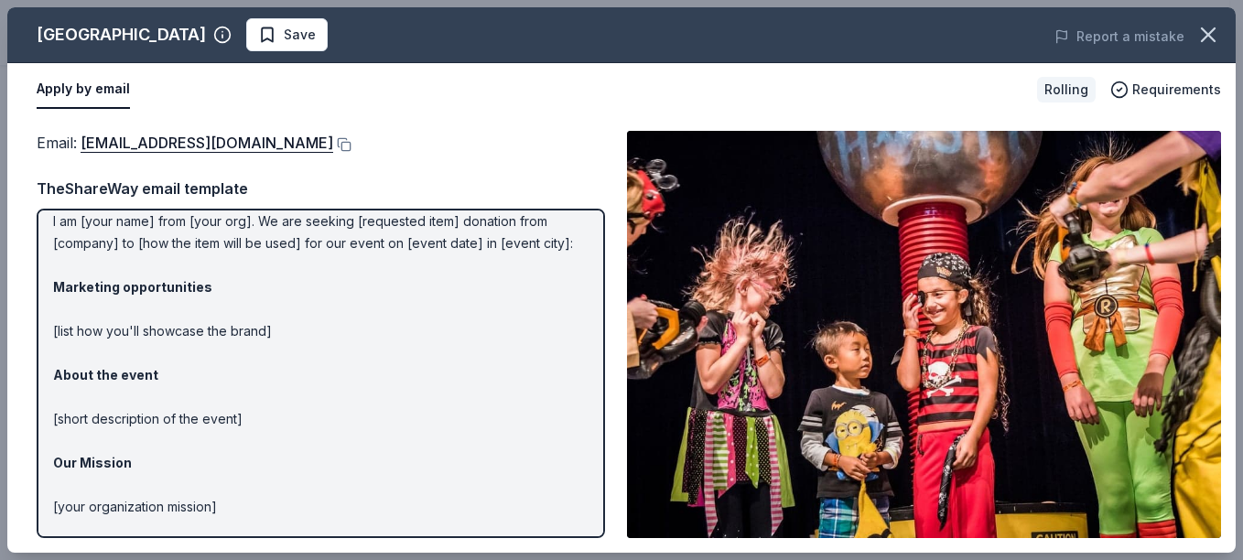
scroll to position [92, 0]
